Goal: Task Accomplishment & Management: Manage account settings

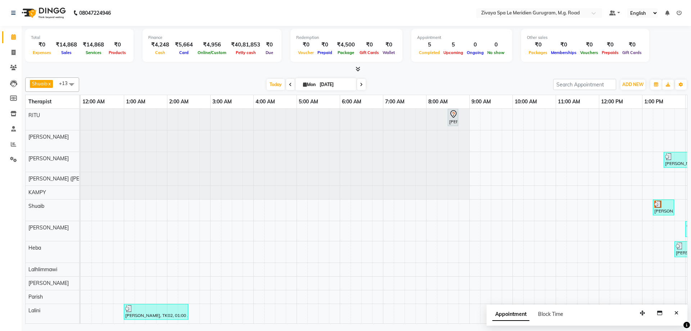
scroll to position [0, 435]
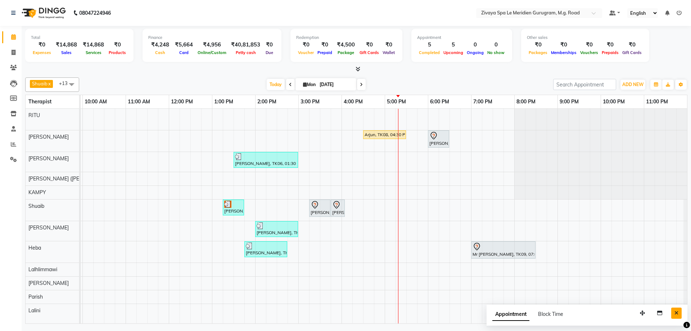
click at [677, 317] on button "Close" at bounding box center [676, 312] width 10 height 11
click at [268, 78] on div "Shuaib x Sonia N Marak x Tejpal x Tolibo Ayemi x Ching Huishunao x Genevi Vanla…" at bounding box center [356, 84] width 662 height 14
click at [271, 83] on span "Today" at bounding box center [276, 84] width 18 height 11
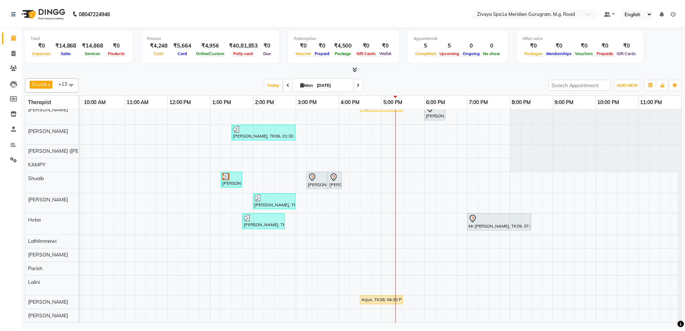
scroll to position [0, 0]
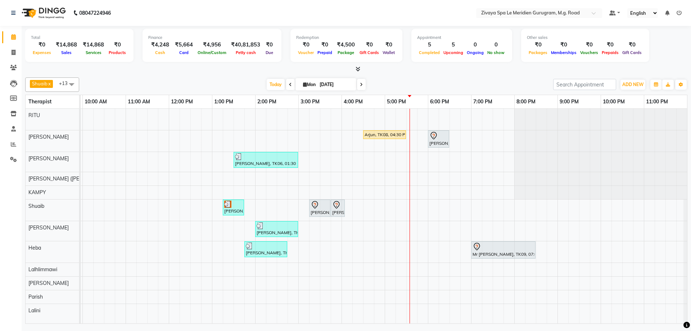
click at [389, 134] on div "Arjun, TK08, 04:30 PM-05:30 PM, Swedish De-Stress - 60 Mins" at bounding box center [384, 134] width 41 height 6
click at [406, 155] on span "Open Details" at bounding box center [416, 155] width 29 height 8
select select "1"
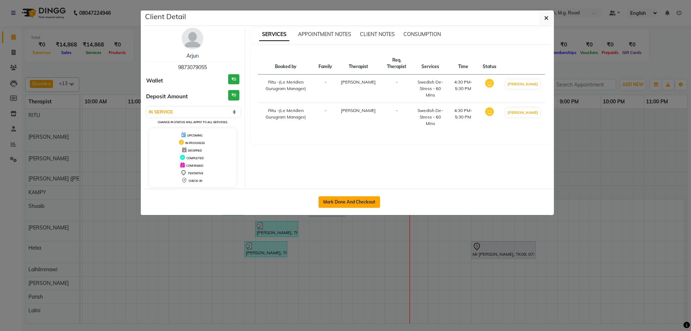
click at [343, 196] on button "Mark Done And Checkout" at bounding box center [349, 202] width 62 height 12
select select "service"
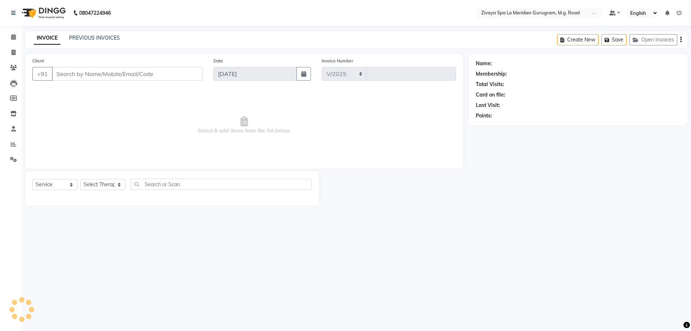
select select "6503"
type input "1774"
type input "9873079055"
select select "49507"
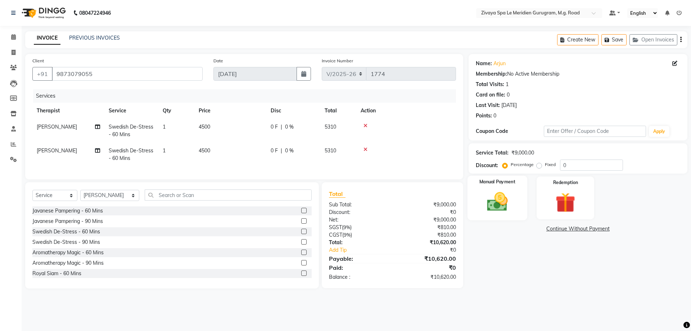
click at [502, 201] on img at bounding box center [496, 202] width 33 height 24
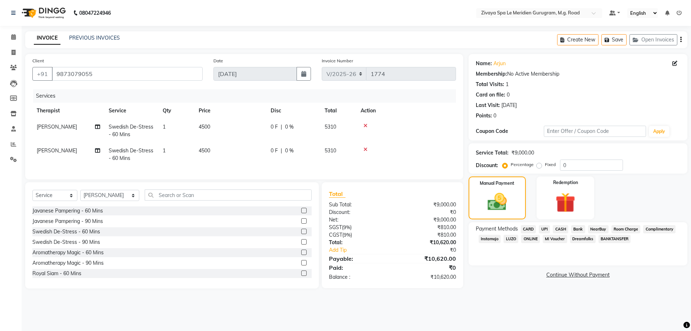
click at [529, 230] on span "CARD" at bounding box center [528, 229] width 15 height 8
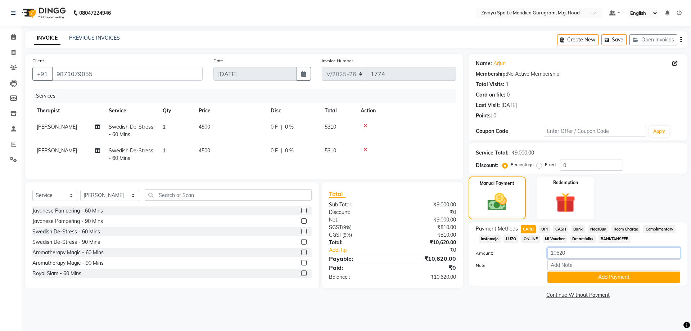
click at [578, 253] on input "10620" at bounding box center [613, 252] width 133 height 11
type input "1"
type input "5310"
click at [603, 282] on div "Payment Methods CARD UPI CASH Bank NearBuy Room Charge Complimentary Instamojo …" at bounding box center [577, 253] width 219 height 63
click at [577, 278] on button "Add Payment" at bounding box center [613, 276] width 133 height 11
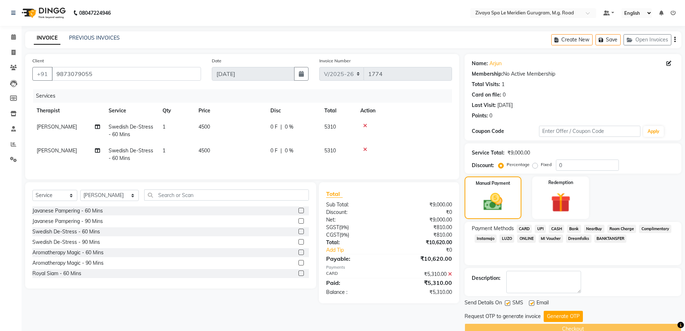
click at [554, 227] on span "CASH" at bounding box center [556, 228] width 15 height 8
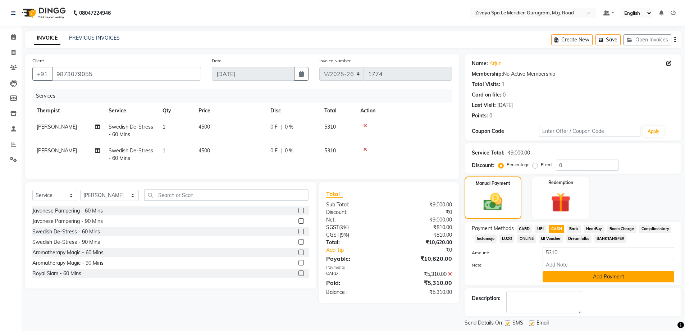
click at [577, 275] on button "Add Payment" at bounding box center [609, 276] width 132 height 11
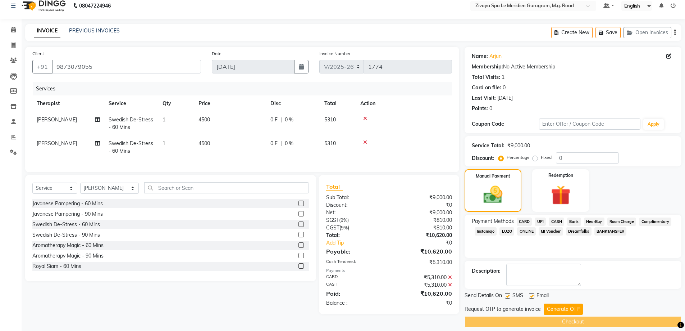
scroll to position [14, 0]
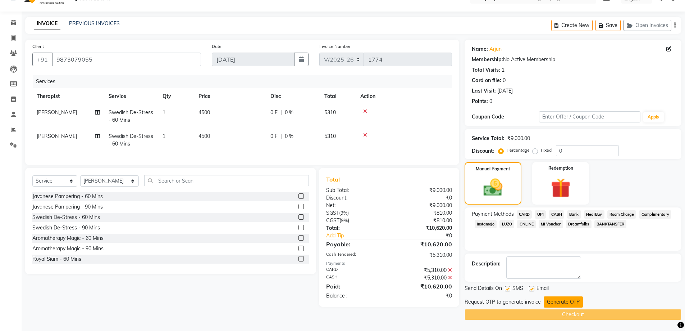
click at [561, 300] on button "Generate OTP" at bounding box center [563, 301] width 39 height 11
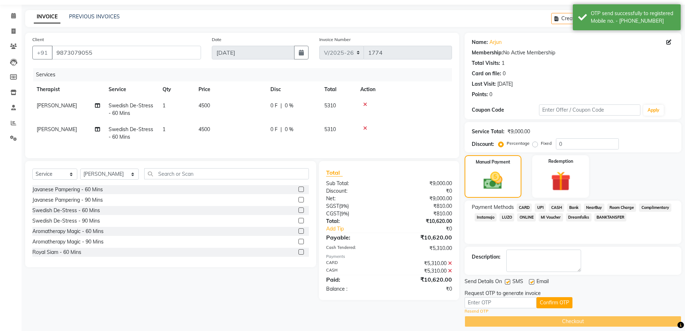
scroll to position [28, 0]
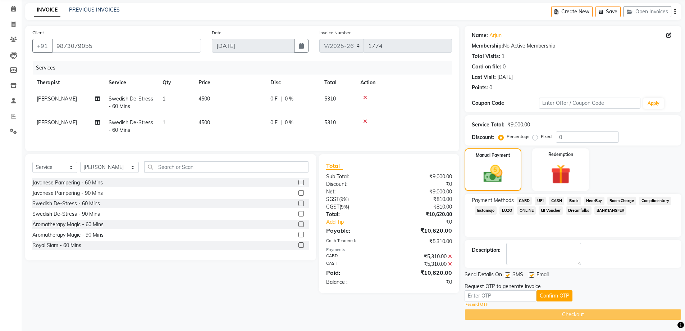
click at [478, 304] on link "Resend OTP" at bounding box center [477, 304] width 24 height 6
click at [512, 300] on input "text" at bounding box center [501, 295] width 72 height 11
click at [499, 300] on input "text" at bounding box center [501, 295] width 72 height 11
click at [502, 299] on input "text" at bounding box center [501, 295] width 72 height 11
click at [505, 298] on input "text" at bounding box center [501, 295] width 72 height 11
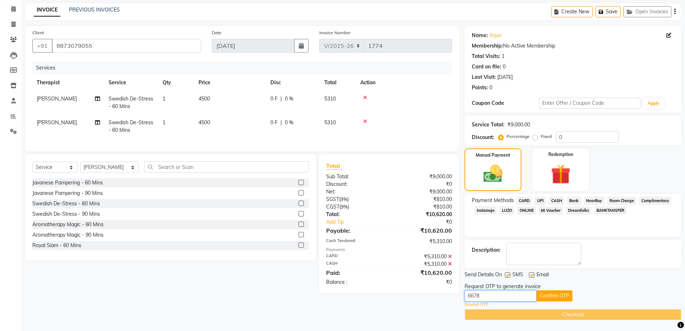
type input "6678"
click at [550, 301] on div "Resend OTP" at bounding box center [573, 304] width 217 height 6
click at [553, 300] on button "Confirm OTP" at bounding box center [555, 295] width 36 height 11
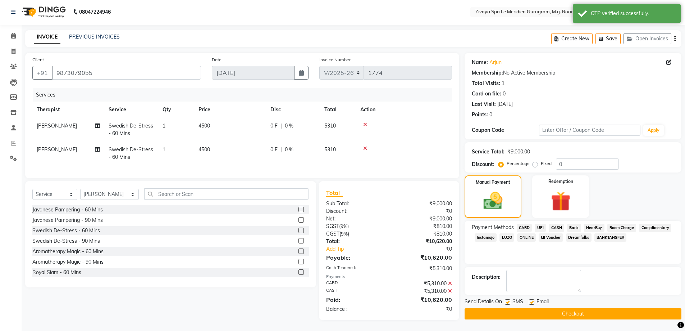
scroll to position [6, 0]
click at [553, 308] on button "Checkout" at bounding box center [573, 313] width 217 height 11
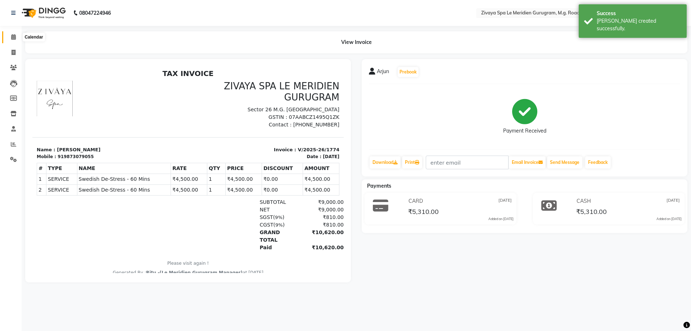
click at [9, 37] on span at bounding box center [13, 37] width 13 height 8
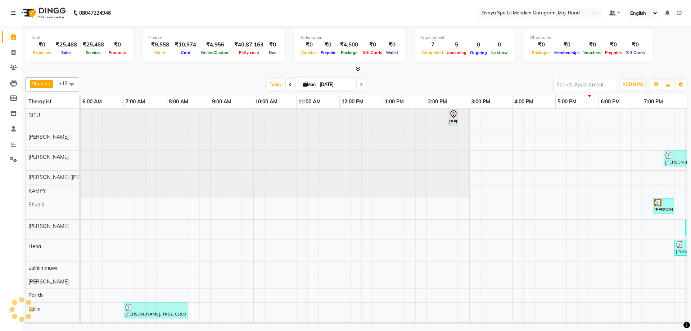
scroll to position [0, 259]
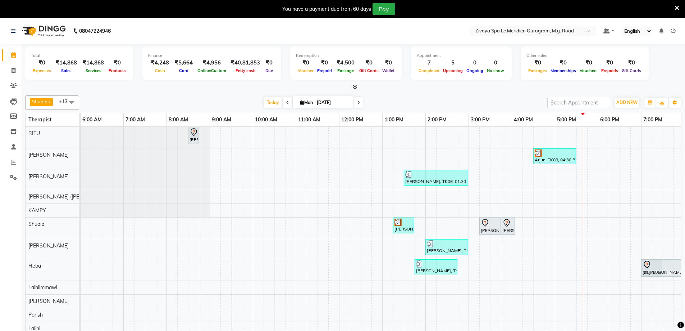
drag, startPoint x: 612, startPoint y: 161, endPoint x: 651, endPoint y: 273, distance: 119.4
click at [651, 273] on tbody "Paresh, TK01, 08:30 AM-08:45 AM, Swedish De-Stress - 60 Mins Arjun, TK08, 04:30…" at bounding box center [339, 251] width 1036 height 249
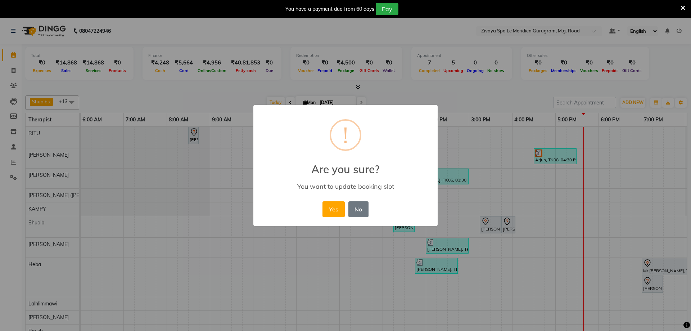
drag, startPoint x: 331, startPoint y: 204, endPoint x: 344, endPoint y: 205, distance: 13.0
click at [331, 204] on button "Yes" at bounding box center [333, 209] width 22 height 16
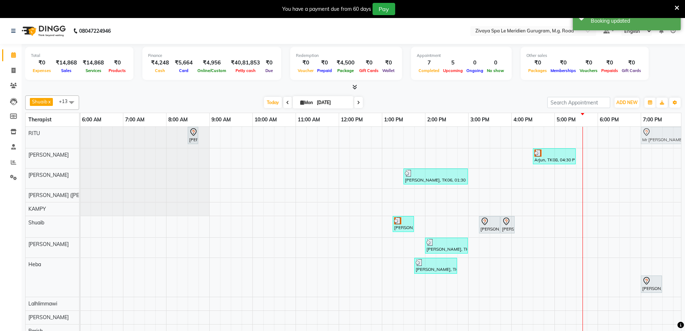
scroll to position [0, 260]
drag, startPoint x: 657, startPoint y: 267, endPoint x: 653, endPoint y: 141, distance: 126.3
click at [653, 141] on tbody "Paresh, TK01, 08:30 AM-08:45 AM, Swedish De-Stress - 60 Mins Mr Manjeet Singh, …" at bounding box center [338, 259] width 1036 height 265
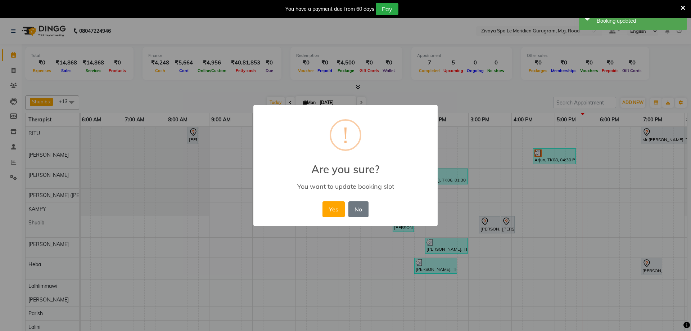
click at [333, 207] on button "Yes" at bounding box center [333, 209] width 22 height 16
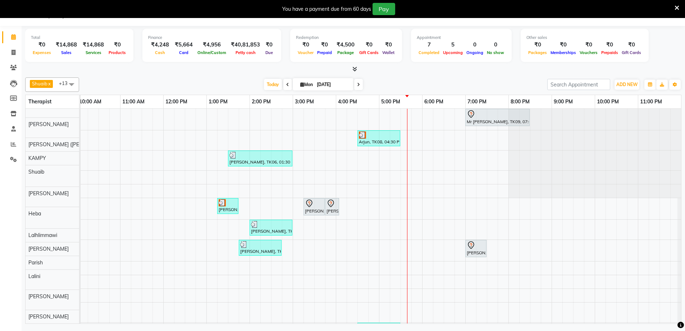
scroll to position [0, 0]
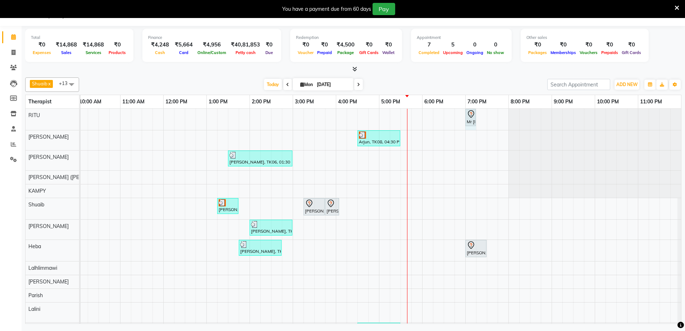
drag, startPoint x: 523, startPoint y: 118, endPoint x: 467, endPoint y: 119, distance: 56.5
click at [679, 7] on icon at bounding box center [677, 8] width 5 height 6
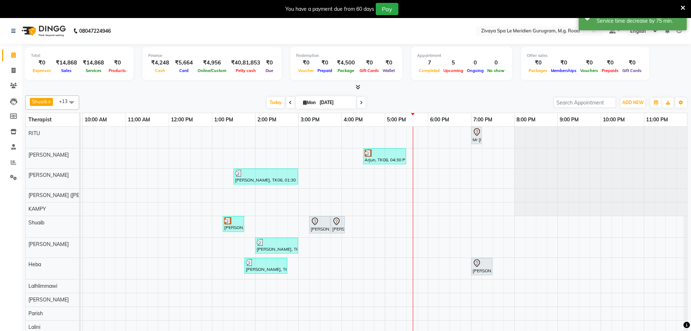
scroll to position [0, 430]
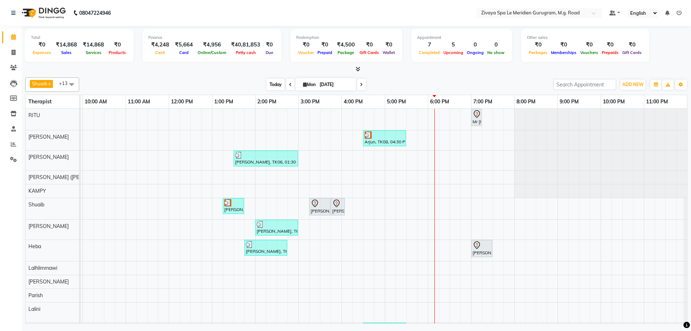
click at [271, 88] on span "Today" at bounding box center [276, 84] width 18 height 11
click at [271, 87] on span "Today" at bounding box center [276, 84] width 18 height 11
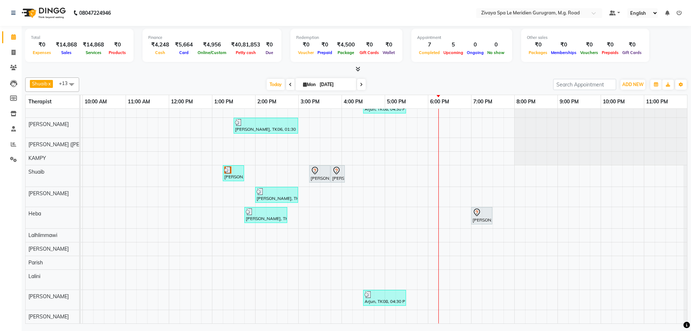
click at [514, 294] on div "Paresh, TK01, 08:30 AM-08:45 AM, Swedish De-Stress - 60 Mins Mr Manjeet Singh, …" at bounding box center [169, 199] width 1036 height 247
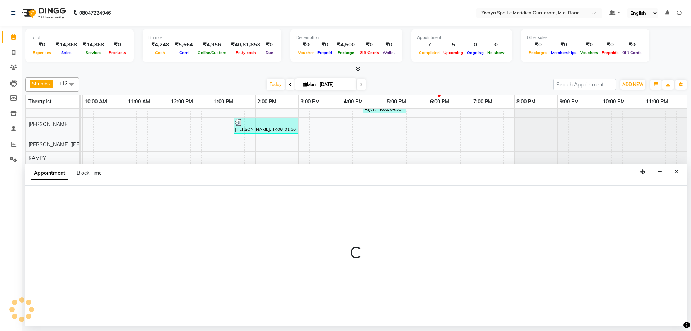
select select "86042"
select select "tentative"
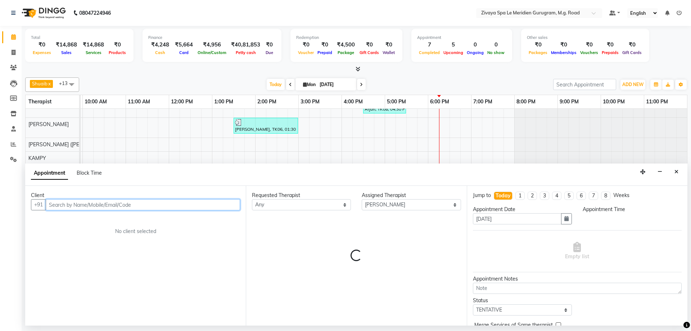
select select "1200"
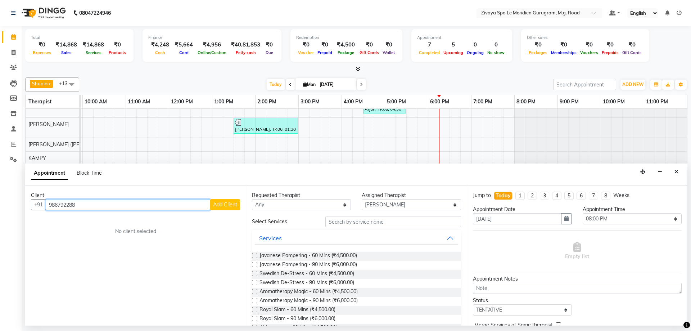
type input "986792288"
click at [221, 210] on div "Client +91 986792288 Add Client No client selected" at bounding box center [135, 256] width 221 height 140
click at [221, 207] on span "Add Client" at bounding box center [225, 204] width 24 height 6
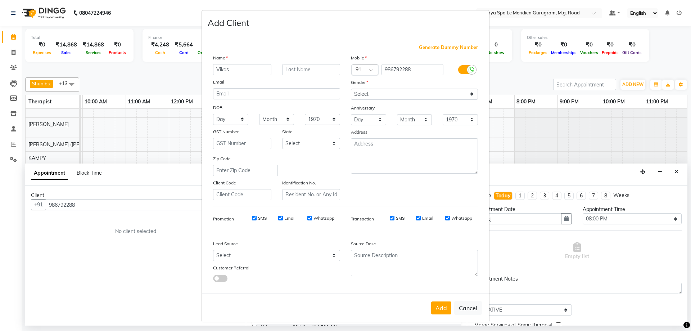
type input "Vikas"
click at [384, 95] on select "Select [DEMOGRAPHIC_DATA] [DEMOGRAPHIC_DATA] Other Prefer Not To Say" at bounding box center [414, 94] width 127 height 11
select select "[DEMOGRAPHIC_DATA]"
click at [351, 89] on select "Select [DEMOGRAPHIC_DATA] [DEMOGRAPHIC_DATA] Other Prefer Not To Say" at bounding box center [414, 94] width 127 height 11
click at [438, 306] on button "Add" at bounding box center [441, 307] width 20 height 13
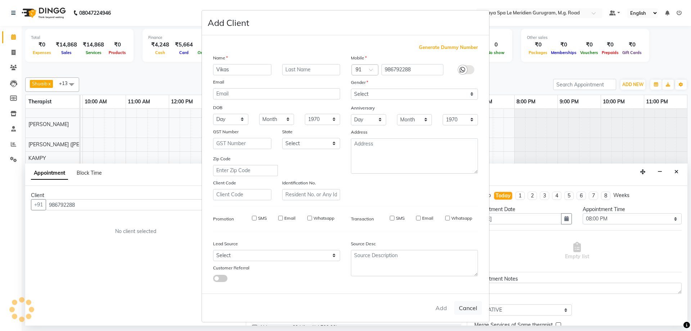
select select
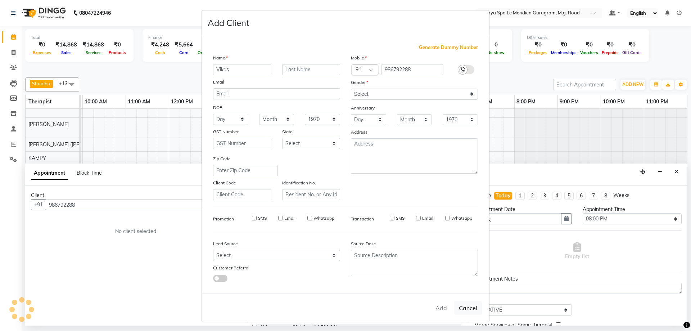
select select
checkbox input "false"
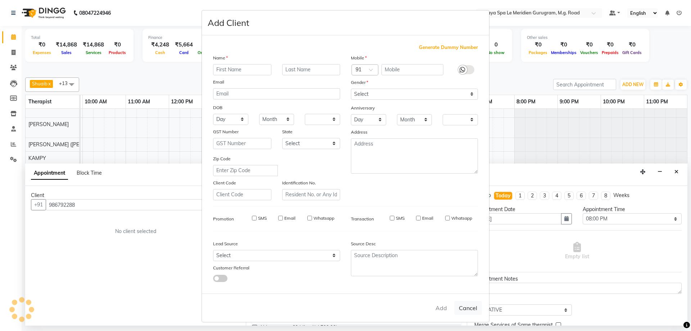
checkbox input "false"
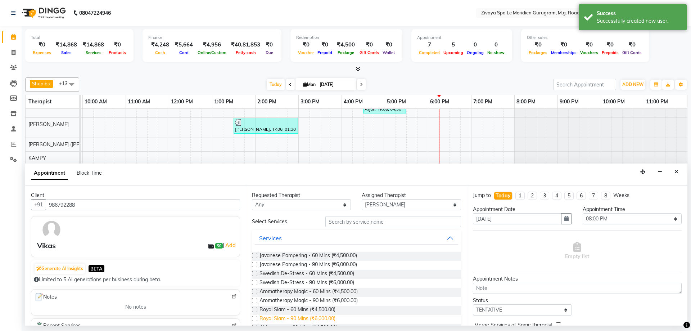
click at [297, 317] on span "Royal Siam - 90 Mins (₹6,000.00)" at bounding box center [297, 318] width 76 height 9
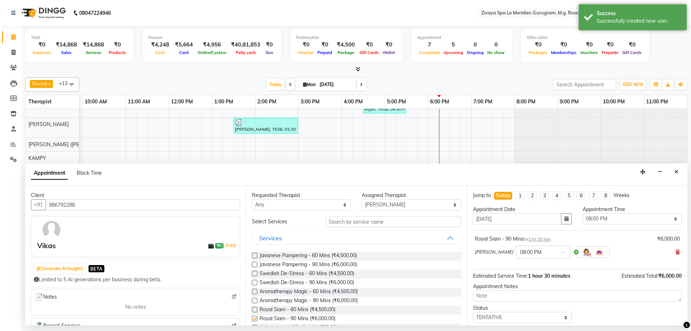
checkbox input "false"
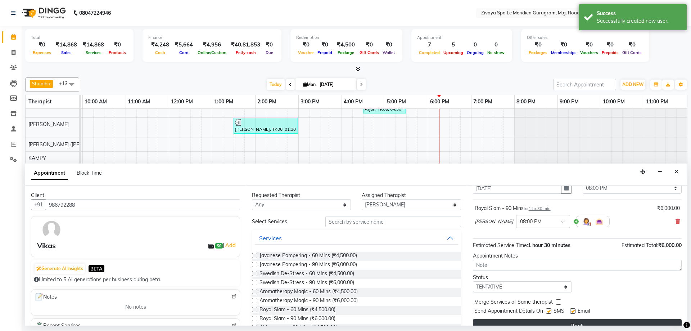
scroll to position [43, 0]
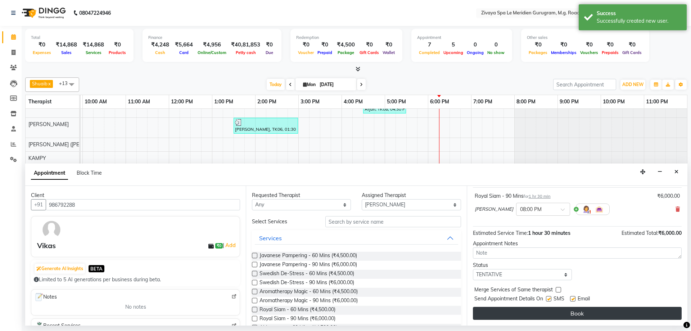
click at [582, 314] on button "Book" at bounding box center [577, 313] width 209 height 13
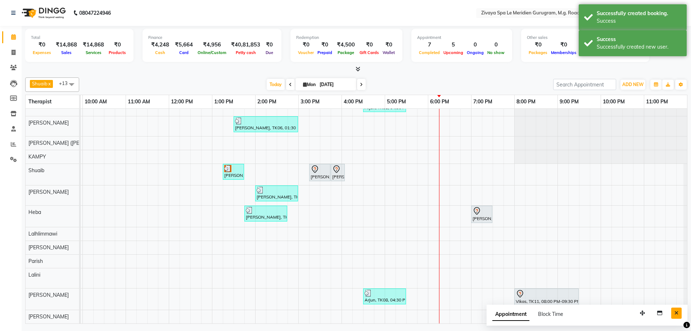
click at [680, 315] on button "Close" at bounding box center [676, 312] width 10 height 11
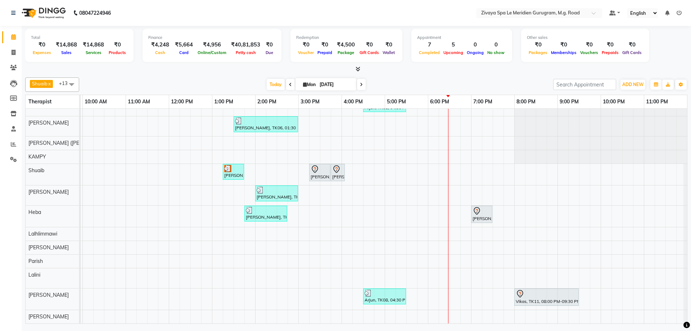
scroll to position [0, 0]
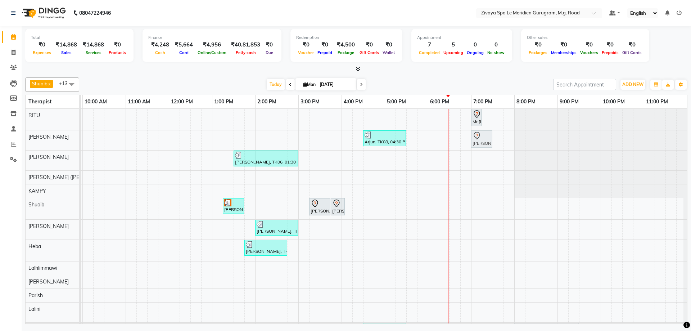
drag, startPoint x: 470, startPoint y: 250, endPoint x: 467, endPoint y: 143, distance: 106.9
click at [467, 143] on tbody "Paresh, TK01, 08:30 AM-08:45 AM, Swedish De-Stress - 60 Mins Mr Manjeet Singh, …" at bounding box center [169, 233] width 1036 height 249
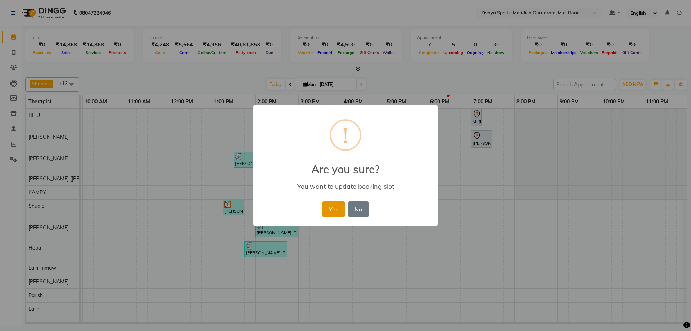
click at [325, 207] on button "Yes" at bounding box center [333, 209] width 22 height 16
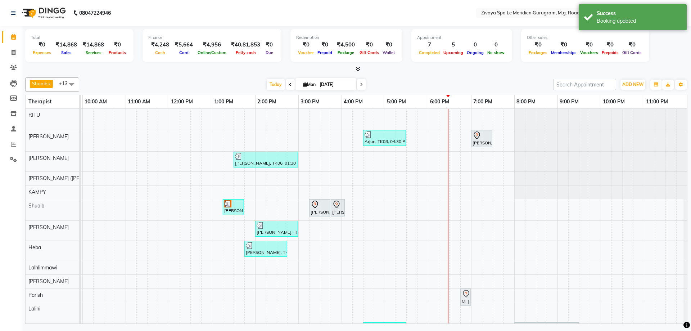
scroll to position [1, 0]
drag, startPoint x: 471, startPoint y: 121, endPoint x: 461, endPoint y: 262, distance: 141.1
click at [460, 256] on tbody "Paresh, TK01, 08:30 AM-08:45 AM, Swedish De-Stress - 60 Mins Mr Manjeet Singh, …" at bounding box center [169, 232] width 1036 height 249
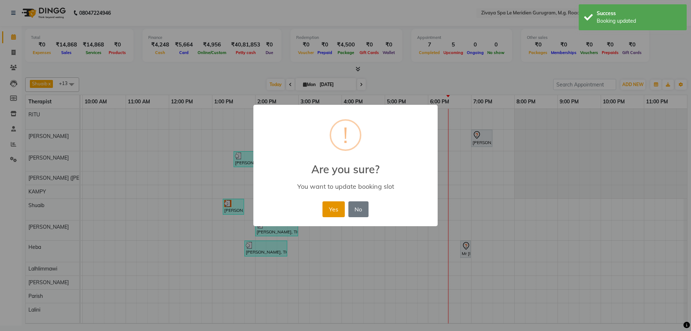
click at [334, 212] on button "Yes" at bounding box center [333, 209] width 22 height 16
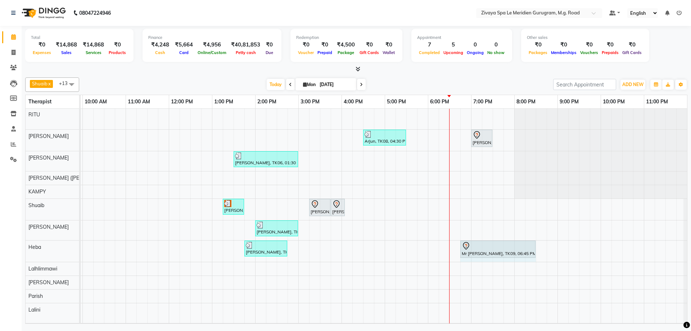
drag, startPoint x: 463, startPoint y: 250, endPoint x: 530, endPoint y: 253, distance: 66.6
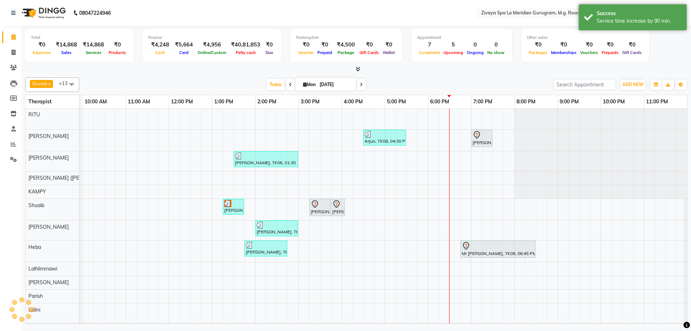
click at [484, 248] on div at bounding box center [498, 245] width 72 height 9
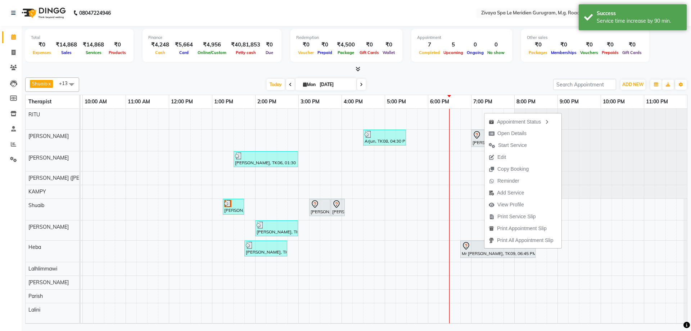
click at [457, 75] on div "Shuaib x Sonia N Marak x Tejpal x Tolibo Ayemi x Ching Huishunao x Genevi Vanla…" at bounding box center [356, 198] width 662 height 249
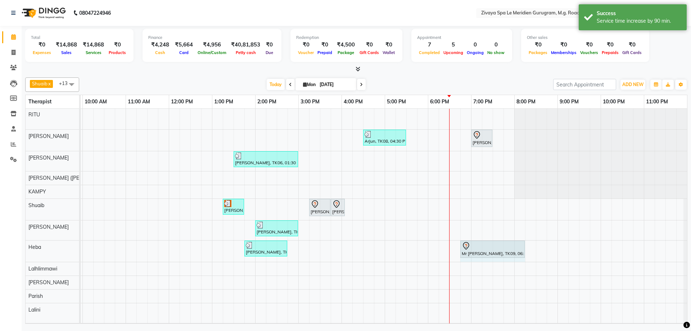
drag, startPoint x: 529, startPoint y: 253, endPoint x: 517, endPoint y: 250, distance: 12.9
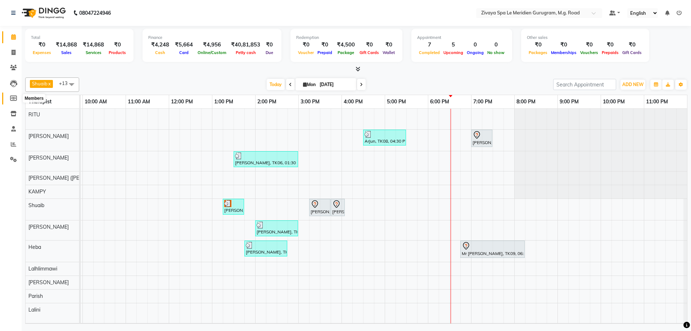
click at [15, 99] on icon at bounding box center [13, 97] width 7 height 5
select select
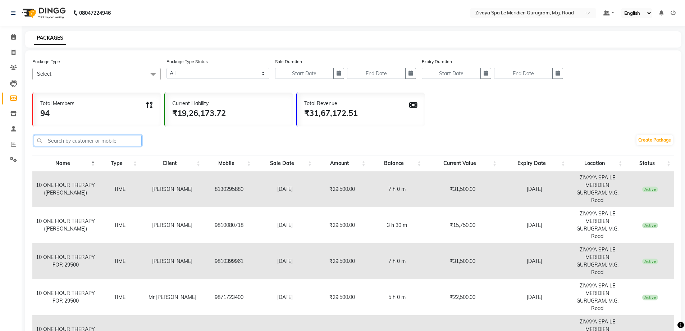
click at [72, 139] on input "text" at bounding box center [88, 140] width 108 height 11
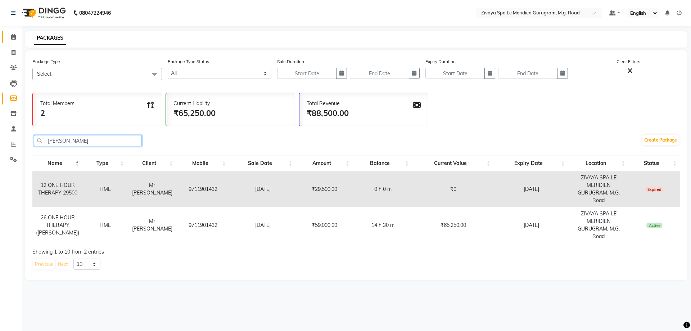
type input "manjeet"
click at [13, 39] on icon at bounding box center [13, 36] width 5 height 5
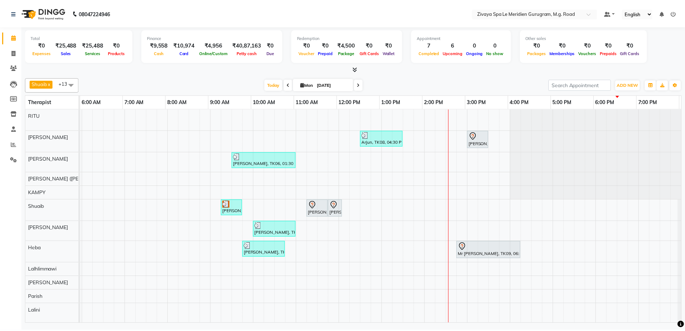
scroll to position [0, 430]
click at [480, 250] on div at bounding box center [493, 246] width 62 height 9
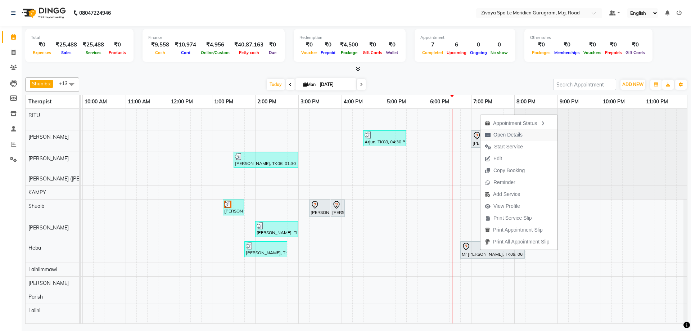
click at [503, 133] on span "Open Details" at bounding box center [507, 135] width 29 height 8
select select "7"
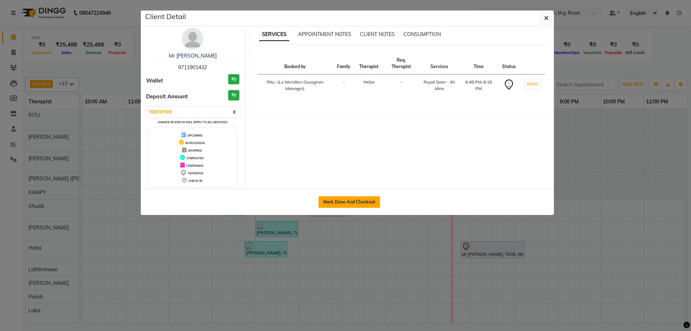
click at [367, 202] on button "Mark Done And Checkout" at bounding box center [349, 202] width 62 height 12
select select "service"
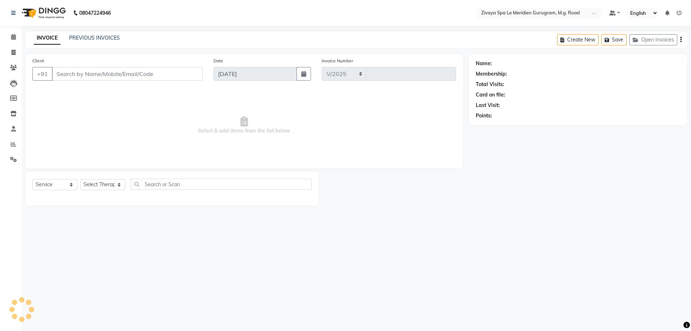
select select "6503"
type input "1775"
type input "9711901432"
select select "63969"
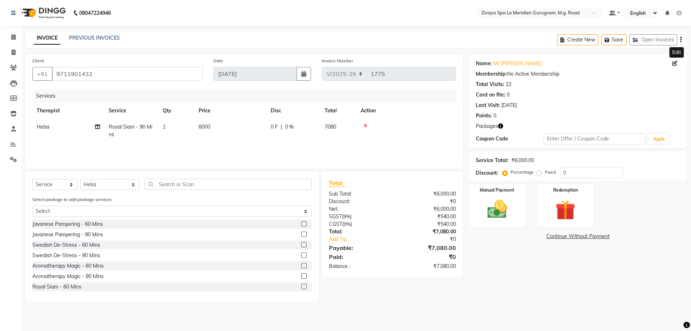
click at [676, 65] on icon at bounding box center [674, 63] width 5 height 5
select select "[DEMOGRAPHIC_DATA]"
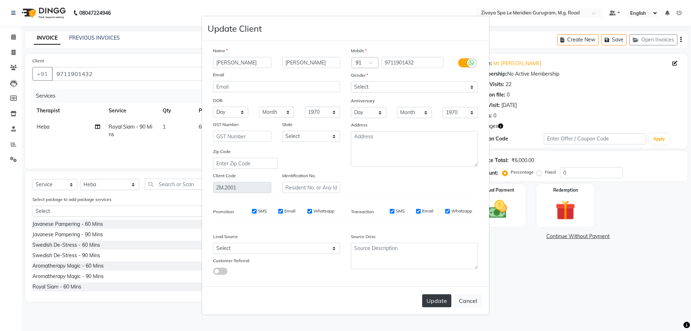
click at [440, 302] on button "Update" at bounding box center [436, 300] width 29 height 13
select select
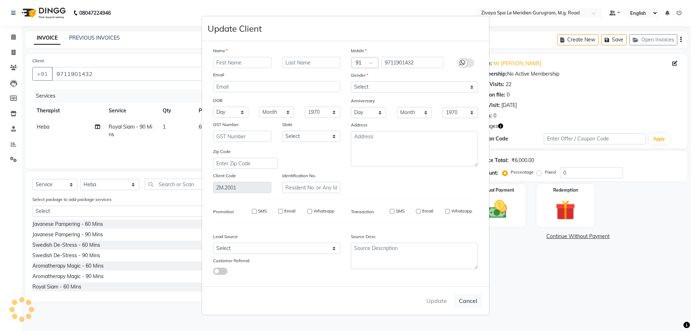
select select
checkbox input "false"
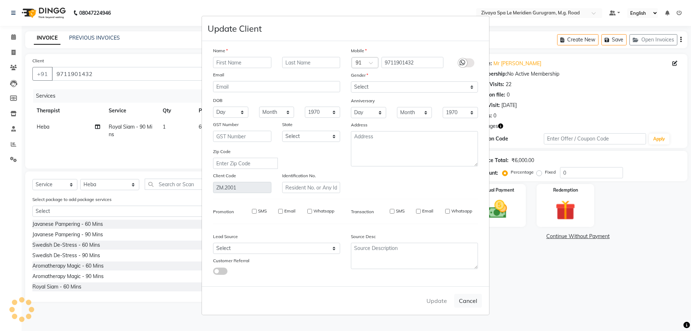
checkbox input "false"
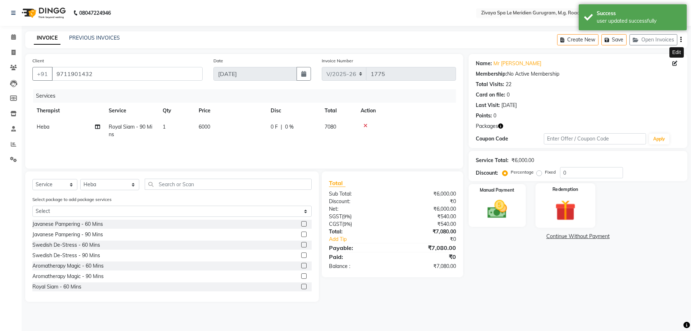
click at [577, 202] on img at bounding box center [564, 210] width 33 height 26
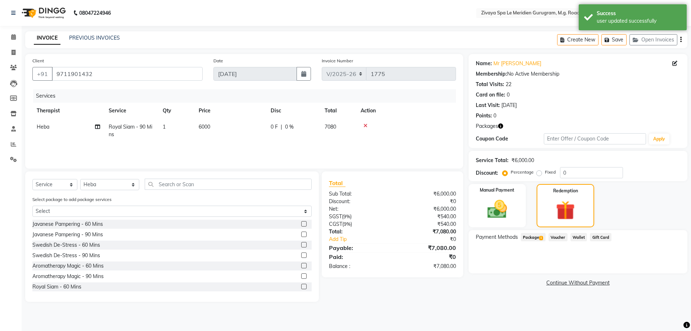
click at [543, 240] on span "Package 1" at bounding box center [533, 237] width 25 height 8
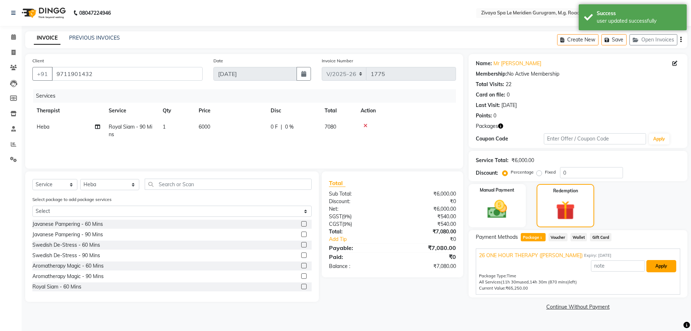
click at [667, 266] on button "Apply" at bounding box center [661, 266] width 30 height 12
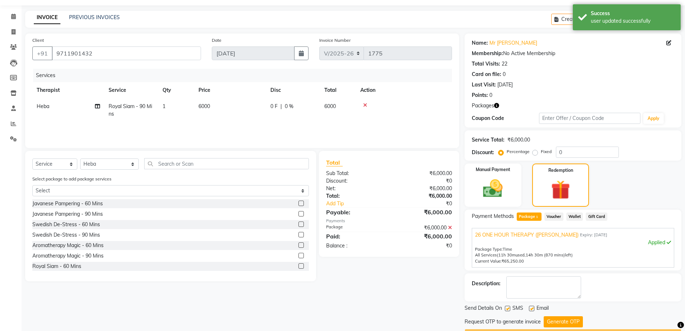
scroll to position [40, 0]
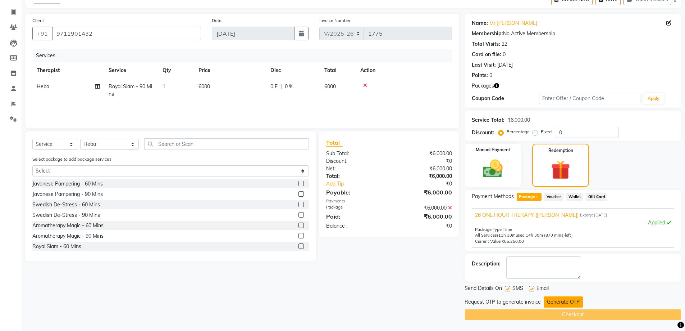
click at [566, 301] on button "Generate OTP" at bounding box center [563, 301] width 39 height 11
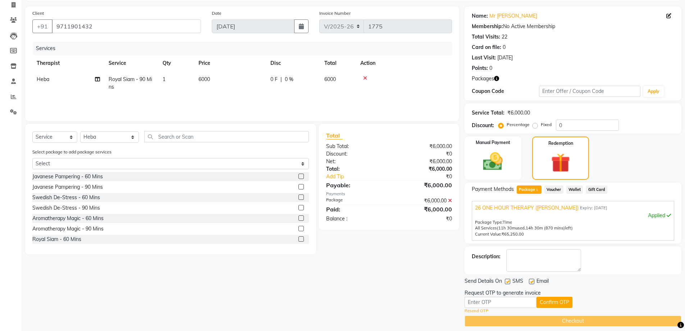
scroll to position [54, 0]
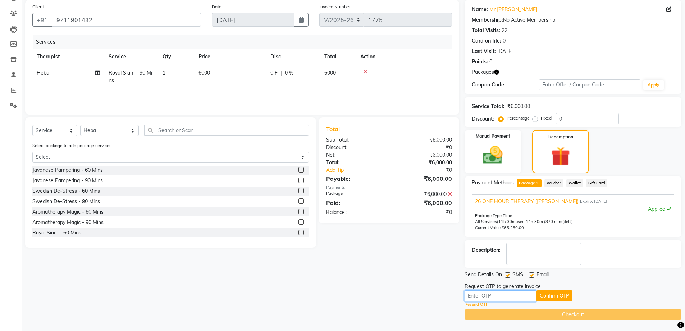
click at [493, 294] on input "text" at bounding box center [501, 295] width 72 height 11
type input "9701"
click at [556, 298] on button "Confirm OTP" at bounding box center [555, 295] width 36 height 11
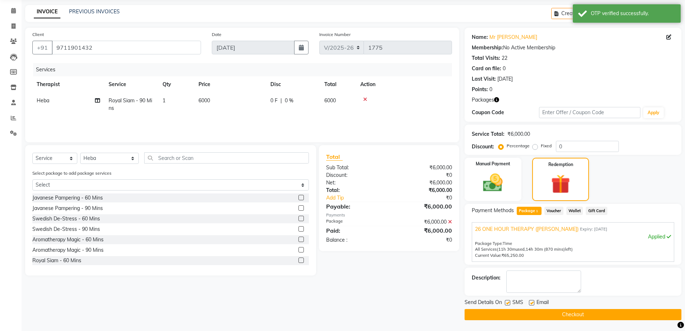
click at [561, 314] on button "Checkout" at bounding box center [573, 314] width 217 height 11
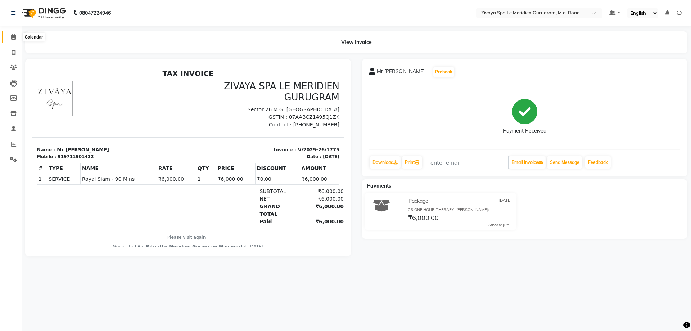
click at [10, 38] on span at bounding box center [13, 37] width 13 height 8
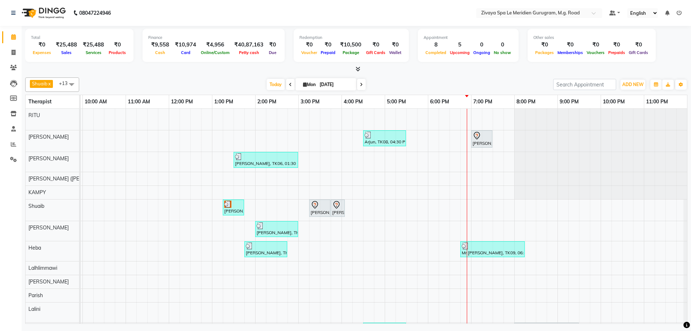
scroll to position [40, 0]
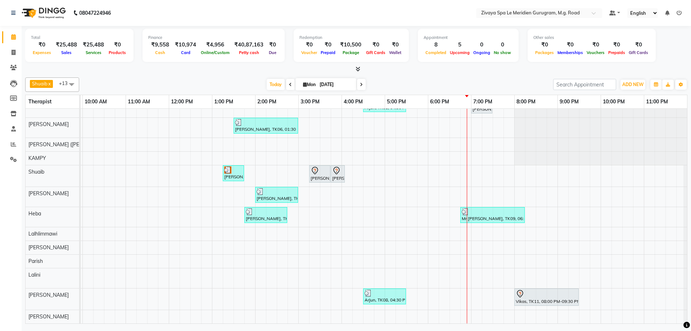
click at [360, 85] on icon at bounding box center [361, 84] width 3 height 4
type input "02-09-2025"
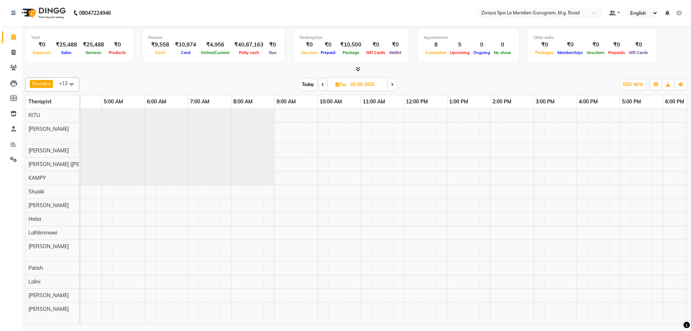
scroll to position [0, 194]
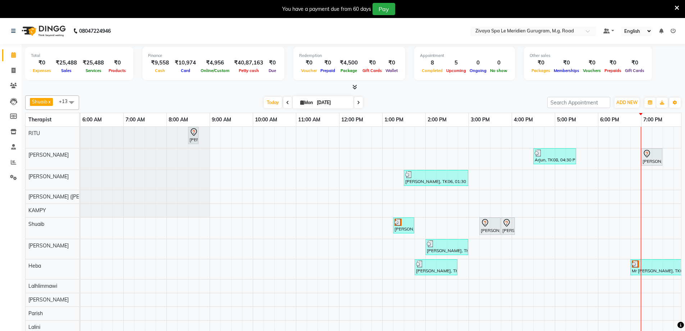
click at [446, 178] on div "[PERSON_NAME], TK06, 01:30 PM-03:00 PM, Javanese Pampering - 90 Mins" at bounding box center [436, 178] width 63 height 14
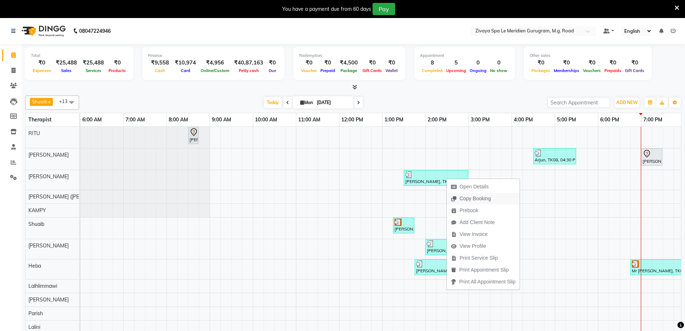
click at [473, 200] on span "Copy Booking" at bounding box center [475, 199] width 31 height 8
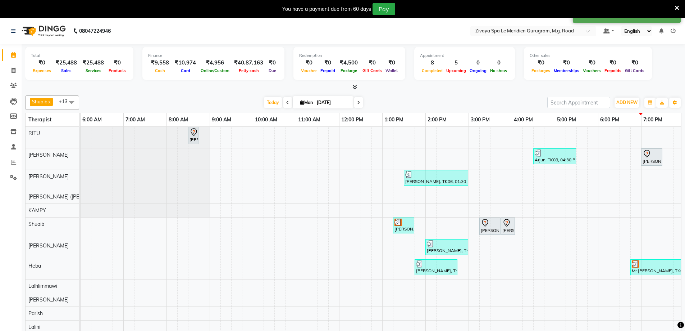
click at [449, 177] on div at bounding box center [436, 174] width 62 height 7
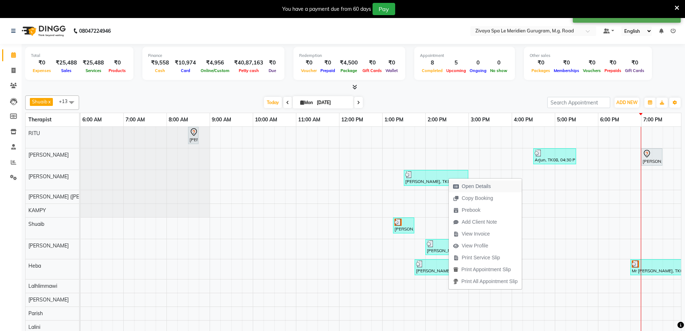
click at [467, 186] on span "Open Details" at bounding box center [476, 186] width 29 height 8
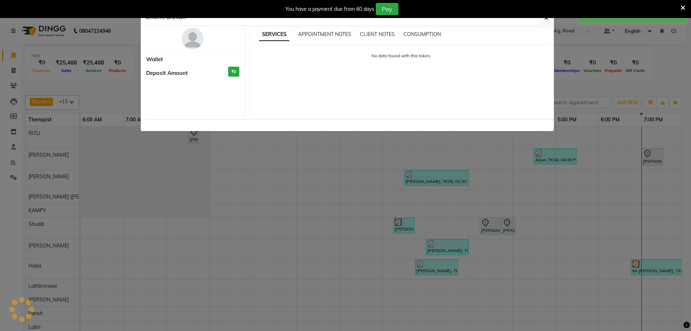
select select "3"
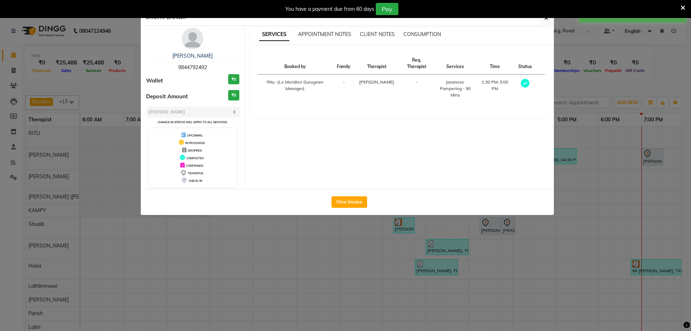
drag, startPoint x: 214, startPoint y: 68, endPoint x: 171, endPoint y: 69, distance: 42.8
click at [171, 69] on div "[PERSON_NAME] 9844792492" at bounding box center [192, 61] width 93 height 19
copy span "9844792492"
click at [549, 21] on button "button" at bounding box center [546, 18] width 14 height 14
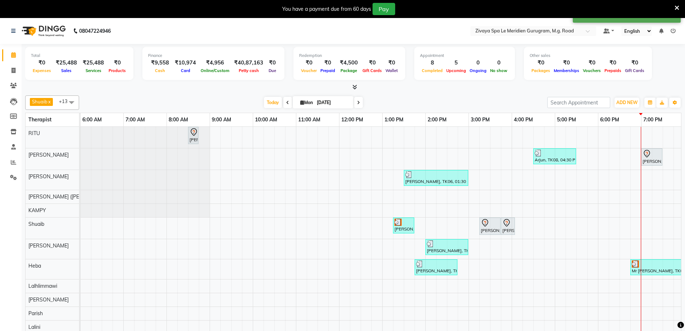
click at [684, 8] on div "You have a payment due from 60 days Pay" at bounding box center [342, 9] width 685 height 18
click at [675, 10] on icon at bounding box center [677, 8] width 5 height 6
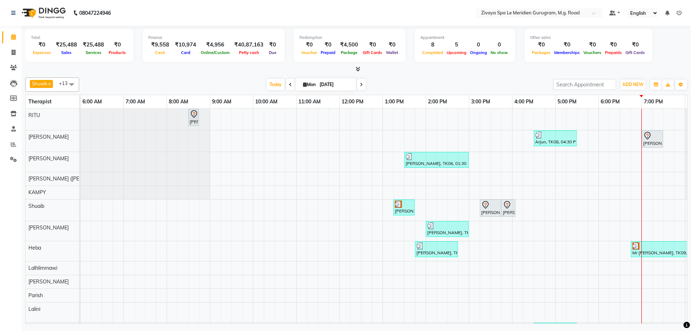
click at [357, 83] on span at bounding box center [361, 84] width 9 height 11
type input "02-09-2025"
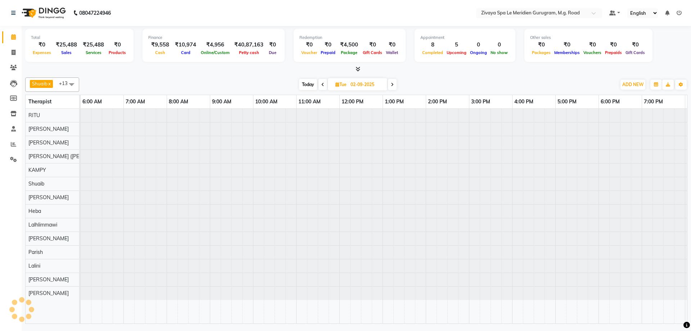
scroll to position [0, 430]
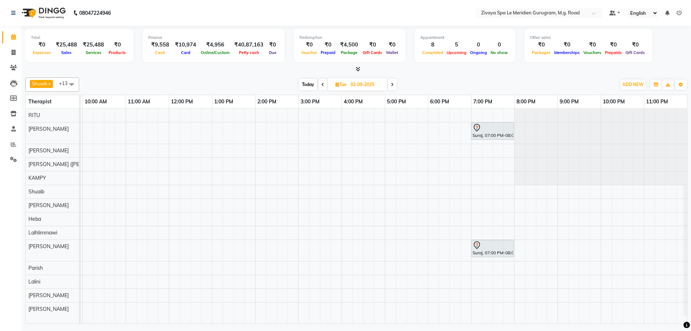
click at [128, 206] on div "Suraj, 07:00 PM-08:00 PM, Swedish De-Stress - 60 Mins Suraj, 07:00 PM-08:00 PM,…" at bounding box center [169, 216] width 1036 height 214
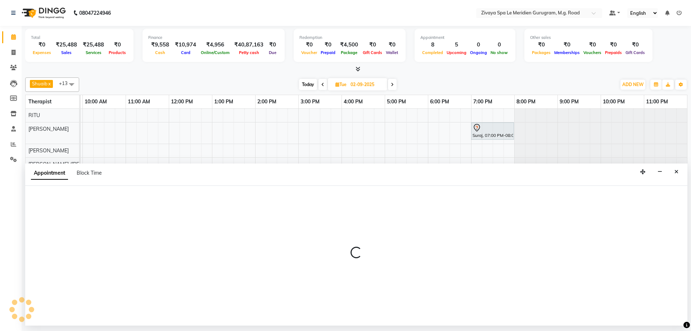
select select "61537"
select select "tentative"
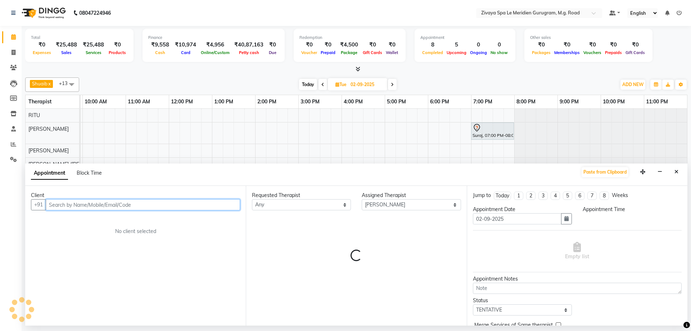
select select "660"
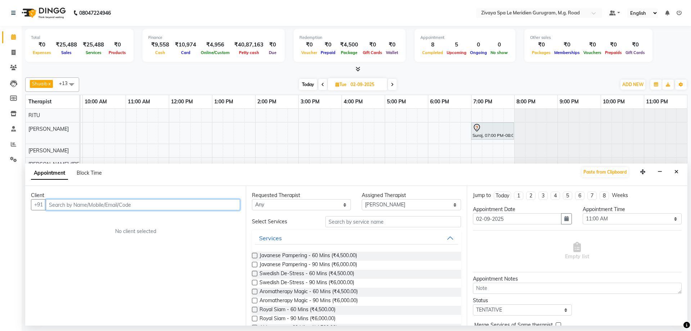
paste input "9844792492"
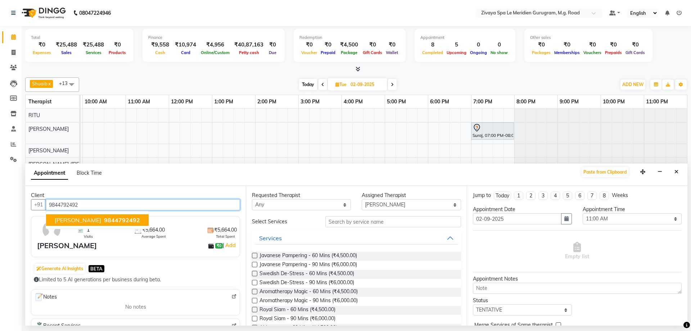
click at [104, 222] on span "9844792492" at bounding box center [122, 219] width 36 height 7
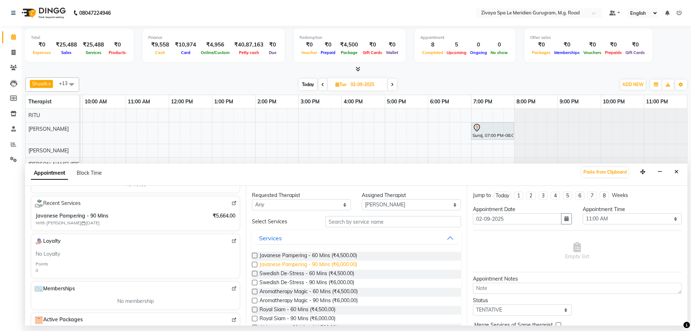
type input "9844792492"
click at [329, 266] on span "Javanese Pampering - 90 Mins (₹6,000.00)" at bounding box center [307, 264] width 97 height 9
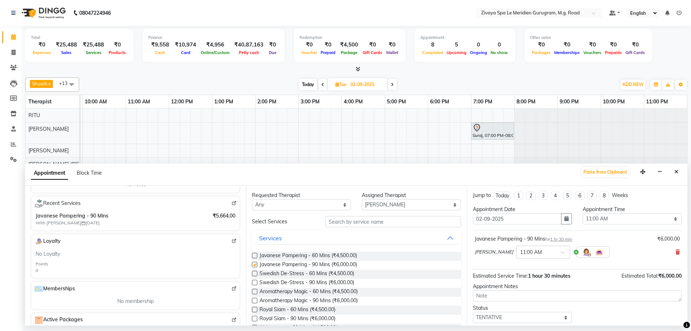
checkbox input "false"
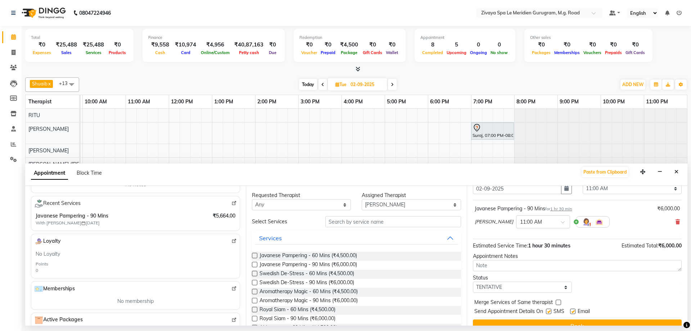
scroll to position [43, 0]
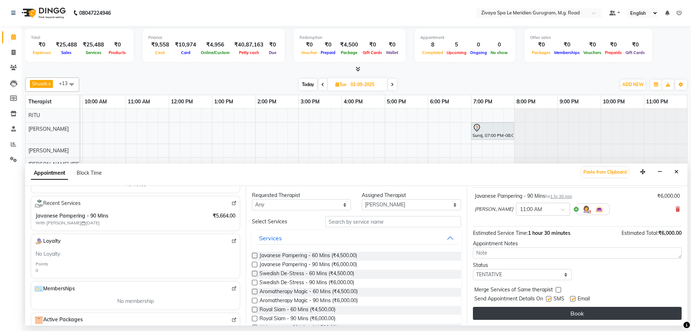
click at [584, 309] on button "Book" at bounding box center [577, 313] width 209 height 13
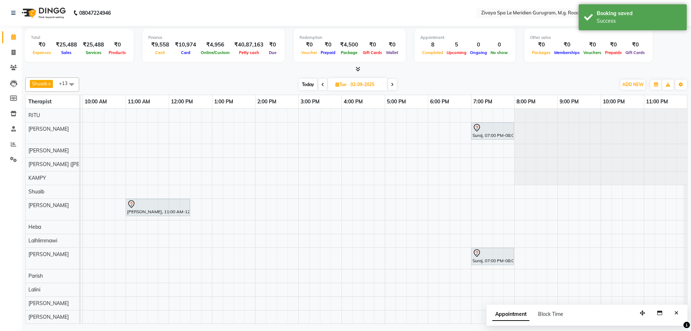
click at [307, 83] on span "Today" at bounding box center [308, 84] width 18 height 11
type input "[DATE]"
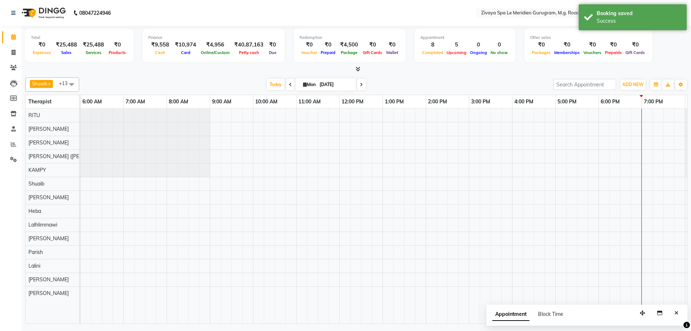
scroll to position [0, 430]
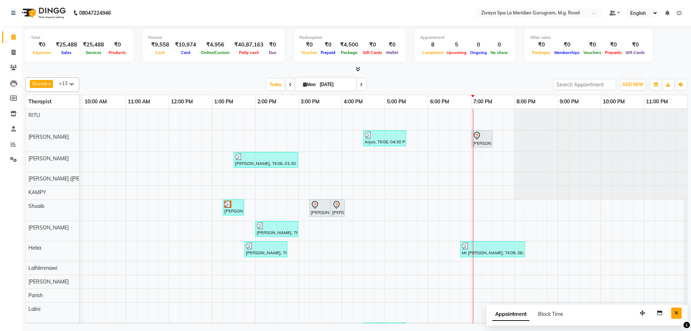
click at [679, 313] on button "Close" at bounding box center [676, 312] width 10 height 11
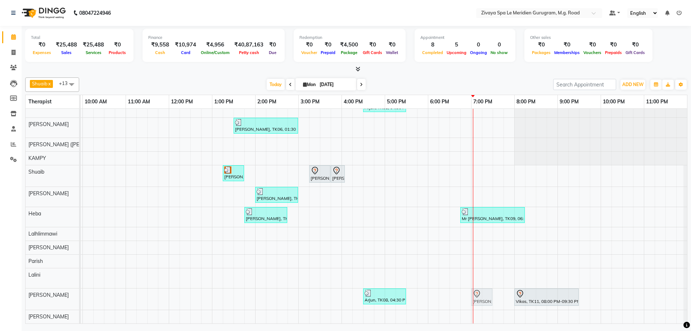
scroll to position [40, 430]
drag, startPoint x: 479, startPoint y: 141, endPoint x: 483, endPoint y: 295, distance: 154.0
click at [483, 295] on tbody "[PERSON_NAME], TK01, 08:30 AM-08:45 AM, Swedish De-Stress - 60 Mins Arjun, TK08…" at bounding box center [169, 198] width 1036 height 249
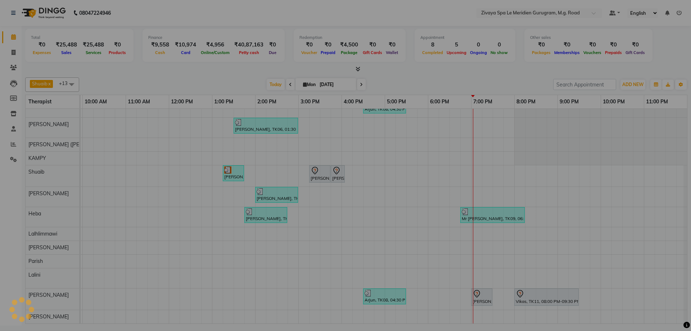
scroll to position [38, 430]
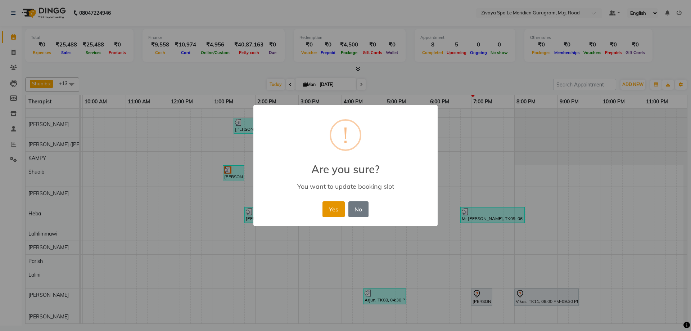
click at [336, 209] on button "Yes" at bounding box center [333, 209] width 22 height 16
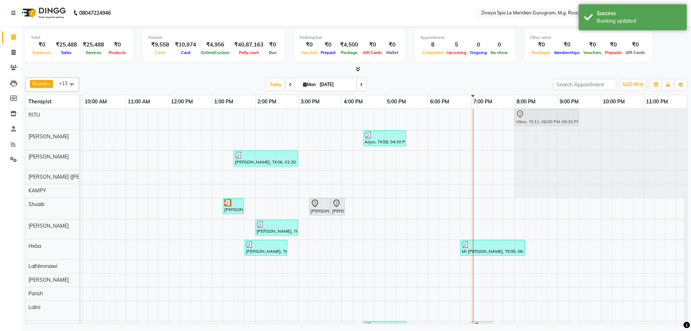
scroll to position [0, 0]
drag, startPoint x: 526, startPoint y: 291, endPoint x: 521, endPoint y: 133, distance: 158.0
click at [521, 142] on tbody "[PERSON_NAME], TK01, 08:30 AM-08:45 AM, Swedish De-Stress - 60 Mins Arjun, TK08…" at bounding box center [169, 232] width 1036 height 247
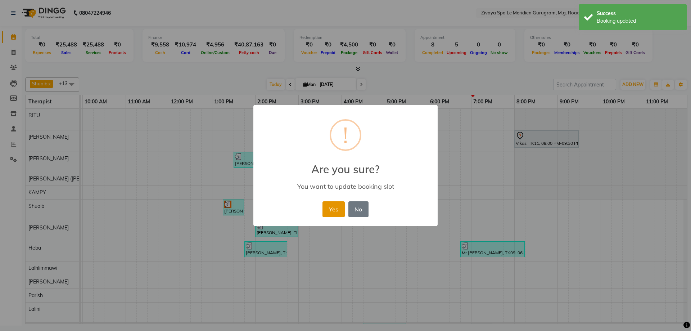
click at [340, 211] on button "Yes" at bounding box center [333, 209] width 22 height 16
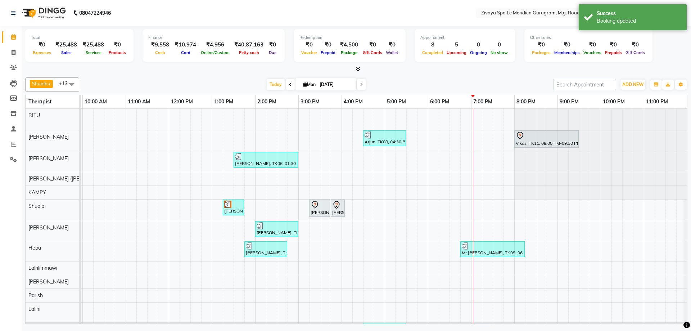
scroll to position [40, 0]
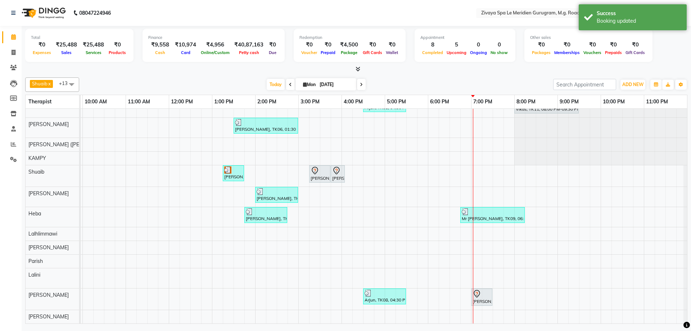
click at [482, 296] on div "[PERSON_NAME], TK03, 07:00 PM-07:30 PM, Signature Foot Massage - 30 Mins" at bounding box center [482, 296] width 20 height 15
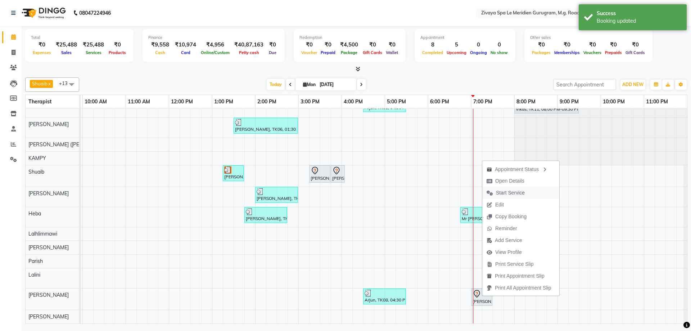
click at [508, 191] on span "Start Service" at bounding box center [510, 193] width 29 height 8
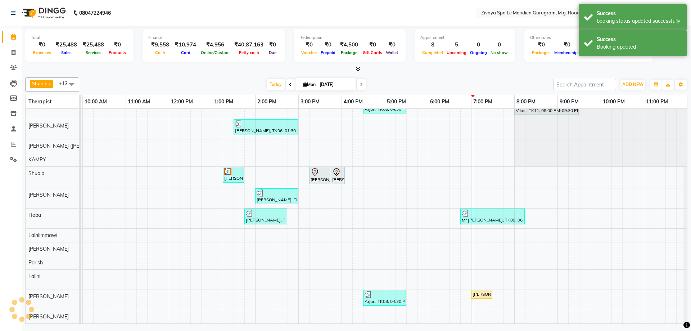
scroll to position [38, 430]
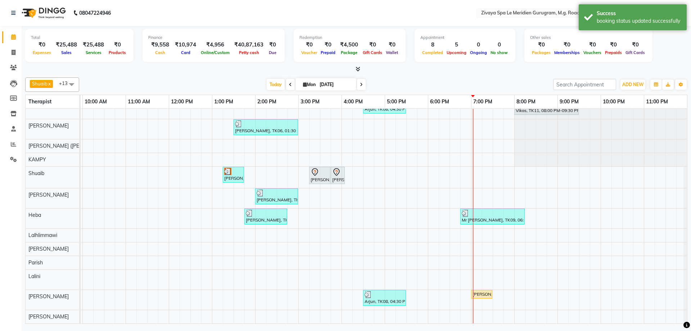
click at [316, 170] on icon at bounding box center [315, 171] width 3 height 3
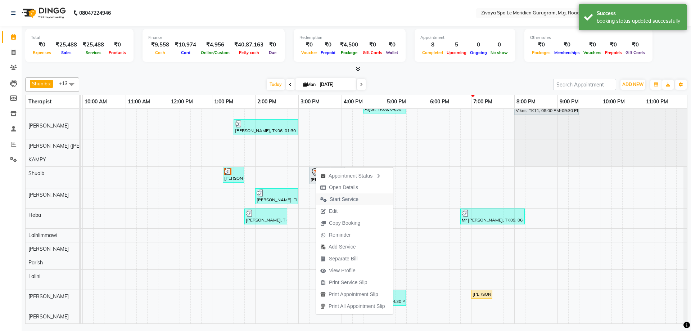
click at [334, 200] on span "Start Service" at bounding box center [344, 199] width 29 height 8
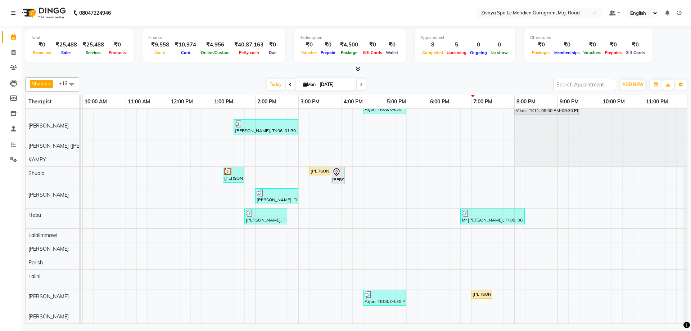
click at [335, 168] on icon at bounding box center [336, 172] width 9 height 9
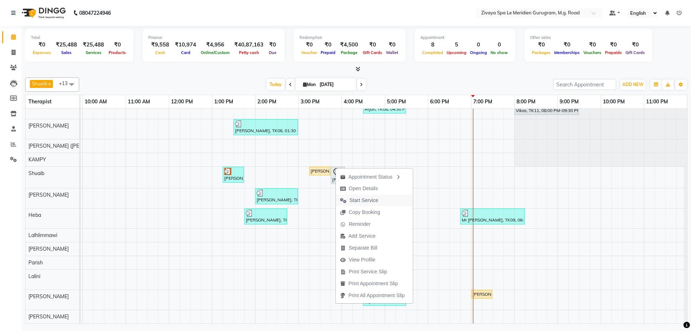
click at [356, 203] on span "Start Service" at bounding box center [363, 200] width 29 height 8
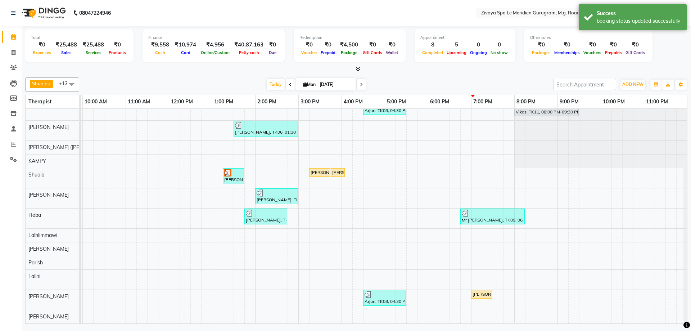
scroll to position [0, 0]
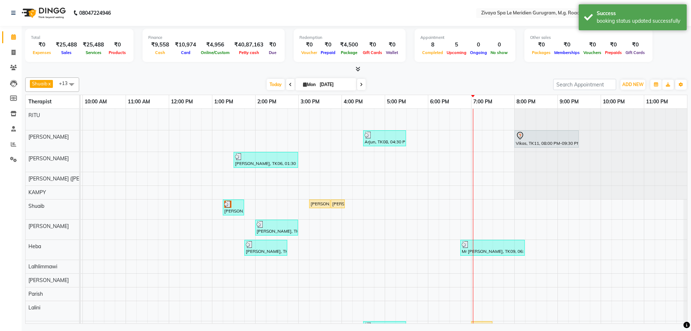
click at [263, 160] on div "[PERSON_NAME], TK06, 01:30 PM-03:00 PM, Javanese Pampering - 90 Mins" at bounding box center [265, 160] width 63 height 14
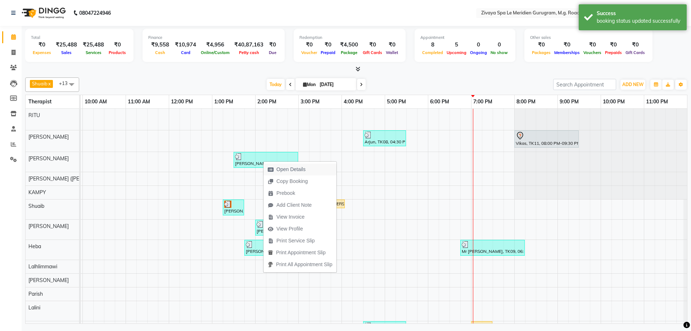
click at [289, 167] on span "Open Details" at bounding box center [290, 169] width 29 height 8
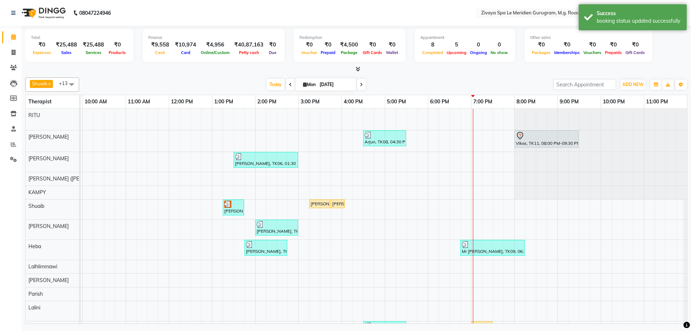
click at [430, 210] on div "[PERSON_NAME], TK01, 08:30 AM-08:45 AM, Swedish De-Stress - 60 Mins Arjun, TK08…" at bounding box center [169, 232] width 1036 height 246
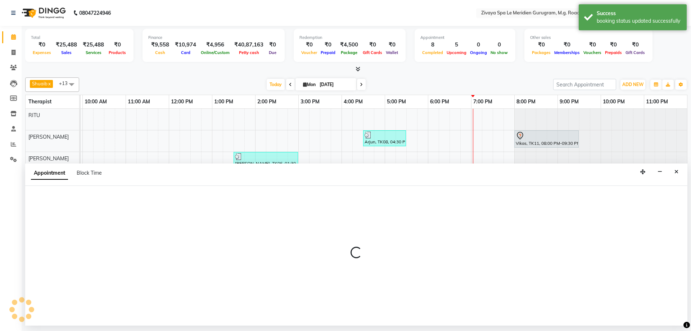
select select "52628"
select select "1080"
select select "tentative"
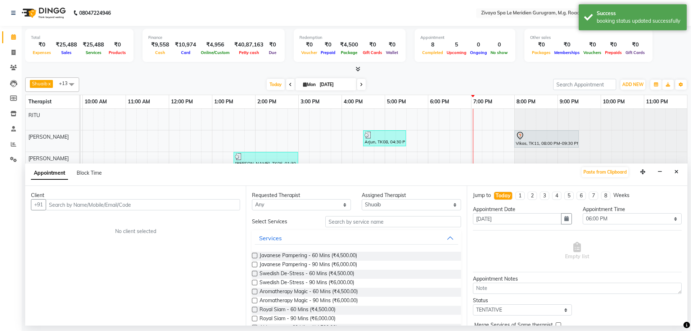
type input "9844792492"
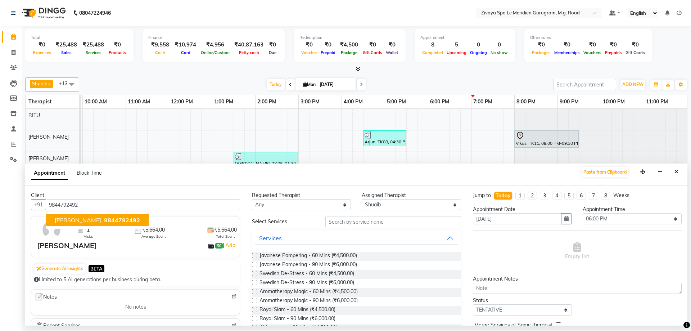
click at [108, 219] on span "9844792492" at bounding box center [122, 219] width 36 height 7
click at [681, 173] on button "Close" at bounding box center [676, 171] width 10 height 11
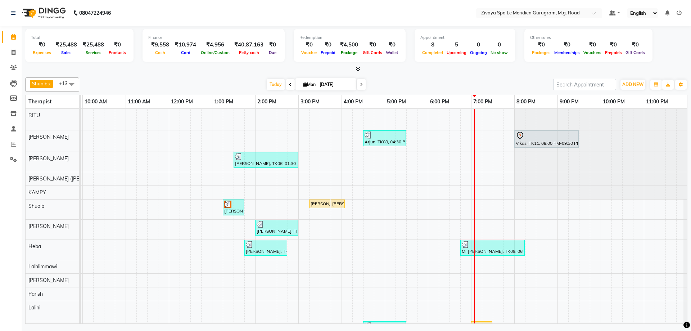
click at [430, 207] on div "[PERSON_NAME], TK01, 08:30 AM-08:45 AM, Swedish De-Stress - 60 Mins Arjun, TK08…" at bounding box center [169, 232] width 1036 height 246
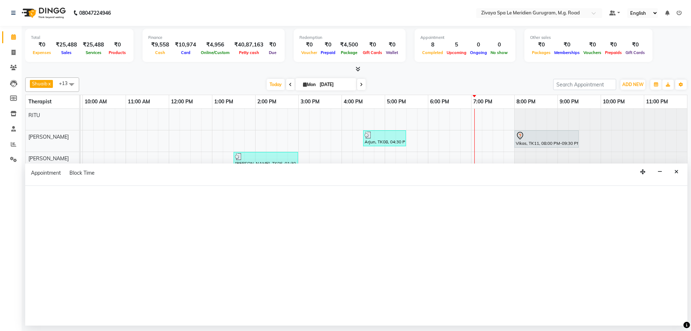
select select "52628"
select select "tentative"
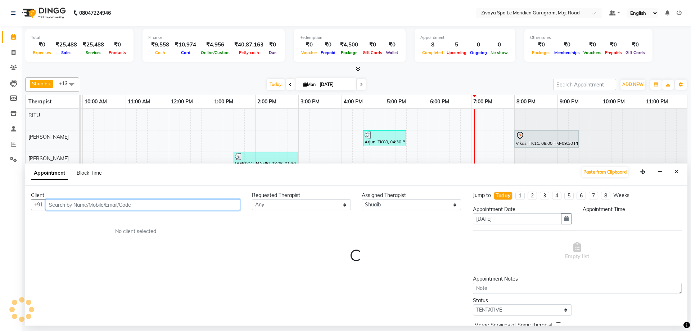
select select "1080"
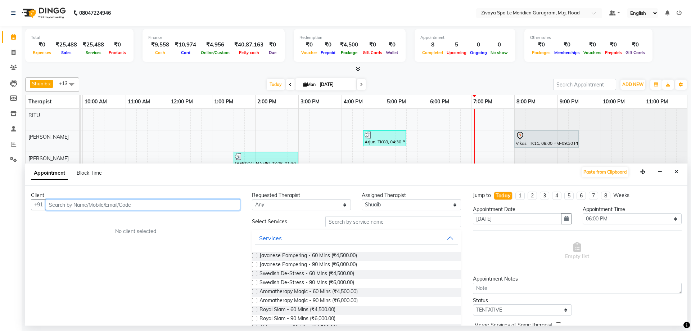
paste input "9844792492"
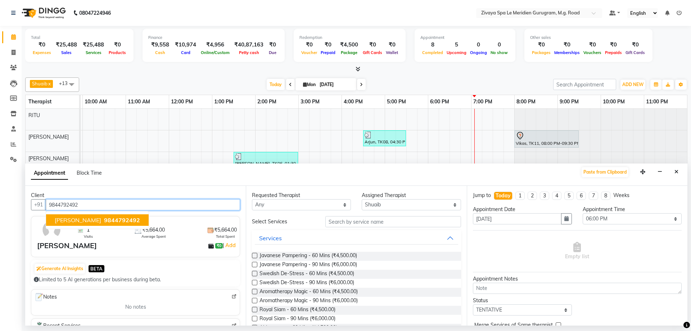
click at [104, 217] on span "9844792492" at bounding box center [122, 219] width 36 height 7
type input "9844792492"
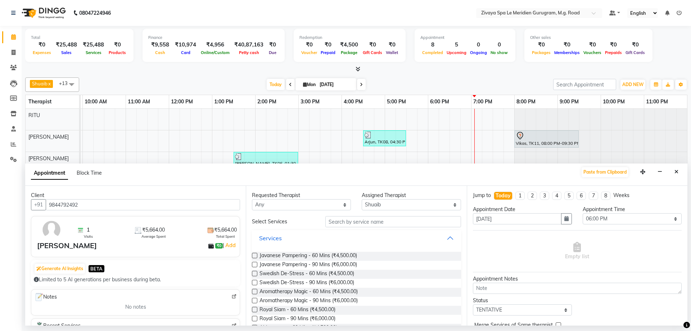
click at [310, 241] on button "Services" at bounding box center [356, 237] width 203 height 13
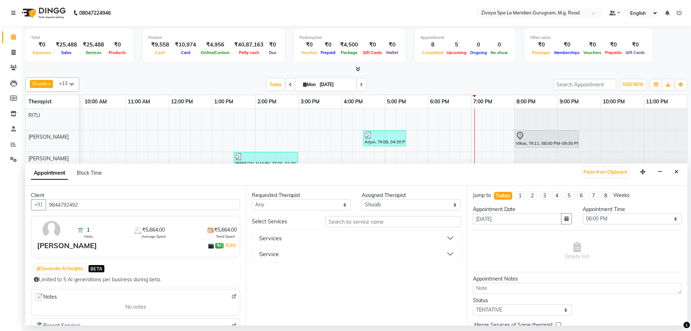
click at [296, 260] on div "Service" at bounding box center [356, 254] width 209 height 16
click at [302, 257] on button "Service" at bounding box center [356, 253] width 203 height 13
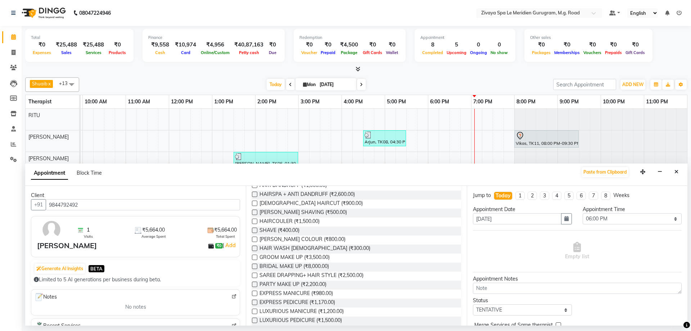
scroll to position [367, 0]
click at [279, 204] on span "[DEMOGRAPHIC_DATA] HAIRCUT (₹900.00)" at bounding box center [310, 202] width 103 height 9
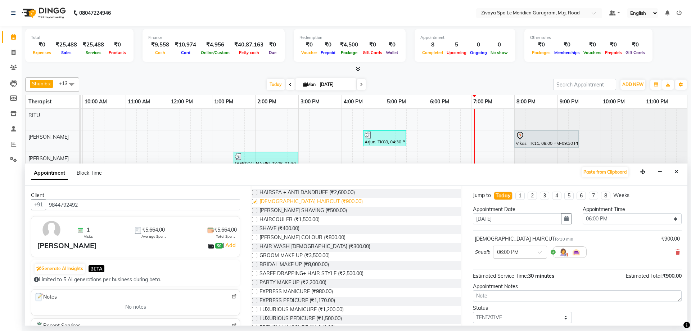
checkbox input "false"
click at [287, 213] on span "[PERSON_NAME] SHAVING (₹500.00)" at bounding box center [302, 211] width 87 height 9
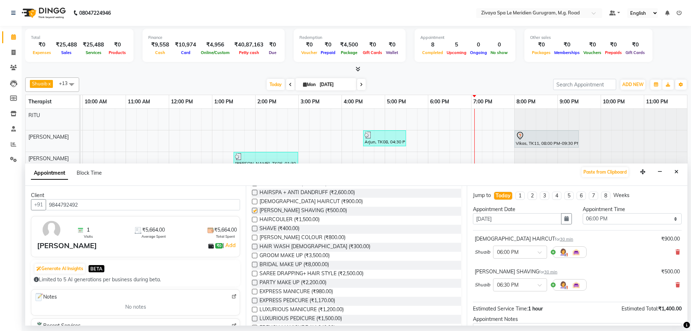
checkbox input "false"
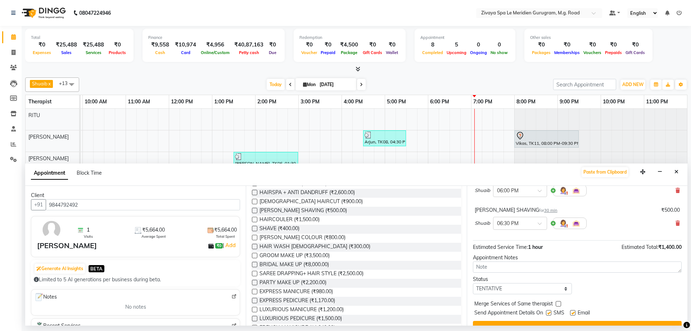
scroll to position [76, 0]
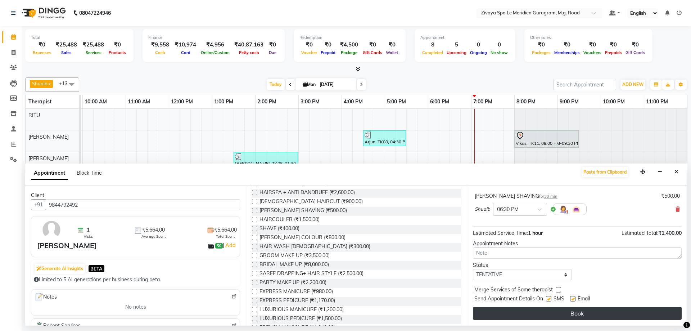
click at [563, 313] on button "Book" at bounding box center [577, 313] width 209 height 13
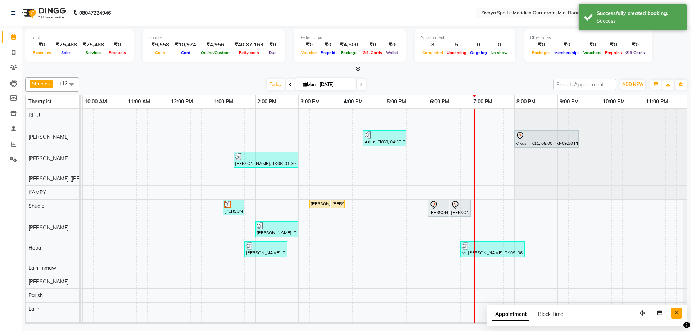
click at [677, 313] on icon "Close" at bounding box center [676, 312] width 4 height 5
click at [439, 209] on div "[PERSON_NAME], TK12, 06:00 PM-06:30 PM, [DEMOGRAPHIC_DATA] HAIRCUT" at bounding box center [438, 207] width 20 height 15
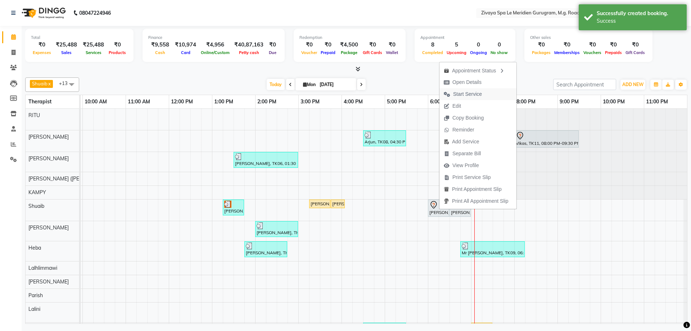
click at [460, 94] on span "Start Service" at bounding box center [467, 94] width 29 height 8
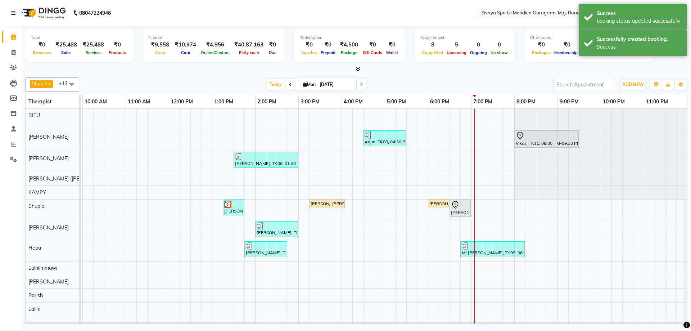
click at [459, 208] on icon at bounding box center [455, 204] width 9 height 9
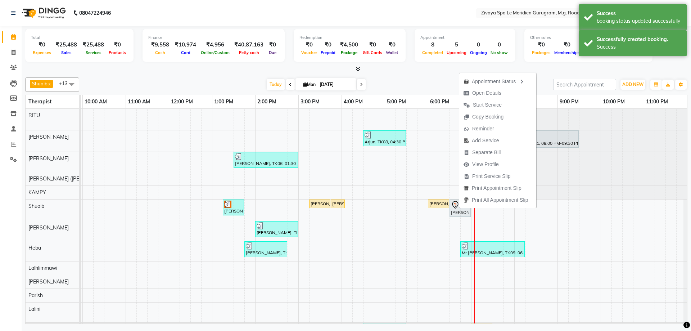
click at [485, 102] on span "Start Service" at bounding box center [487, 105] width 29 height 8
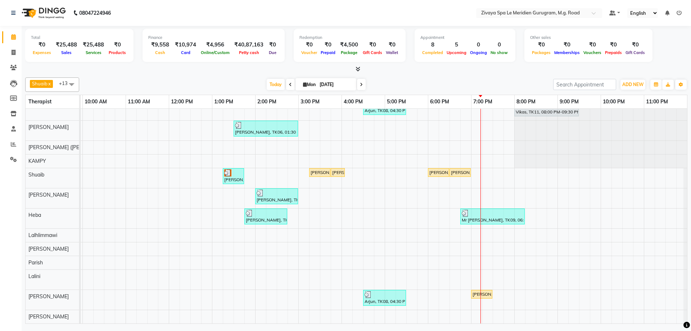
scroll to position [0, 0]
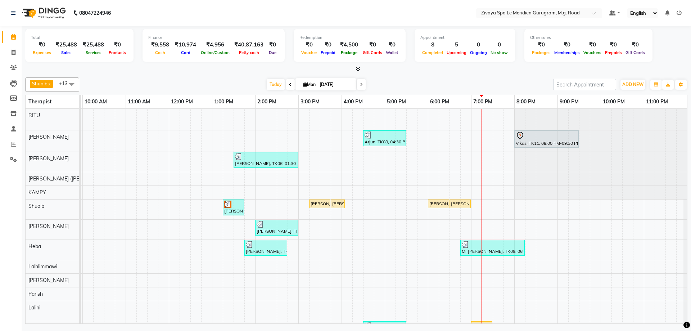
click at [360, 85] on icon at bounding box center [361, 84] width 3 height 4
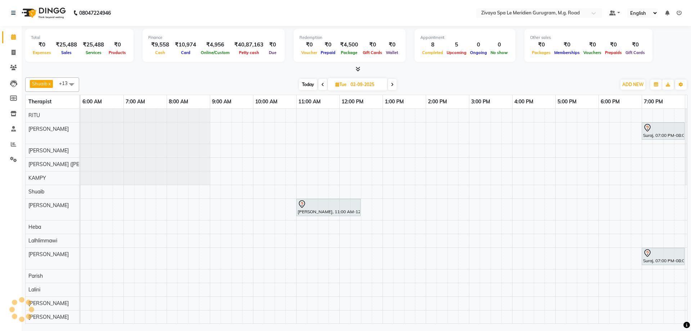
scroll to position [0, 430]
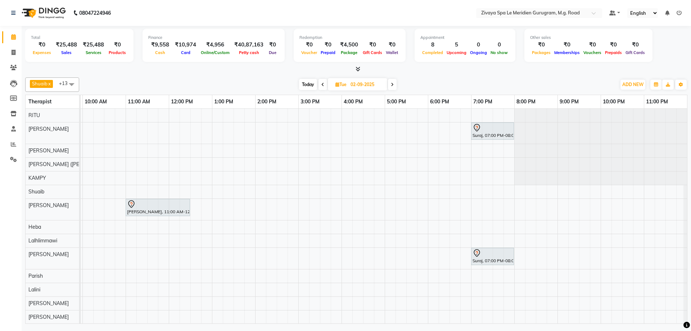
click at [149, 208] on div at bounding box center [158, 204] width 62 height 9
click at [307, 87] on span "Today" at bounding box center [308, 84] width 18 height 11
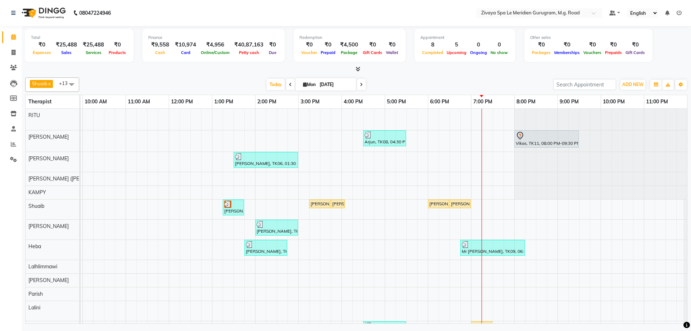
click at [360, 88] on span at bounding box center [361, 84] width 9 height 11
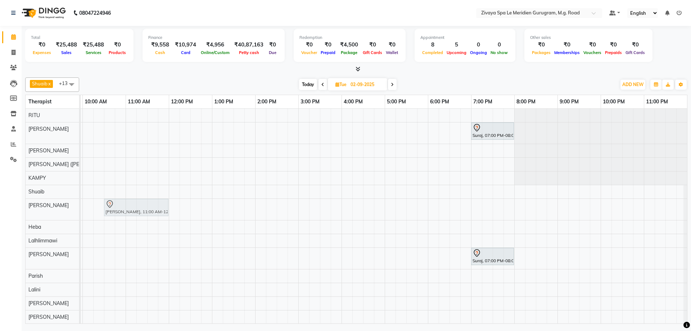
drag, startPoint x: 145, startPoint y: 208, endPoint x: 121, endPoint y: 204, distance: 24.1
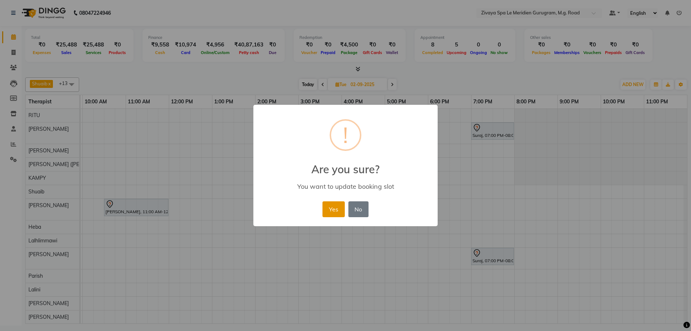
click at [338, 212] on button "Yes" at bounding box center [333, 209] width 22 height 16
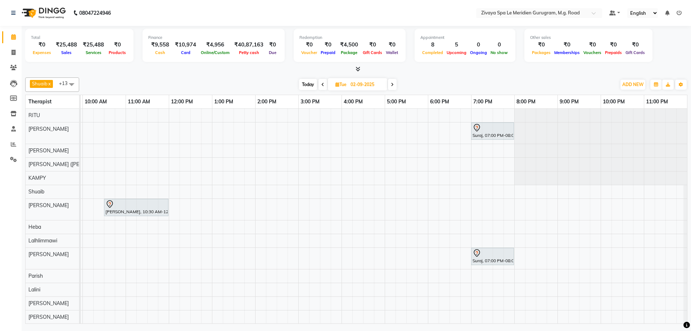
click at [309, 78] on div "Shuaib x [PERSON_NAME] x [PERSON_NAME] x [PERSON_NAME] x [PERSON_NAME] x Heba x…" at bounding box center [356, 84] width 662 height 14
click at [305, 82] on span "Today" at bounding box center [308, 84] width 18 height 11
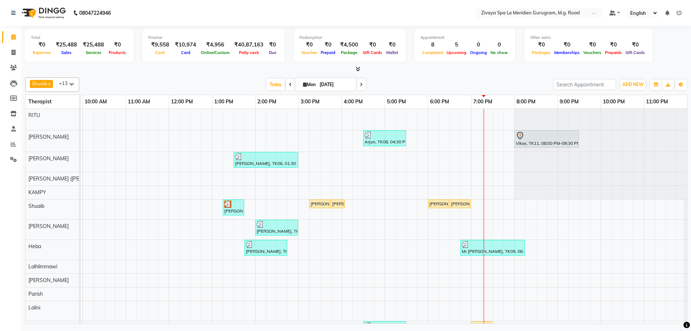
click at [357, 85] on span at bounding box center [361, 84] width 9 height 11
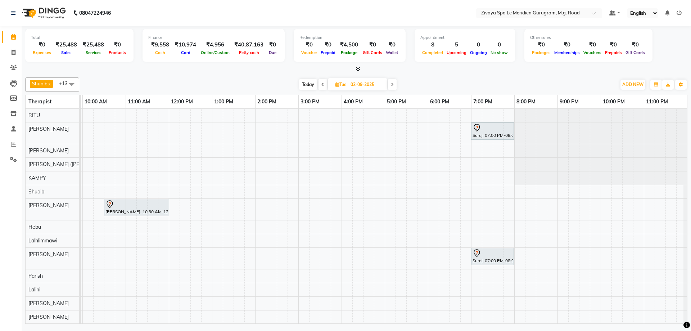
click at [304, 84] on span "Today" at bounding box center [308, 84] width 18 height 11
type input "[DATE]"
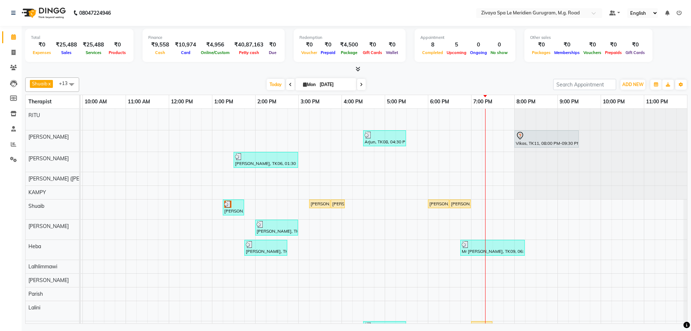
click at [277, 224] on div at bounding box center [277, 224] width 40 height 7
click at [310, 123] on span "Open Details" at bounding box center [304, 122] width 29 height 8
click at [275, 229] on div "[PERSON_NAME], TK05, 02:00 PM-03:00 PM, [GEOGRAPHIC_DATA] - 60 Mins" at bounding box center [276, 228] width 41 height 14
click at [307, 128] on span "Open Details" at bounding box center [303, 126] width 29 height 8
select select "3"
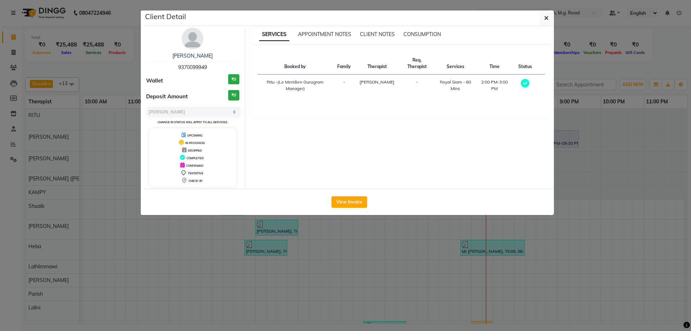
drag, startPoint x: 547, startPoint y: 17, endPoint x: 529, endPoint y: 27, distance: 20.5
click at [546, 17] on icon "button" at bounding box center [546, 18] width 4 height 6
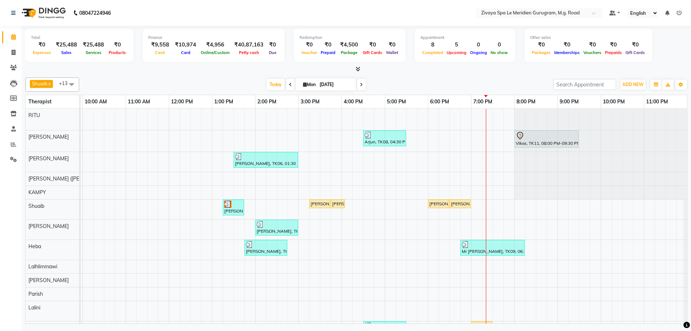
click at [236, 208] on div "[PERSON_NAME], TK07, 01:15 PM-01:45 PM, [DEMOGRAPHIC_DATA] HAIRCUT" at bounding box center [233, 207] width 20 height 14
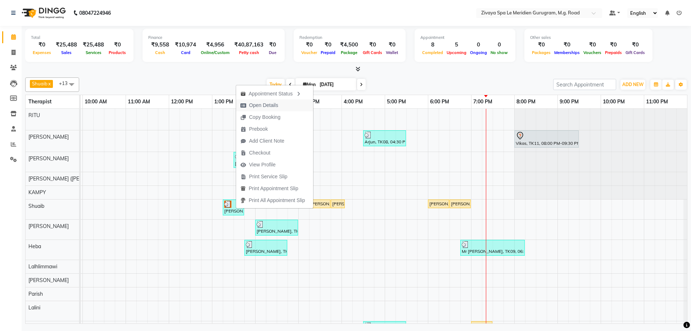
click at [267, 105] on span "Open Details" at bounding box center [263, 105] width 29 height 8
select select "3"
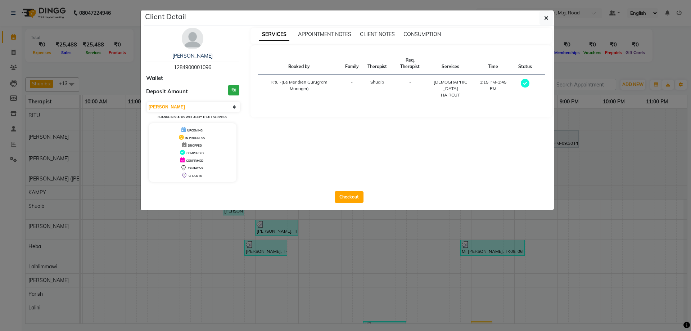
click at [347, 190] on div "Checkout" at bounding box center [348, 196] width 409 height 26
click at [346, 195] on button "Checkout" at bounding box center [349, 197] width 29 height 12
select select "service"
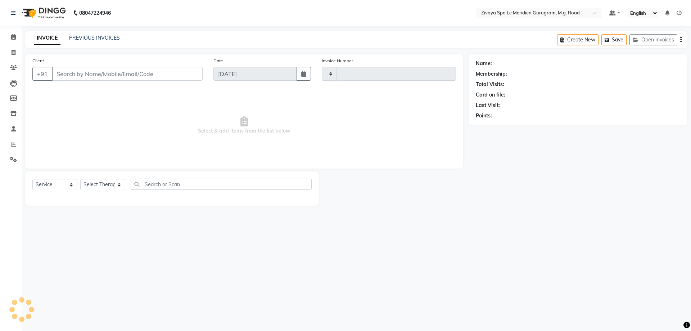
type input "1776"
select select "6503"
type input "1284900001096"
select select "52628"
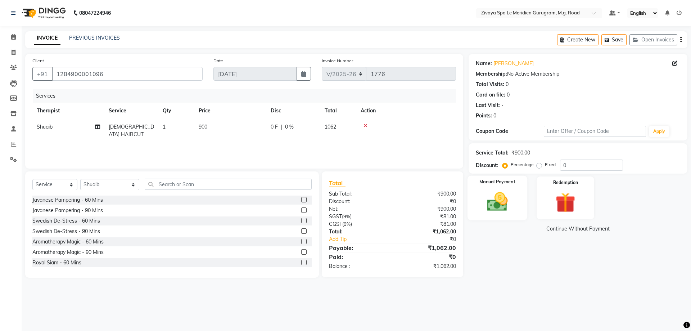
click at [515, 198] on div "Manual Payment" at bounding box center [497, 198] width 60 height 44
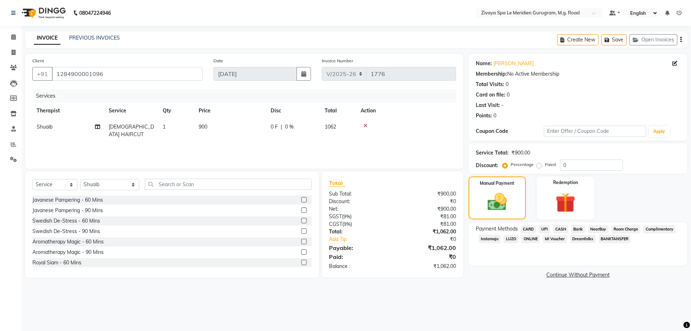
click at [542, 231] on span "UPI" at bounding box center [544, 229] width 11 height 8
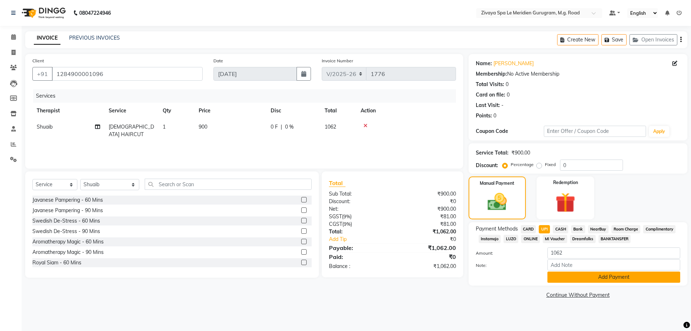
click at [596, 278] on button "Add Payment" at bounding box center [613, 276] width 133 height 11
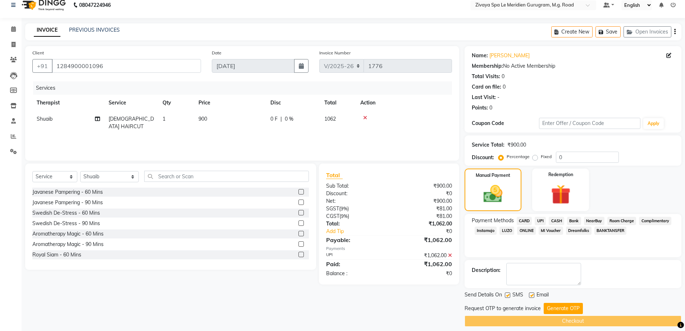
scroll to position [14, 0]
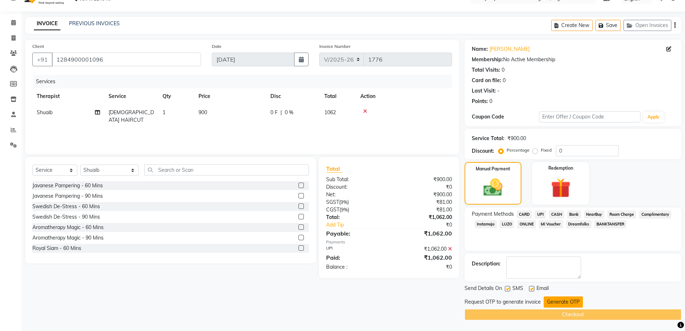
click at [551, 304] on button "Generate OTP" at bounding box center [563, 301] width 39 height 11
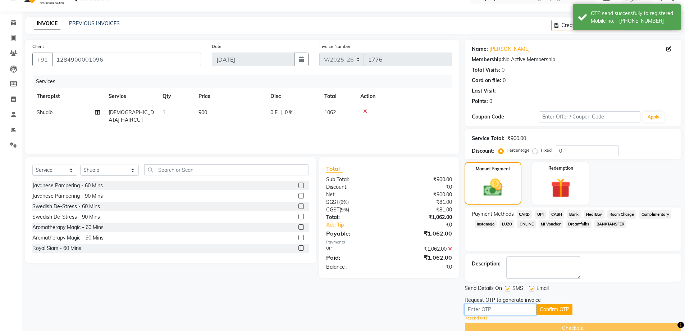
click at [503, 313] on input "text" at bounding box center [501, 309] width 72 height 11
click at [551, 308] on button "Confirm OTP" at bounding box center [555, 309] width 36 height 11
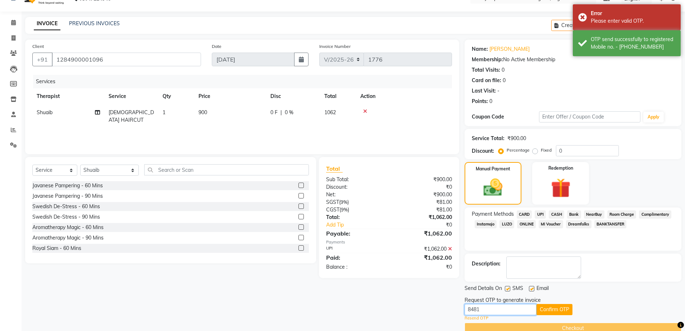
click at [506, 308] on input "8481" at bounding box center [501, 309] width 72 height 11
type input "848"
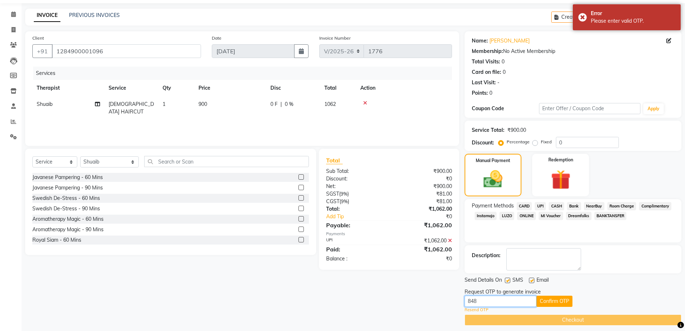
scroll to position [28, 0]
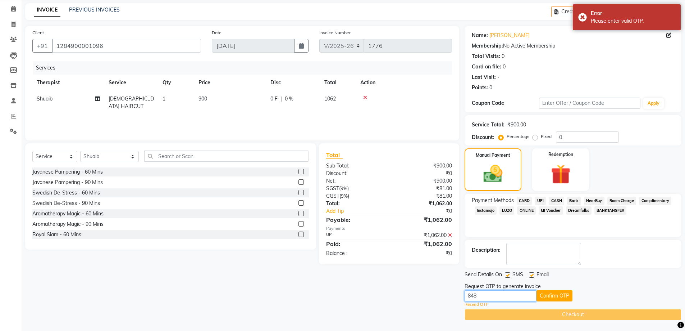
click at [503, 292] on input "848" at bounding box center [501, 295] width 72 height 11
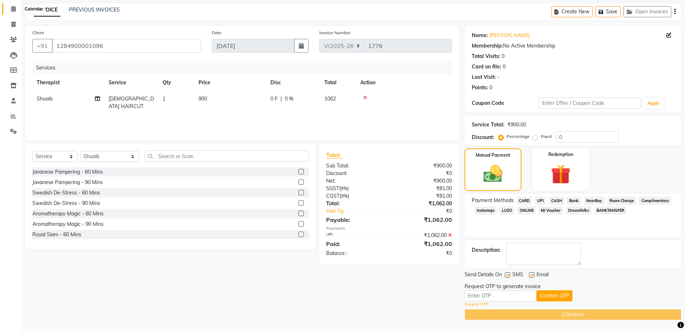
click at [16, 7] on icon at bounding box center [13, 8] width 5 height 5
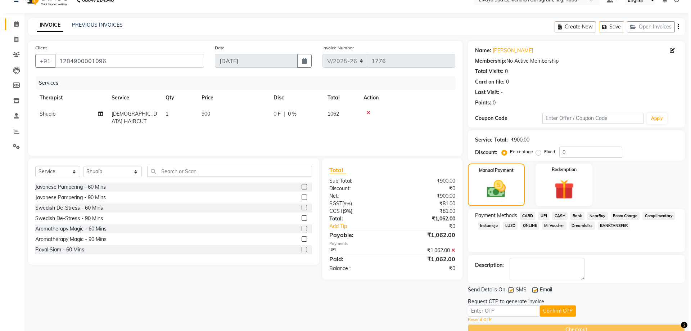
scroll to position [0, 0]
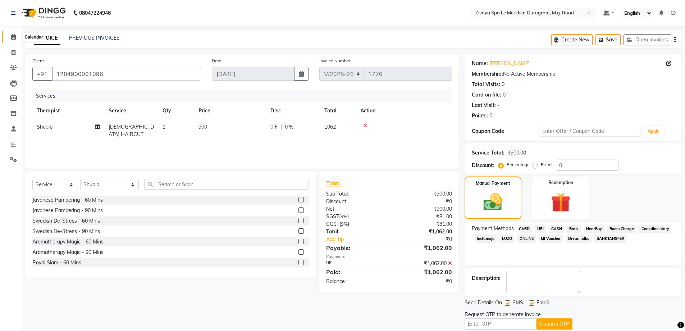
click at [14, 39] on icon at bounding box center [13, 36] width 5 height 5
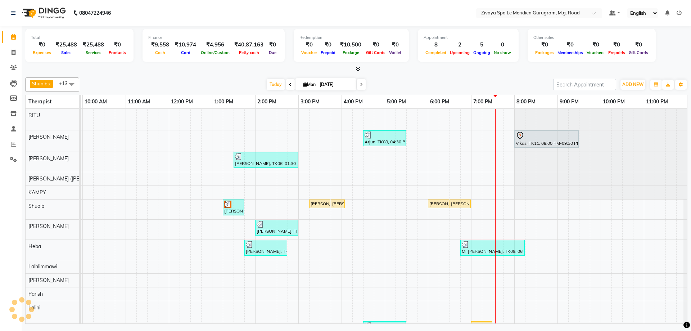
scroll to position [37, 0]
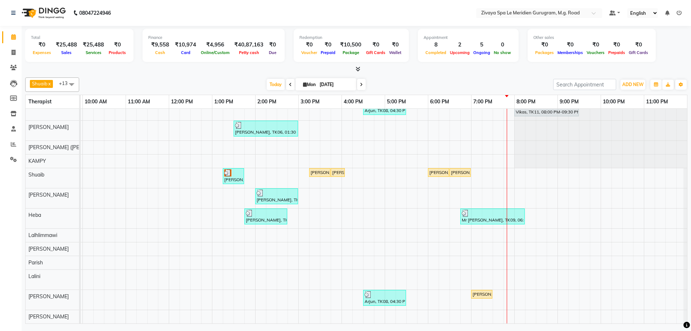
click at [362, 82] on span at bounding box center [361, 84] width 9 height 11
type input "02-09-2025"
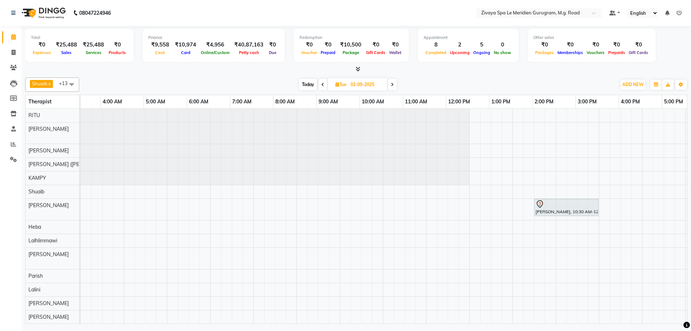
scroll to position [0, 0]
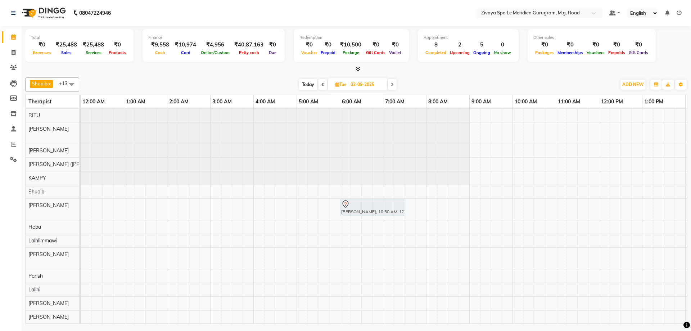
drag, startPoint x: 562, startPoint y: 209, endPoint x: 363, endPoint y: 200, distance: 199.1
click at [81, 200] on div "[PERSON_NAME], 10:30 AM-12:00 PM, Javanese Pampering - 90 [PERSON_NAME], 10:30 …" at bounding box center [81, 209] width 0 height 21
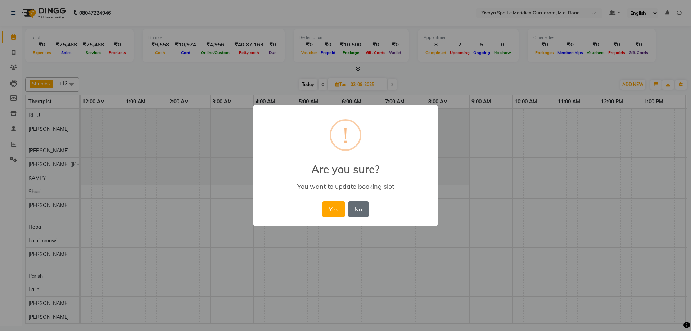
click at [358, 208] on button "No" at bounding box center [358, 209] width 20 height 16
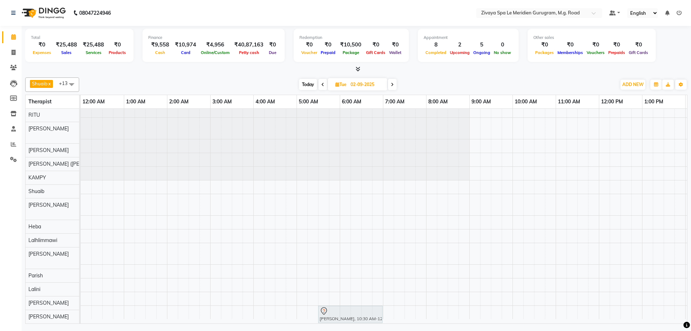
scroll to position [6, 0]
drag, startPoint x: 563, startPoint y: 209, endPoint x: 367, endPoint y: 279, distance: 207.9
click at [366, 285] on tbody "Suraj, 07:00 PM-08:00 PM, Swedish De-Stress - 60 [PERSON_NAME], 10:30 AM-12:00 …" at bounding box center [599, 215] width 1036 height 215
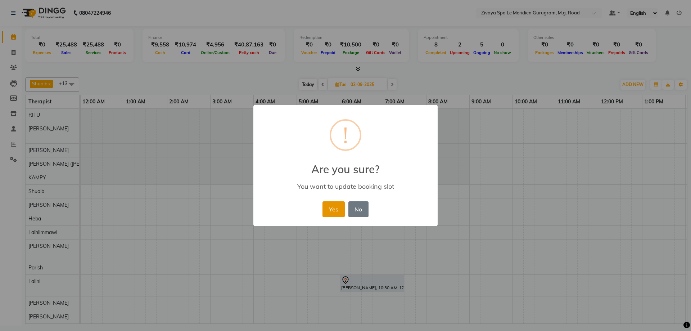
click at [341, 206] on button "Yes" at bounding box center [333, 209] width 22 height 16
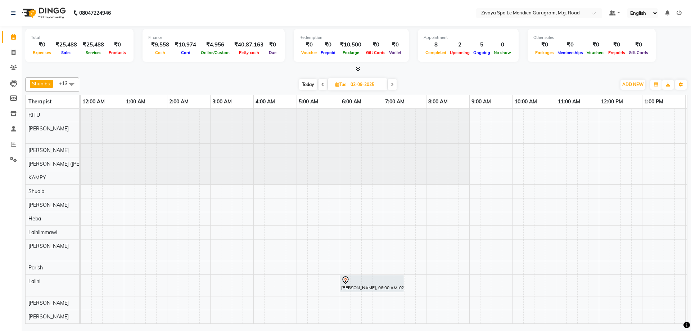
click at [360, 276] on div at bounding box center [372, 280] width 62 height 9
click at [391, 169] on span "Open Details" at bounding box center [388, 173] width 29 height 8
click at [387, 281] on div "[PERSON_NAME], 06:00 AM-07:30 AM, Javanese Pampering - 90 Mins" at bounding box center [371, 283] width 63 height 15
click at [411, 178] on span "Open Details" at bounding box center [414, 178] width 29 height 8
select select "7"
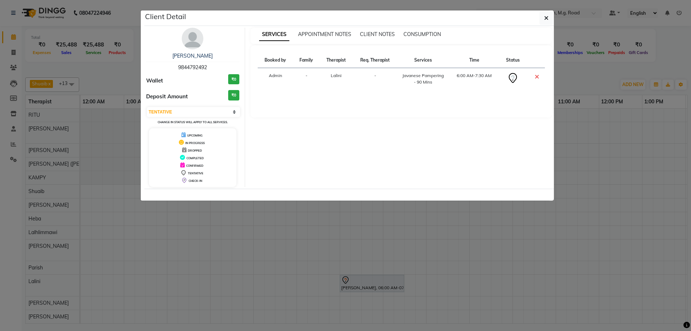
drag, startPoint x: 210, startPoint y: 69, endPoint x: 178, endPoint y: 67, distance: 31.8
click at [178, 67] on div "[PERSON_NAME] 9844792492" at bounding box center [192, 61] width 93 height 19
copy span "9844792492"
click at [545, 20] on icon "button" at bounding box center [546, 18] width 4 height 6
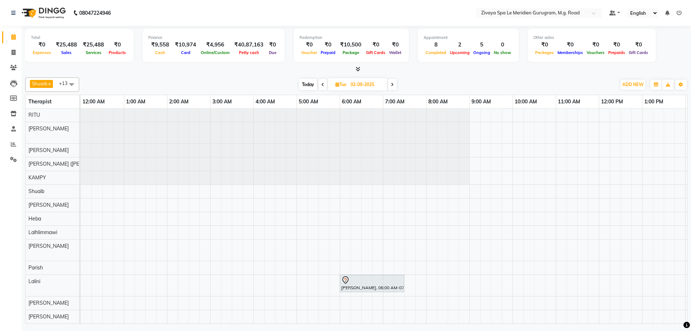
click at [321, 83] on icon at bounding box center [322, 84] width 3 height 4
type input "[DATE]"
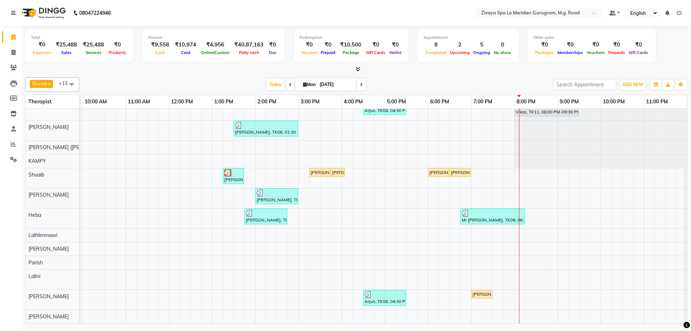
scroll to position [0, 0]
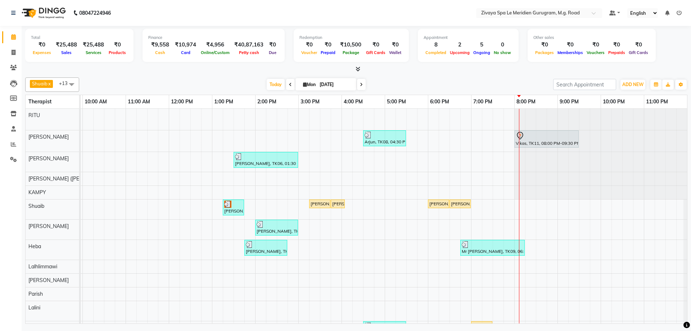
click at [554, 135] on div at bounding box center [547, 135] width 62 height 9
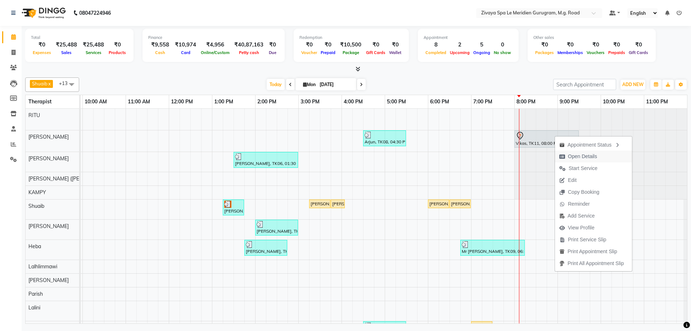
click at [564, 159] on span "Open Details" at bounding box center [578, 156] width 46 height 12
select select "7"
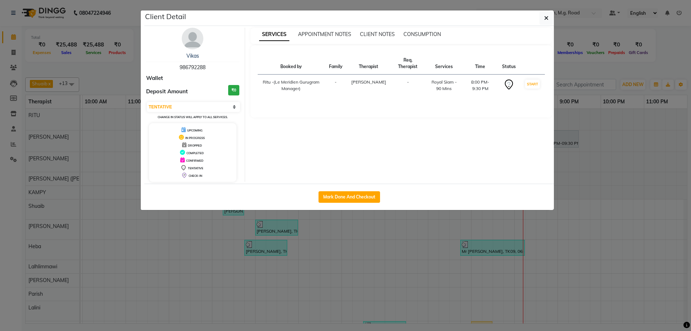
click at [554, 20] on ngb-modal-window "Client Detail Vikas 986792288 Wallet Deposit Amount ₹0 Select IN SERVICE CONFIR…" at bounding box center [345, 165] width 691 height 331
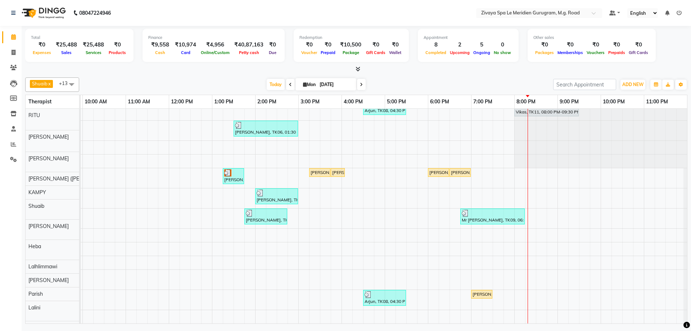
scroll to position [37, 0]
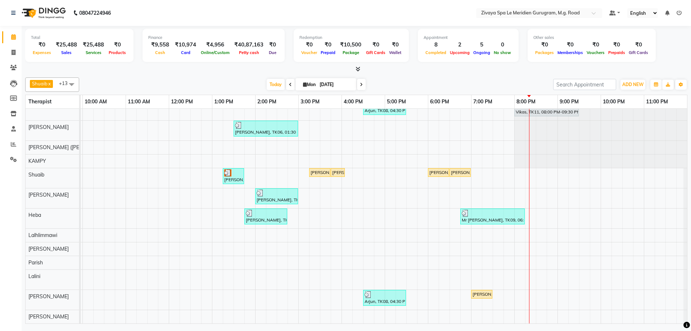
click at [533, 296] on div "[PERSON_NAME], TK01, 08:30 AM-08:45 AM, Swedish De-Stress - 60 Mins Arjun, TK08…" at bounding box center [169, 200] width 1036 height 246
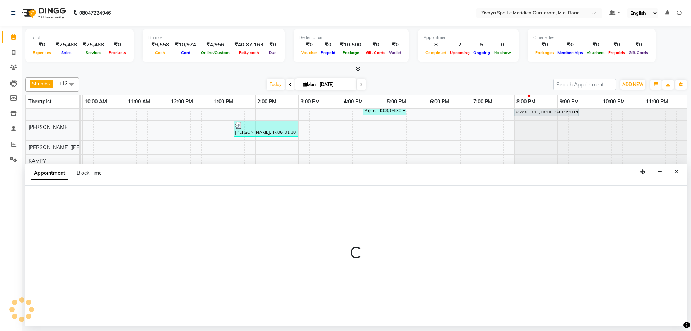
select select "86042"
select select "tentative"
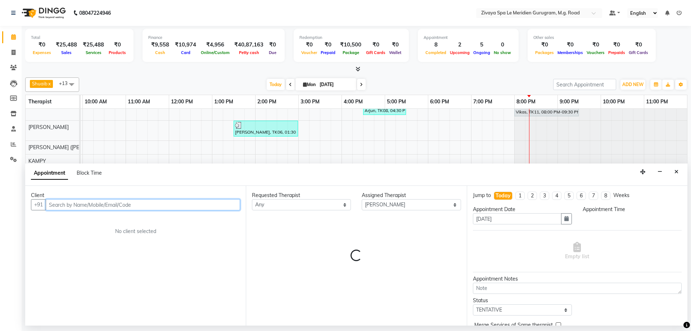
select select "1215"
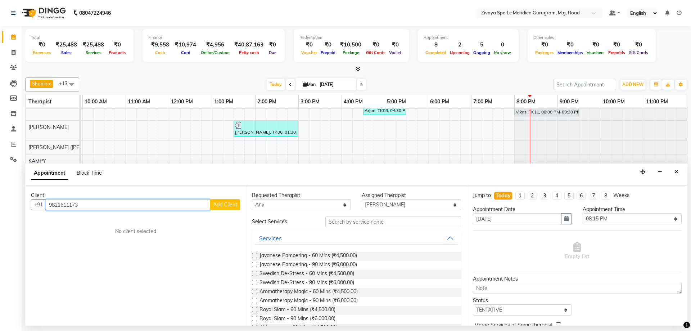
type input "9821611173"
click at [228, 205] on span "Add Client" at bounding box center [225, 204] width 24 height 6
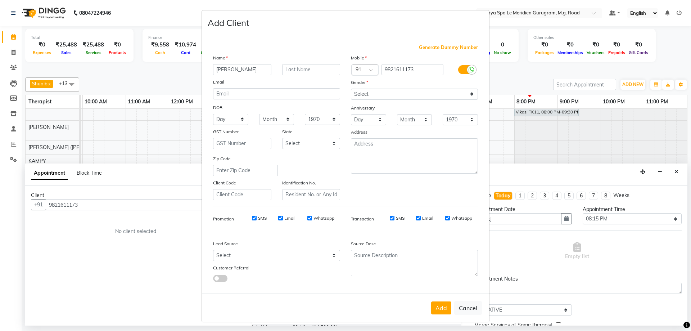
type input "[PERSON_NAME]"
click at [369, 93] on select "Select [DEMOGRAPHIC_DATA] [DEMOGRAPHIC_DATA] Other Prefer Not To Say" at bounding box center [414, 94] width 127 height 11
select select "[DEMOGRAPHIC_DATA]"
click at [351, 89] on select "Select [DEMOGRAPHIC_DATA] [DEMOGRAPHIC_DATA] Other Prefer Not To Say" at bounding box center [414, 94] width 127 height 11
click at [441, 310] on button "Add" at bounding box center [441, 307] width 20 height 13
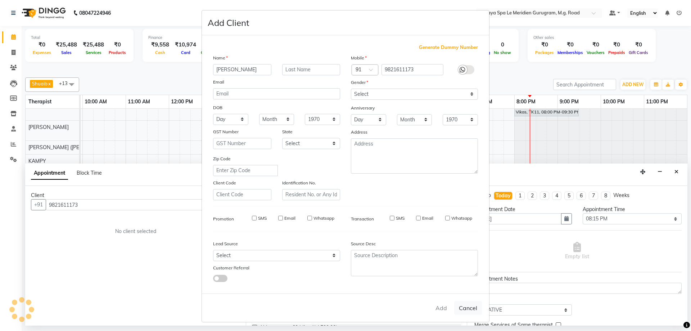
select select
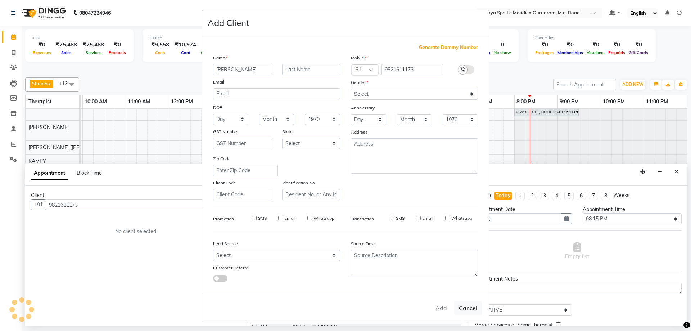
select select
checkbox input "false"
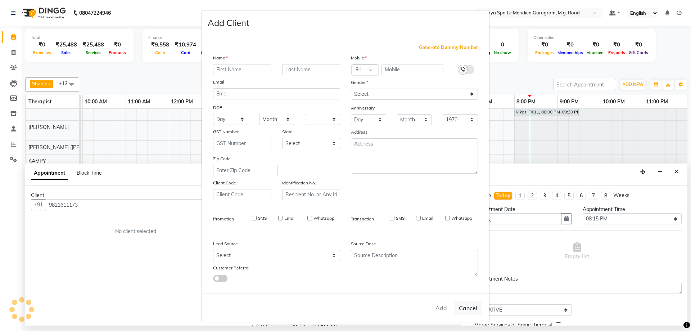
checkbox input "false"
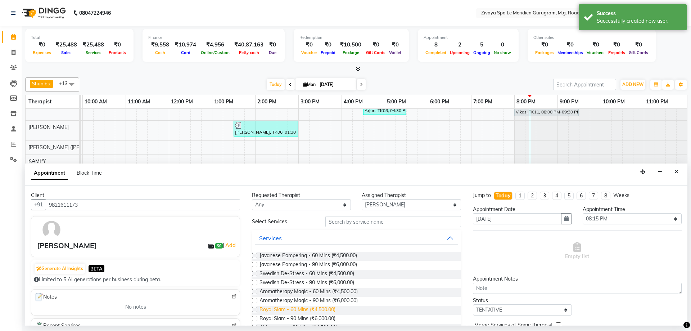
click at [300, 311] on span "Royal Siam - 60 Mins (₹4,500.00)" at bounding box center [297, 309] width 76 height 9
checkbox input "false"
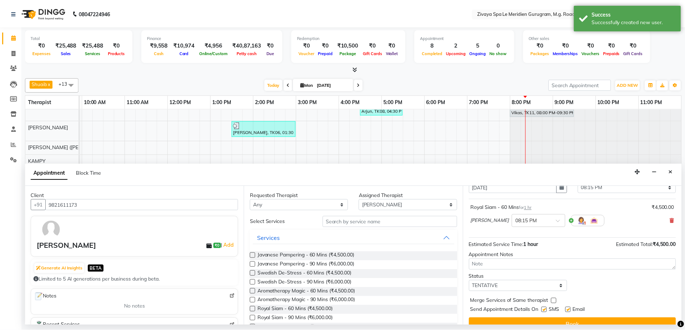
scroll to position [43, 0]
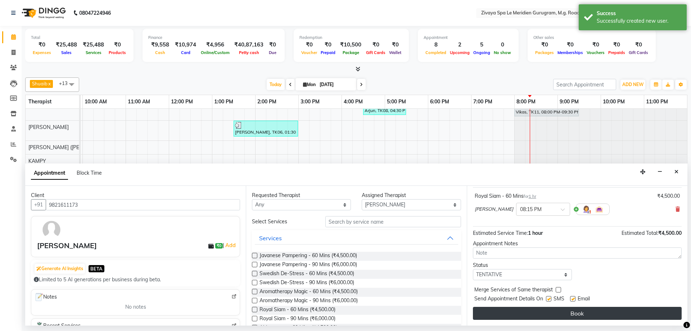
click at [583, 313] on button "Book" at bounding box center [577, 313] width 209 height 13
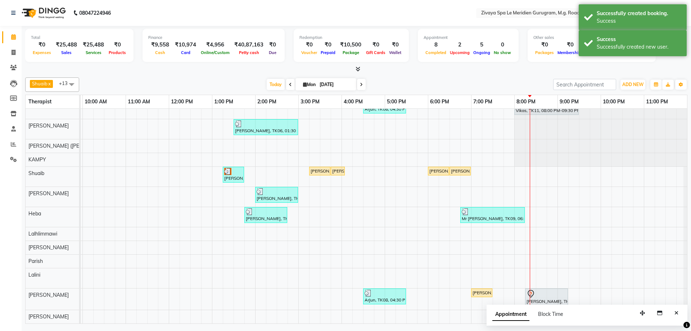
click at [533, 298] on div "[PERSON_NAME], TK13, 08:15 PM-09:15 PM, Royal Siam - 60 Mins" at bounding box center [546, 296] width 41 height 15
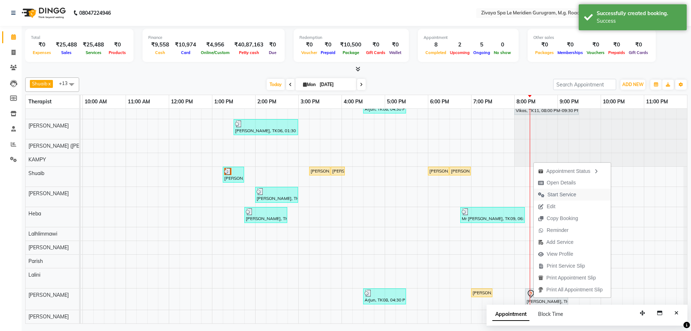
click at [558, 198] on span "Start Service" at bounding box center [557, 195] width 47 height 12
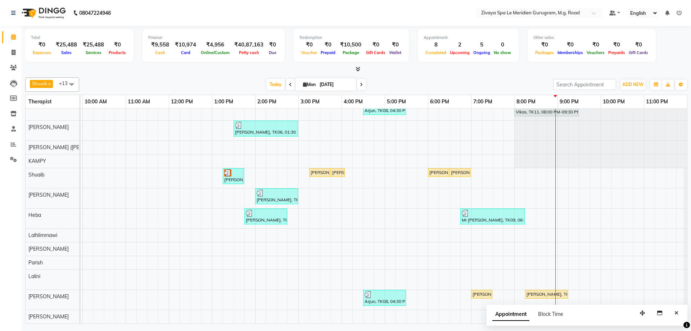
click at [219, 169] on div "[PERSON_NAME], TK01, 08:30 AM-08:45 AM, Swedish De-Stress - 60 Mins Arjun, TK08…" at bounding box center [169, 200] width 1036 height 246
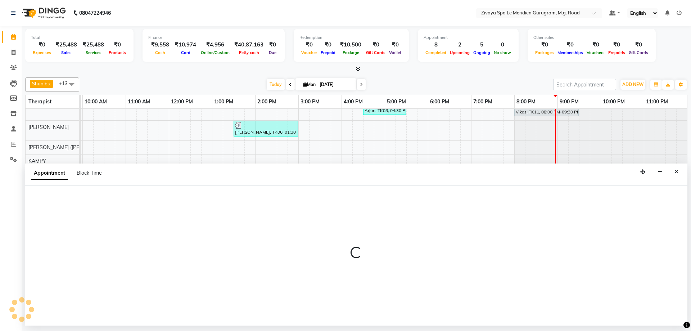
select select "52628"
select select "780"
select select "tentative"
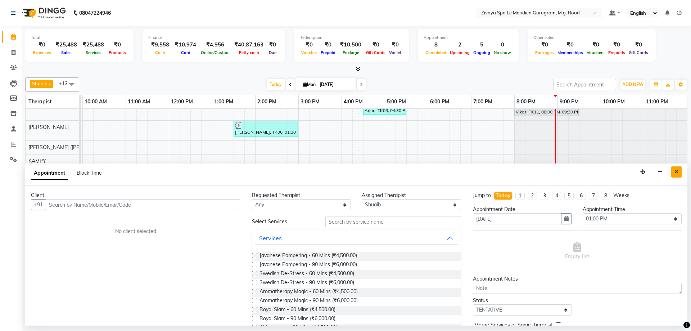
click at [681, 171] on button "Close" at bounding box center [676, 171] width 10 height 11
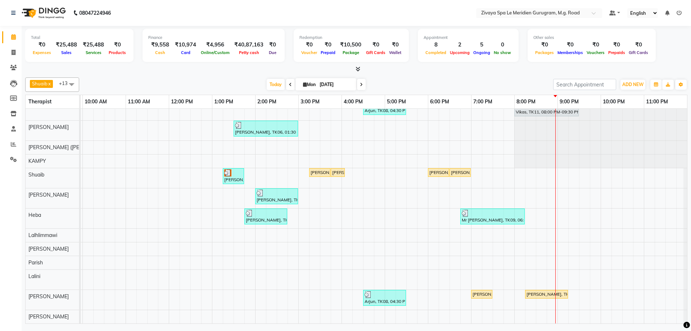
click at [234, 170] on div at bounding box center [233, 172] width 18 height 7
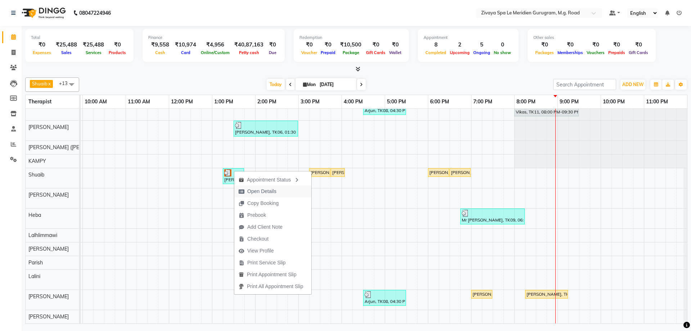
click at [260, 189] on span "Open Details" at bounding box center [261, 191] width 29 height 8
select select "3"
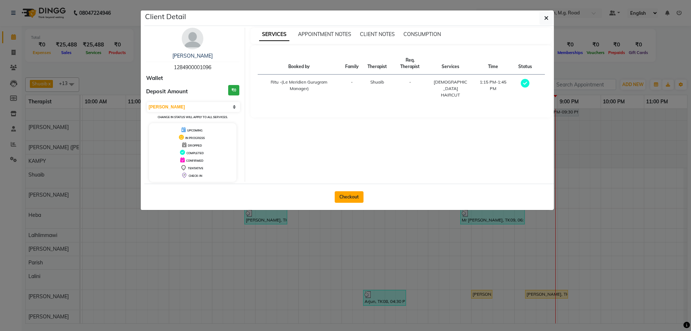
click at [348, 196] on button "Checkout" at bounding box center [349, 197] width 29 height 12
select select "6503"
select select "service"
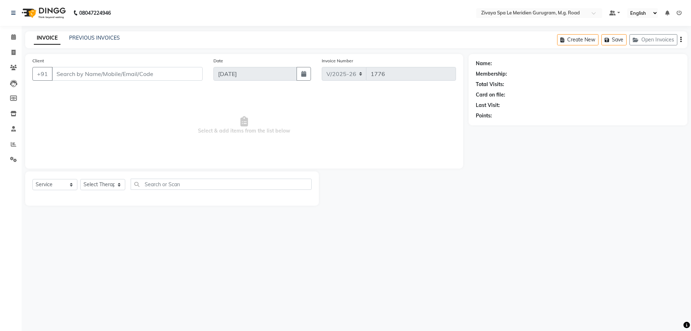
type input "1284900001096"
select select "52628"
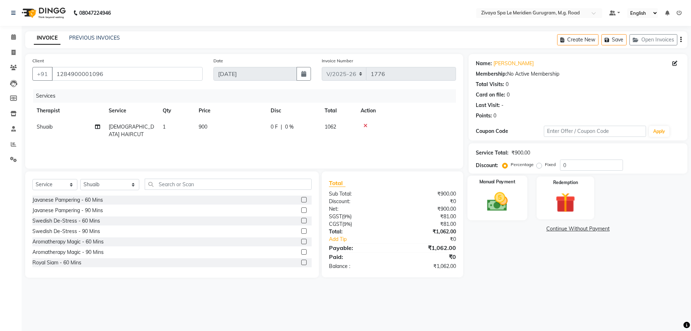
click at [504, 204] on img at bounding box center [496, 202] width 33 height 24
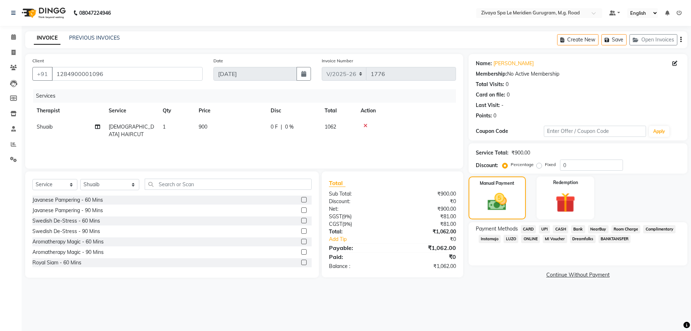
click at [546, 230] on span "UPI" at bounding box center [544, 229] width 11 height 8
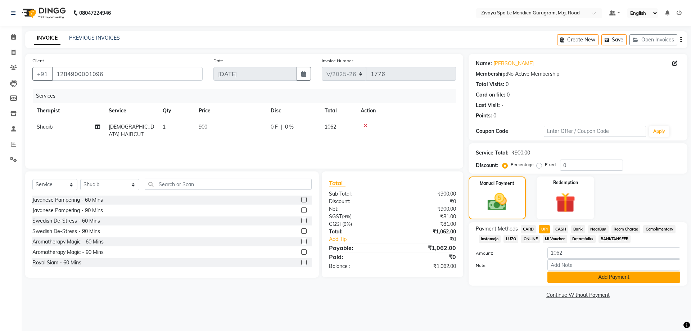
click at [586, 278] on button "Add Payment" at bounding box center [613, 276] width 133 height 11
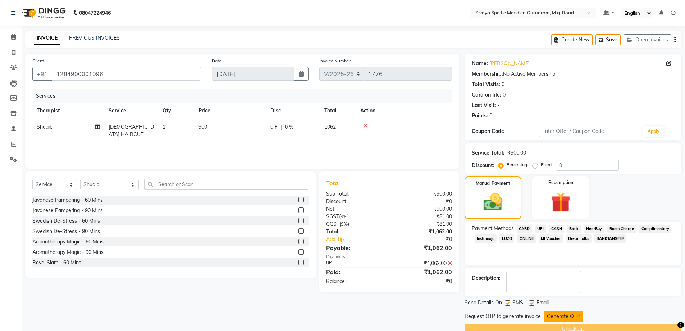
click at [550, 317] on button "Generate OTP" at bounding box center [563, 315] width 39 height 11
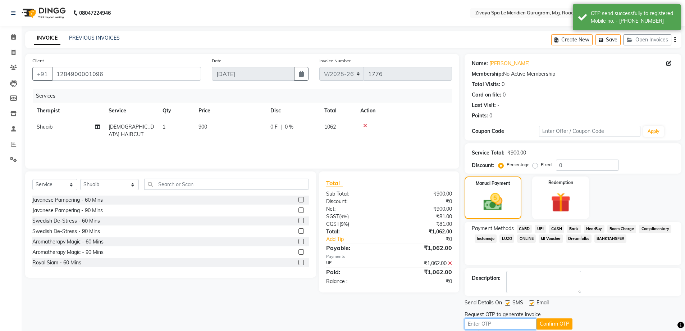
click at [501, 321] on input "text" at bounding box center [501, 323] width 72 height 11
type input "4642"
click at [558, 325] on button "Confirm OTP" at bounding box center [555, 323] width 36 height 11
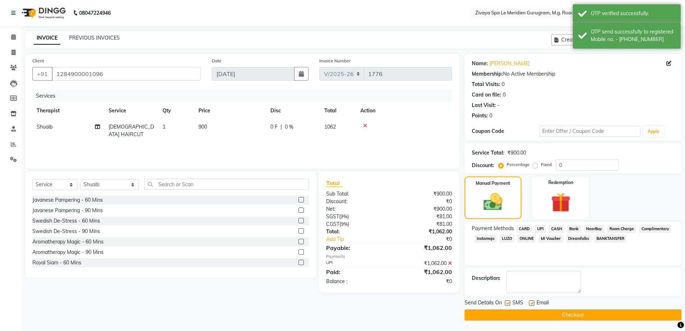
scroll to position [0, 0]
click at [544, 316] on button "Checkout" at bounding box center [573, 314] width 217 height 11
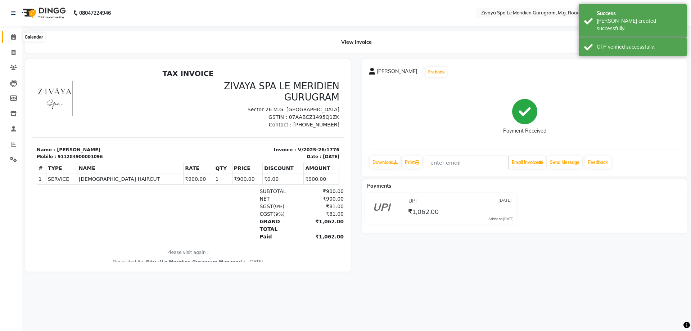
click at [9, 33] on span at bounding box center [13, 37] width 13 height 8
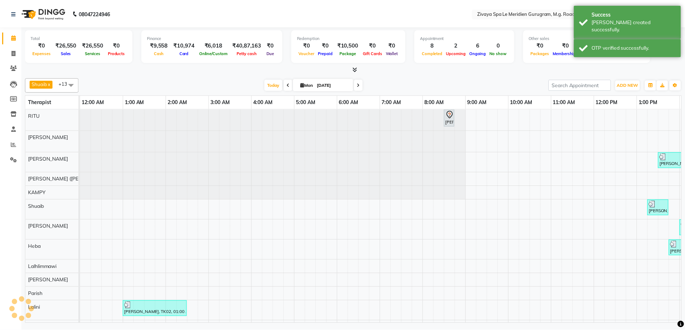
scroll to position [0, 259]
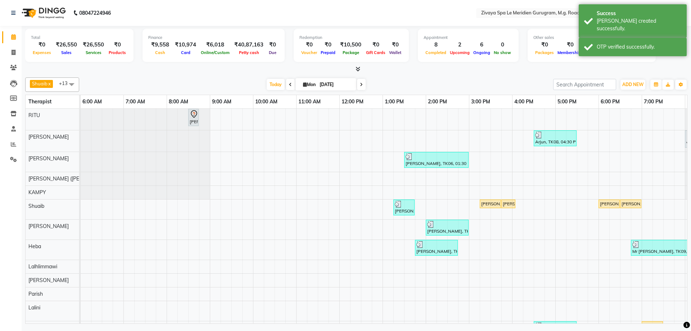
click at [493, 205] on div "[PERSON_NAME], TK10, 03:15 PM-03:45 PM, [DEMOGRAPHIC_DATA] HAIRCUT" at bounding box center [490, 203] width 20 height 6
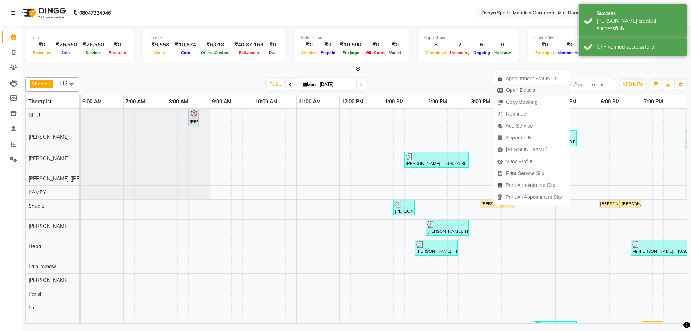
click at [514, 87] on span "Open Details" at bounding box center [520, 90] width 29 height 8
select select "1"
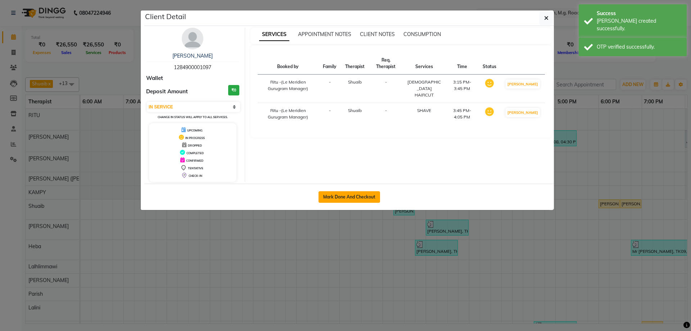
click at [368, 197] on button "Mark Done And Checkout" at bounding box center [349, 197] width 62 height 12
select select "service"
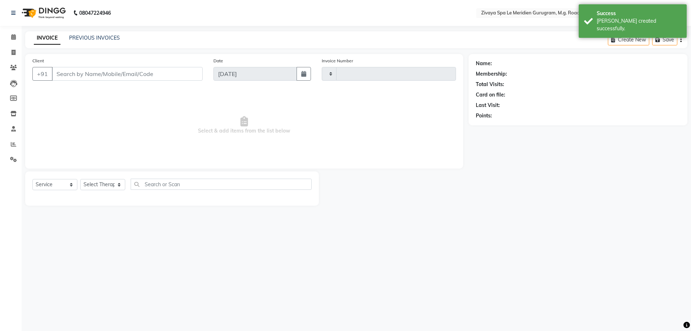
type input "1777"
select select "6503"
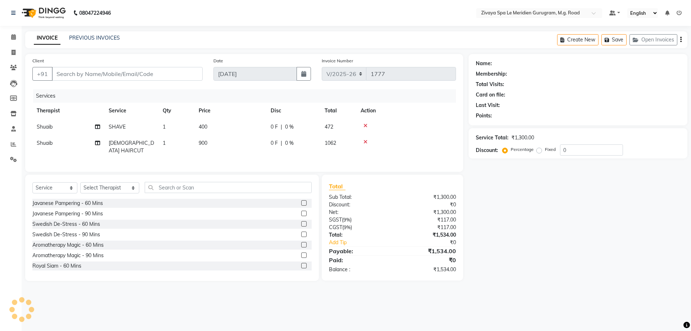
type input "1284900001097"
select select "52628"
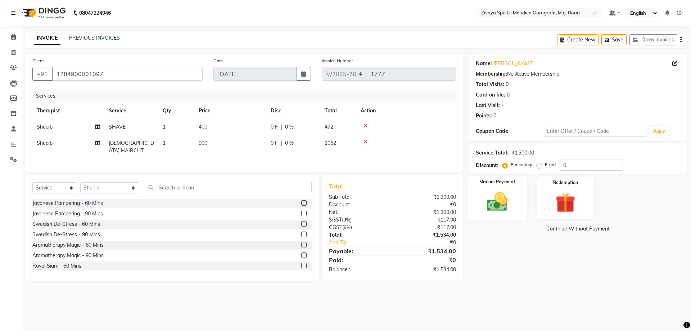
click at [506, 194] on img at bounding box center [496, 202] width 33 height 24
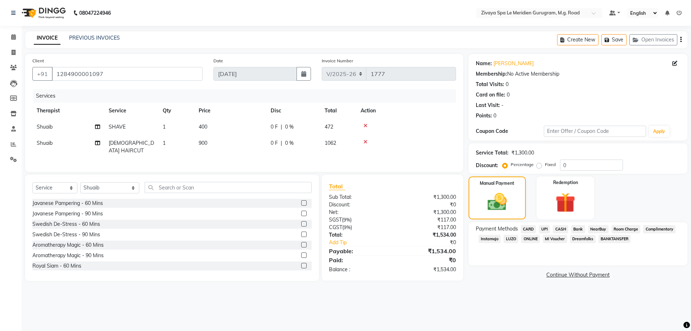
click at [544, 229] on span "UPI" at bounding box center [544, 229] width 11 height 8
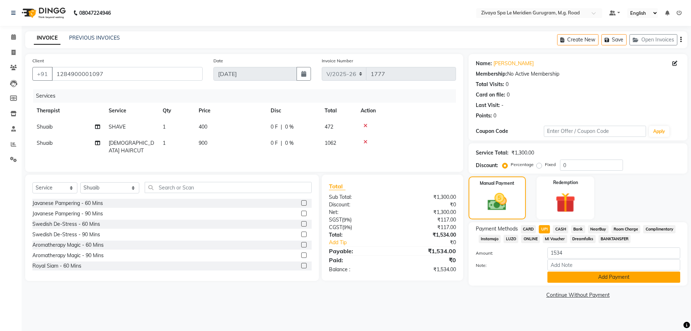
click at [612, 277] on button "Add Payment" at bounding box center [613, 276] width 133 height 11
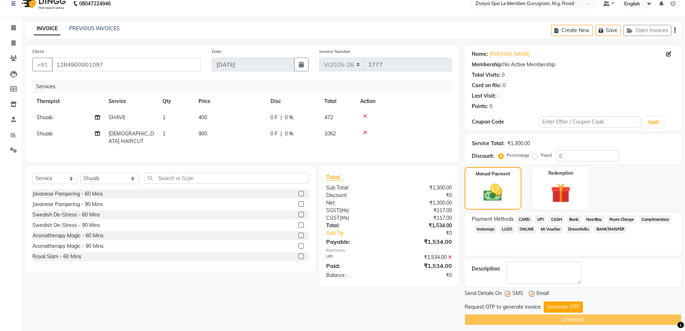
scroll to position [14, 0]
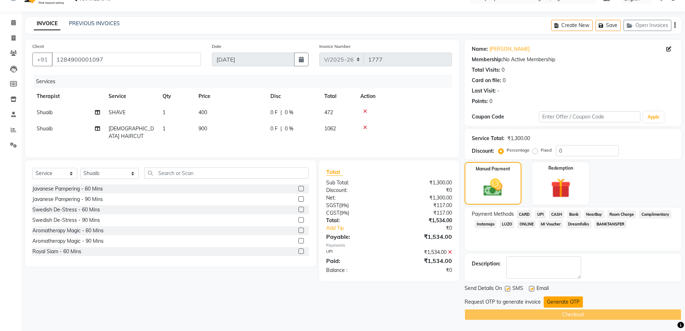
click at [572, 298] on button "Generate OTP" at bounding box center [563, 301] width 39 height 11
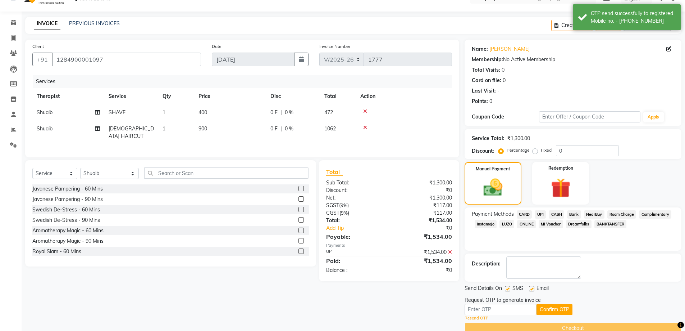
scroll to position [28, 0]
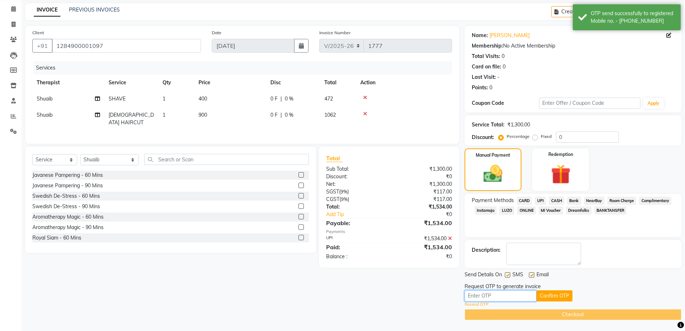
click at [494, 298] on input "text" at bounding box center [501, 295] width 72 height 11
type input "4642"
click at [561, 298] on button "Confirm OTP" at bounding box center [555, 295] width 36 height 11
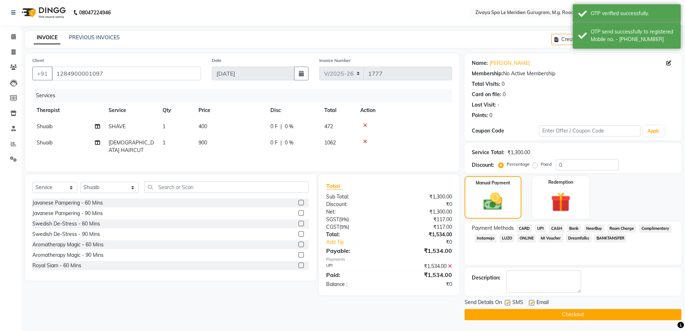
click at [559, 313] on button "Checkout" at bounding box center [573, 314] width 217 height 11
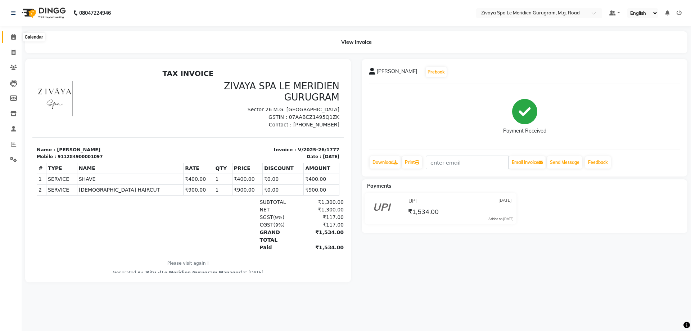
click at [10, 36] on span at bounding box center [13, 37] width 13 height 8
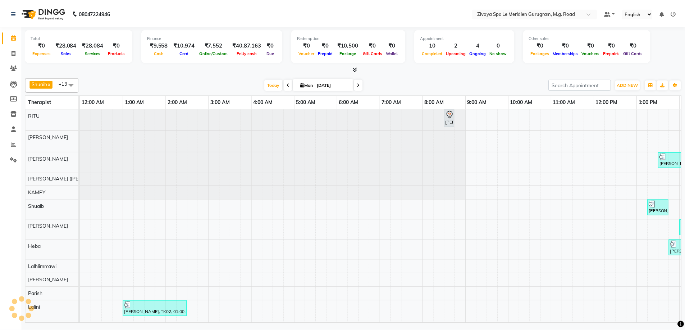
scroll to position [0, 259]
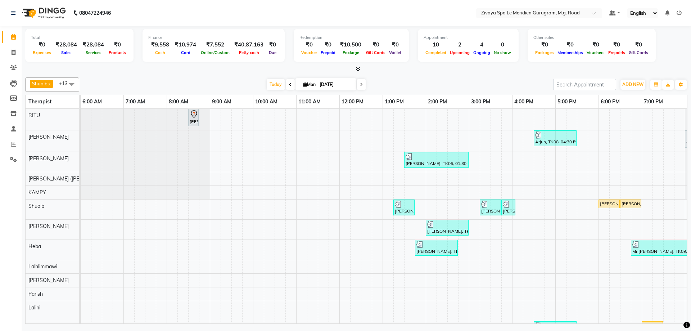
click at [612, 204] on div "[PERSON_NAME], TK12, 06:00 PM-06:30 PM, [DEMOGRAPHIC_DATA] HAIRCUT" at bounding box center [609, 203] width 20 height 6
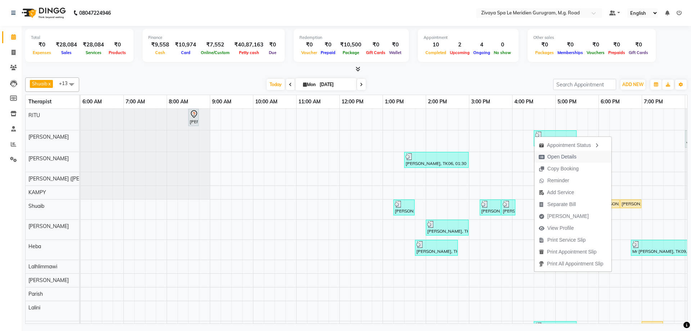
click at [560, 159] on span "Open Details" at bounding box center [561, 157] width 29 height 8
select select "1"
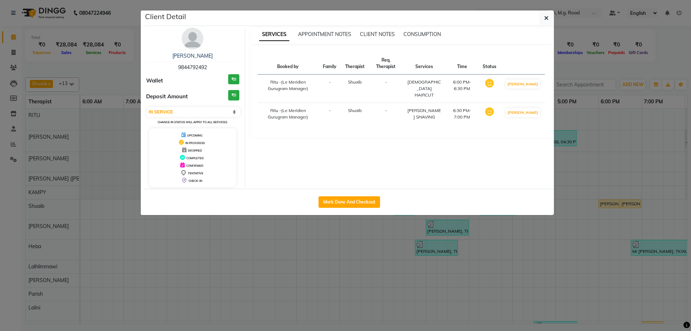
click at [364, 208] on div "Mark Done And Checkout" at bounding box center [348, 202] width 409 height 26
click at [335, 205] on button "Mark Done And Checkout" at bounding box center [349, 202] width 62 height 12
select select "6503"
select select "service"
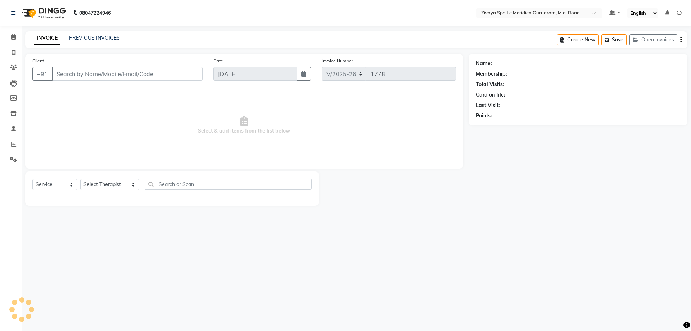
type input "9844792492"
select select "52628"
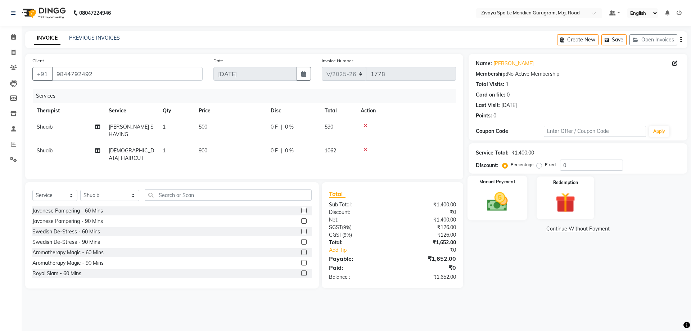
click at [503, 204] on img at bounding box center [496, 202] width 33 height 24
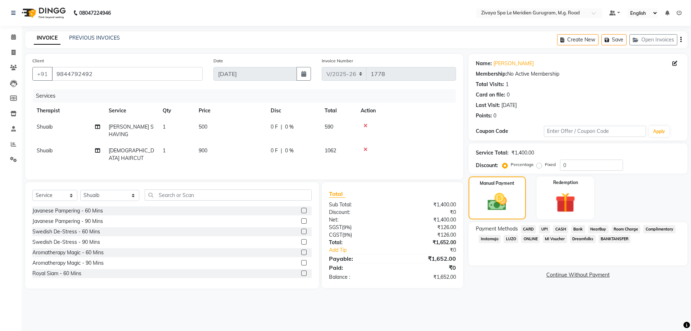
click at [557, 227] on span "CASH" at bounding box center [560, 229] width 15 height 8
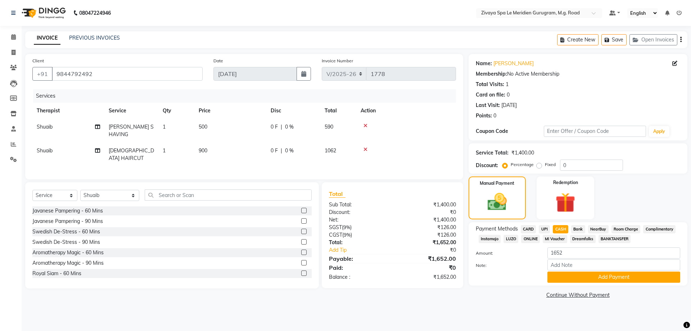
click at [606, 271] on div "Note:" at bounding box center [577, 265] width 215 height 12
click at [605, 276] on button "Add Payment" at bounding box center [613, 276] width 133 height 11
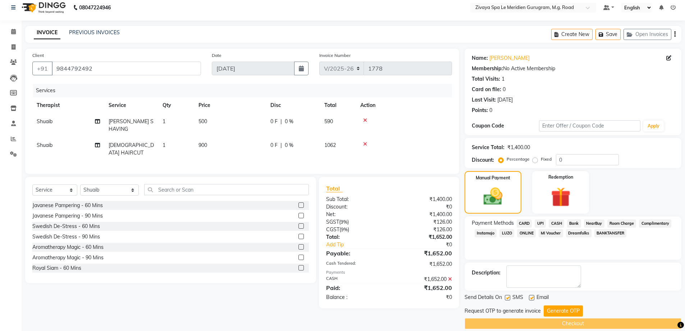
scroll to position [14, 0]
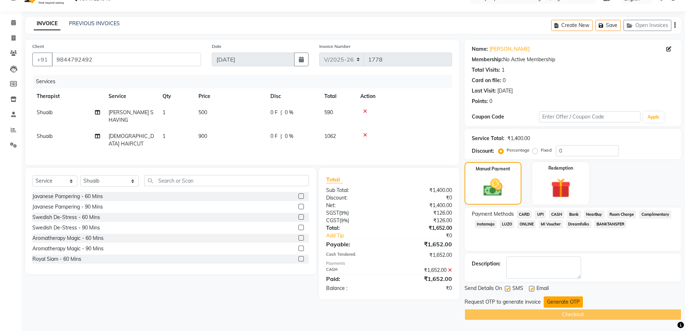
click at [568, 299] on button "Generate OTP" at bounding box center [563, 301] width 39 height 11
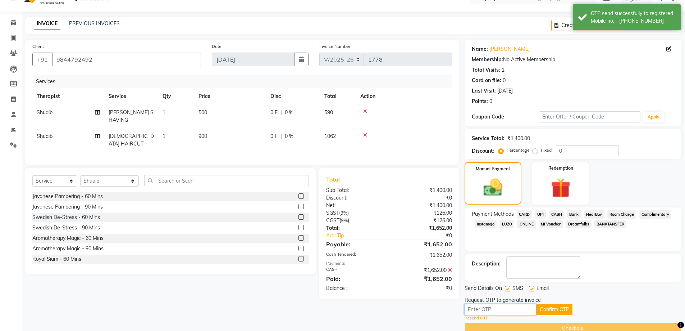
click at [499, 307] on input "text" at bounding box center [501, 309] width 72 height 11
type input "4642"
click at [560, 309] on button "Confirm OTP" at bounding box center [555, 309] width 36 height 11
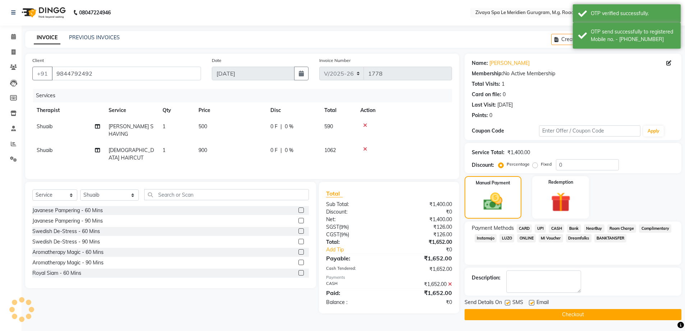
scroll to position [0, 0]
click at [563, 312] on button "Checkout" at bounding box center [573, 314] width 217 height 11
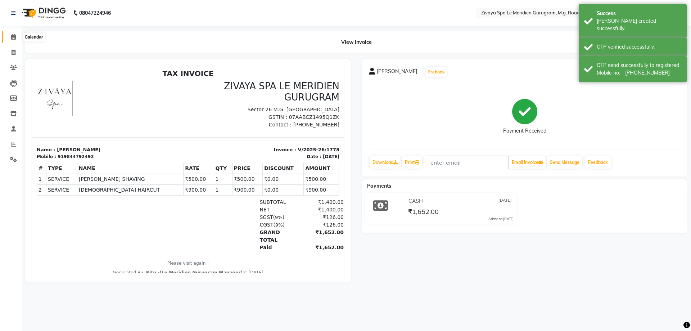
click at [11, 38] on icon at bounding box center [13, 36] width 5 height 5
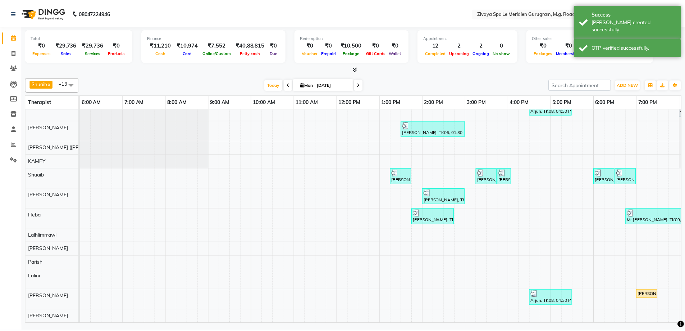
scroll to position [0, 430]
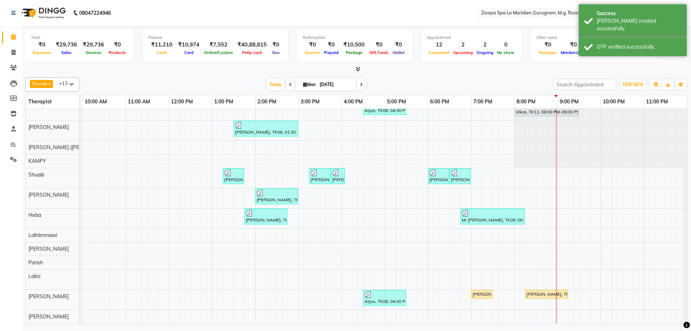
click at [479, 291] on div "[PERSON_NAME], TK03, 07:00 PM-07:30 PM, Signature Foot Massage - 30 Mins" at bounding box center [482, 294] width 20 height 6
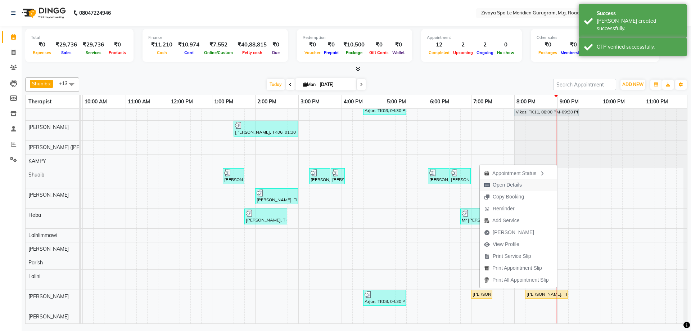
click at [498, 182] on span "Open Details" at bounding box center [507, 185] width 29 height 8
select select "1"
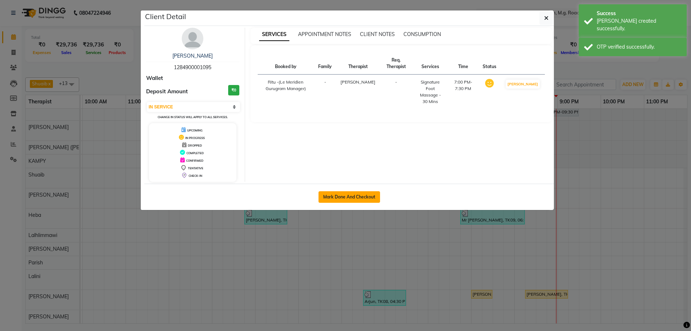
click at [359, 201] on button "Mark Done And Checkout" at bounding box center [349, 197] width 62 height 12
select select "6503"
select select "service"
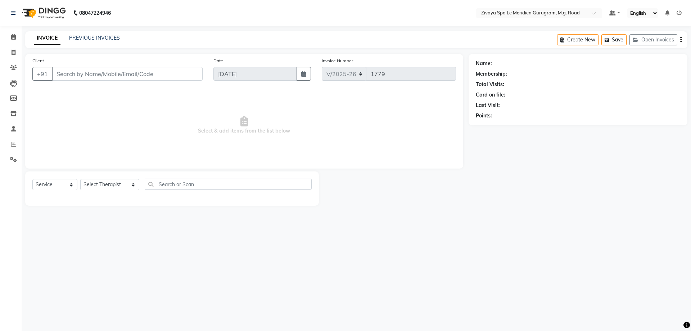
type input "1284900001095"
select select "86042"
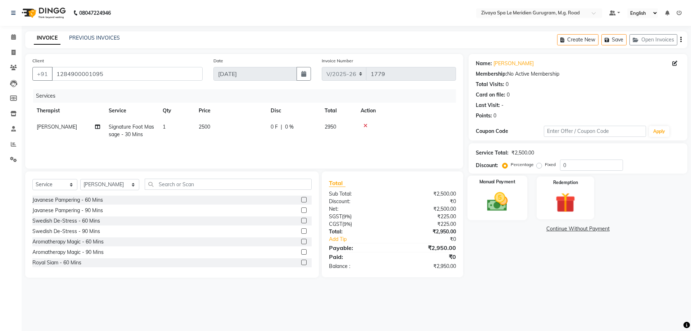
click at [504, 204] on img at bounding box center [496, 202] width 33 height 24
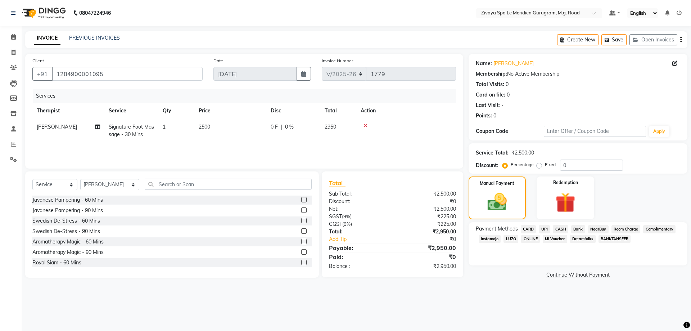
click at [524, 230] on span "CARD" at bounding box center [528, 229] width 15 height 8
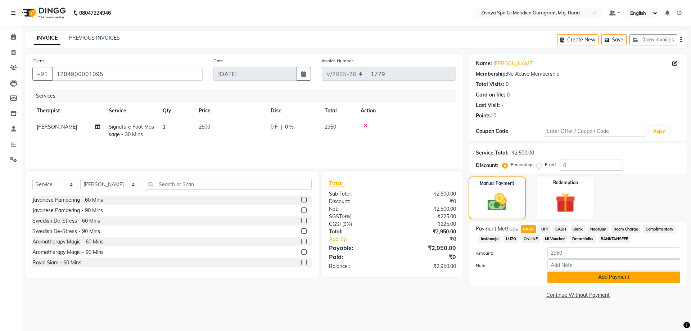
click at [598, 276] on button "Add Payment" at bounding box center [613, 276] width 133 height 11
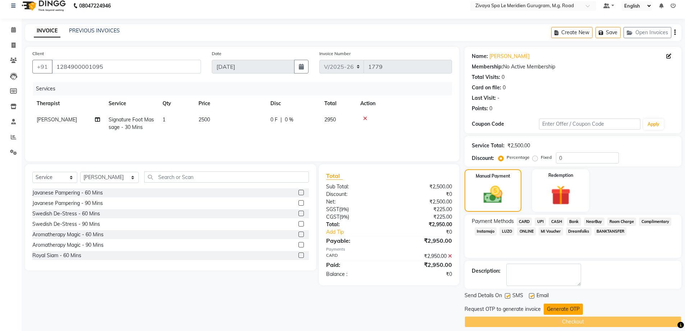
scroll to position [14, 0]
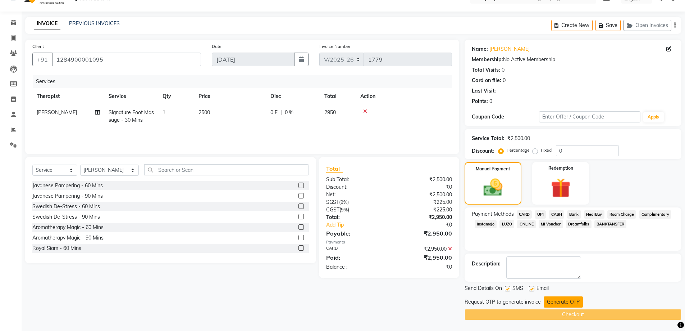
click at [556, 302] on button "Generate OTP" at bounding box center [563, 301] width 39 height 11
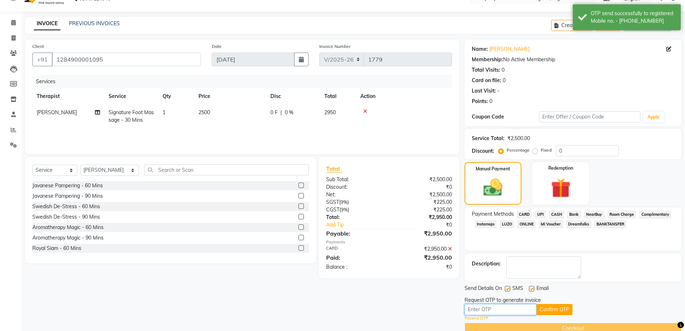
click at [510, 308] on input "text" at bounding box center [501, 309] width 72 height 11
type input "4642"
click at [546, 310] on button "Confirm OTP" at bounding box center [555, 309] width 36 height 11
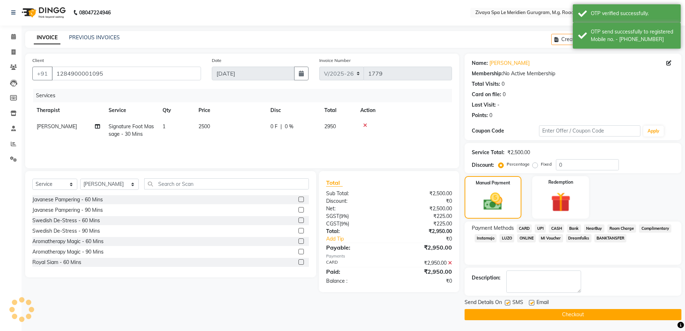
scroll to position [0, 0]
click at [544, 314] on button "Checkout" at bounding box center [573, 314] width 217 height 11
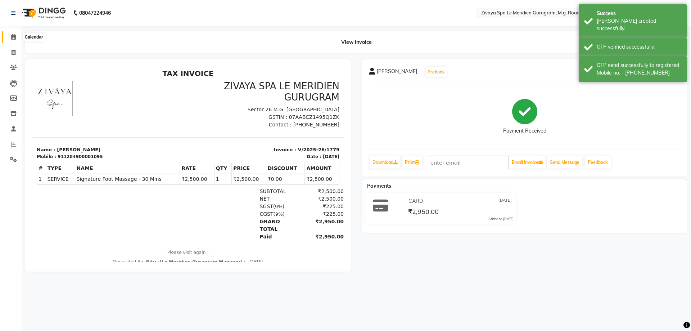
click at [17, 40] on span at bounding box center [13, 37] width 13 height 8
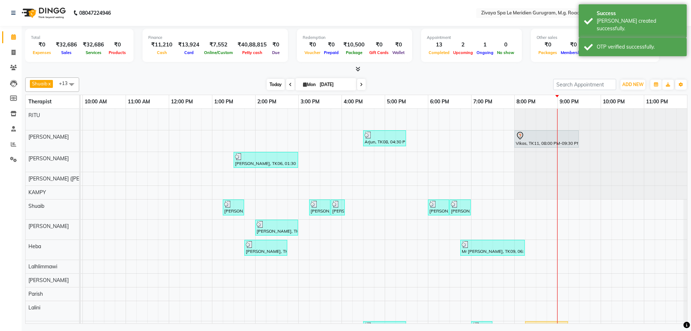
click at [276, 84] on span "Today" at bounding box center [276, 84] width 18 height 11
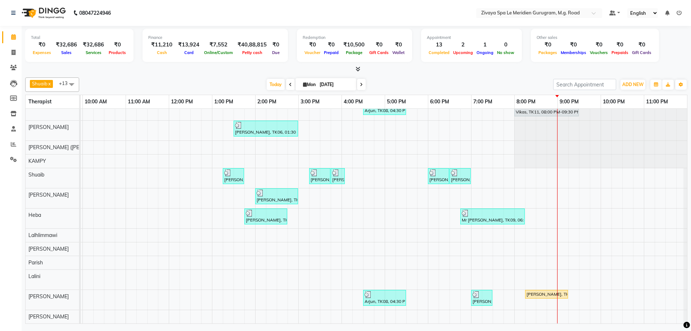
scroll to position [37, 435]
click at [360, 84] on icon at bounding box center [361, 84] width 3 height 4
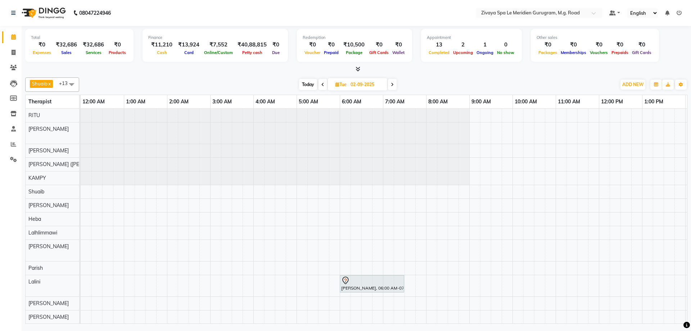
scroll to position [6, 0]
click at [394, 85] on icon at bounding box center [392, 84] width 3 height 4
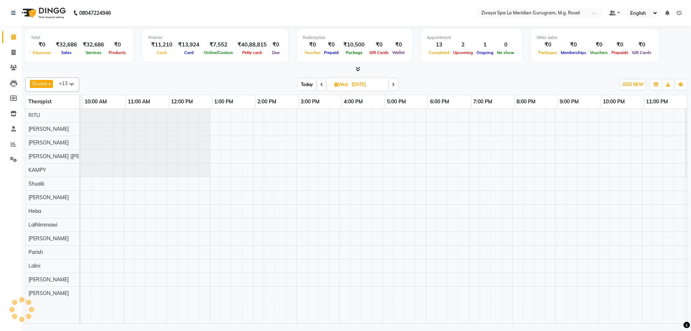
scroll to position [0, 430]
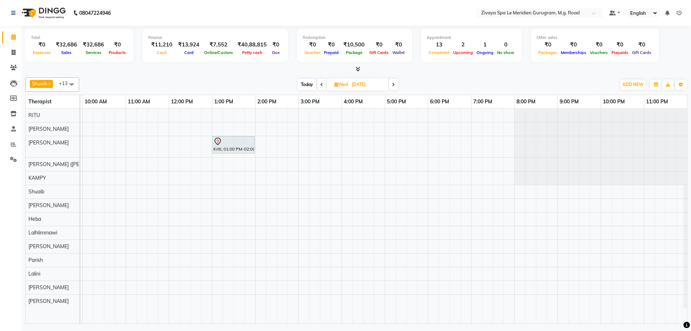
click at [395, 84] on icon at bounding box center [393, 84] width 3 height 4
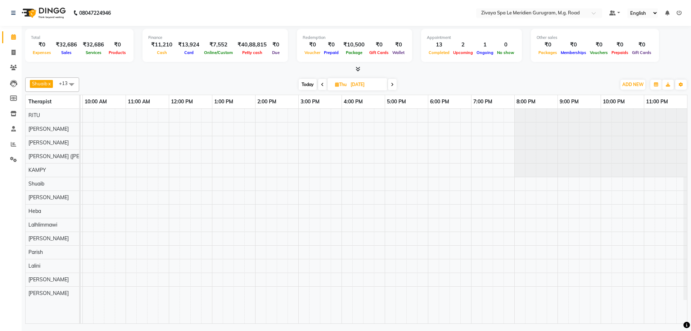
click at [305, 85] on span "Today" at bounding box center [308, 84] width 18 height 11
type input "[DATE]"
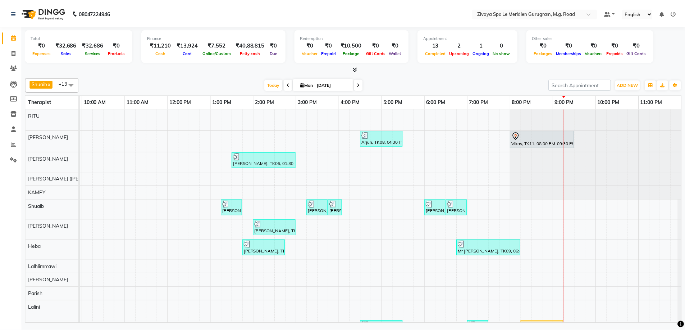
scroll to position [37, 0]
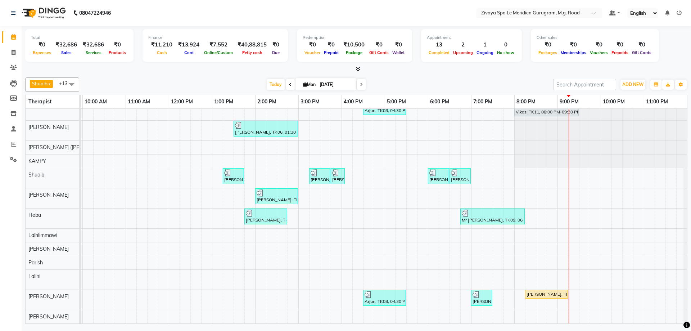
click at [551, 291] on div "[PERSON_NAME], TK13, 08:15 PM-09:15 PM, Royal Siam - 60 Mins" at bounding box center [546, 294] width 41 height 6
click at [568, 182] on span "Open Details" at bounding box center [578, 185] width 29 height 8
select select "1"
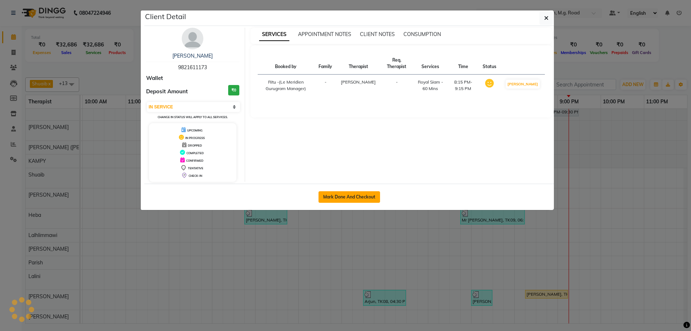
click at [350, 200] on button "Mark Done And Checkout" at bounding box center [349, 197] width 62 height 12
select select "service"
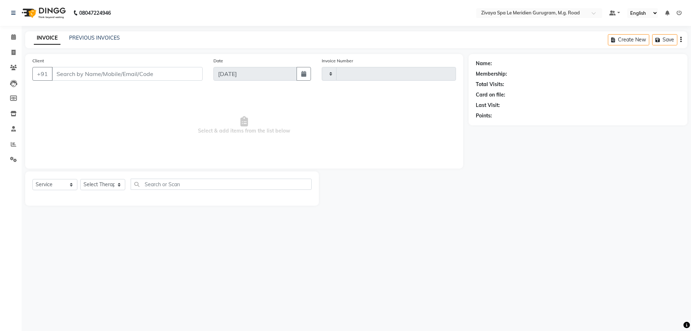
type input "1780"
select select "6503"
type input "9821611173"
select select "86042"
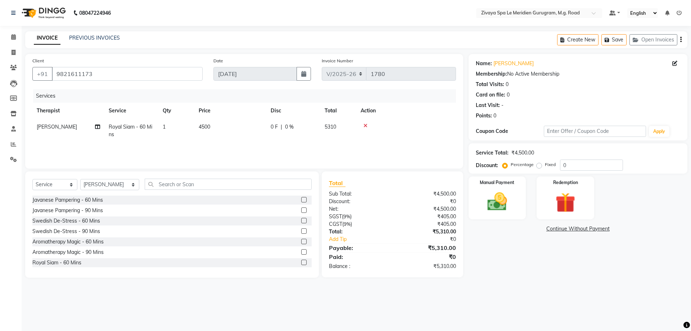
click at [273, 128] on span "0 F" at bounding box center [274, 127] width 7 height 8
select select "86042"
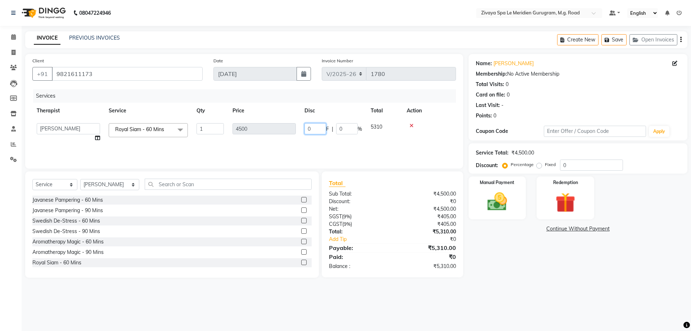
click at [325, 126] on input "0" at bounding box center [315, 128] width 22 height 11
type input "500"
click at [621, 318] on div "08047224946 Select Location × Zivaya Spa Le Meridien Gurugram, M.g. Road Defaul…" at bounding box center [345, 165] width 691 height 331
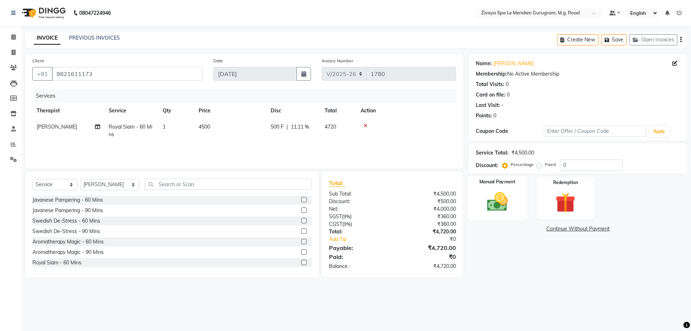
click at [491, 202] on img at bounding box center [496, 202] width 33 height 24
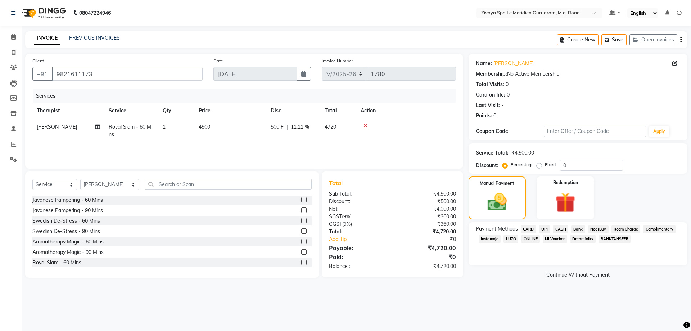
click at [530, 227] on span "CARD" at bounding box center [528, 229] width 15 height 8
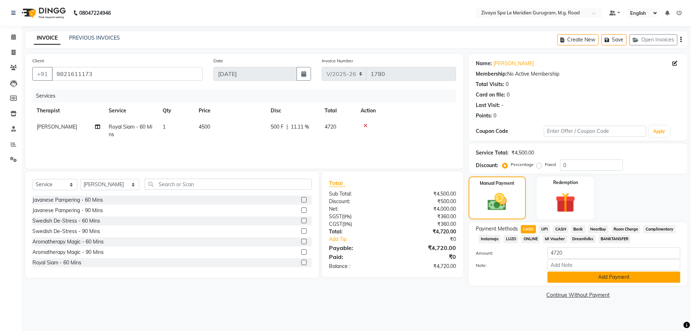
click at [620, 278] on button "Add Payment" at bounding box center [613, 276] width 133 height 11
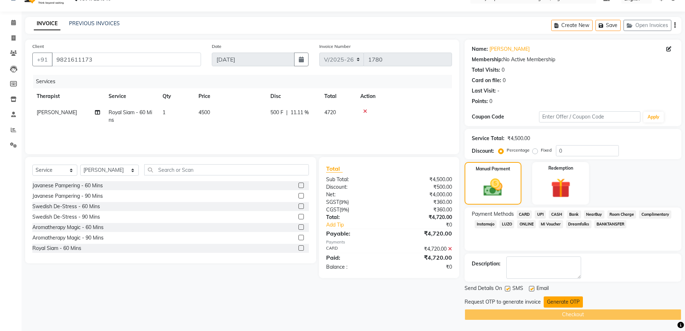
click at [563, 301] on button "Generate OTP" at bounding box center [563, 301] width 39 height 11
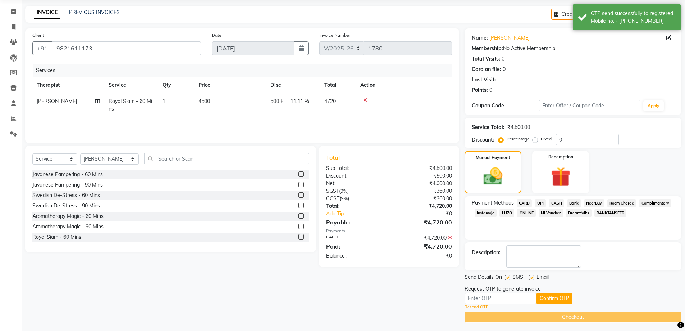
scroll to position [28, 0]
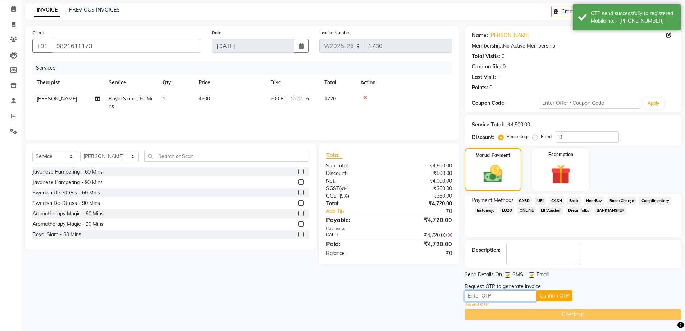
click at [500, 298] on input "text" at bounding box center [501, 295] width 72 height 11
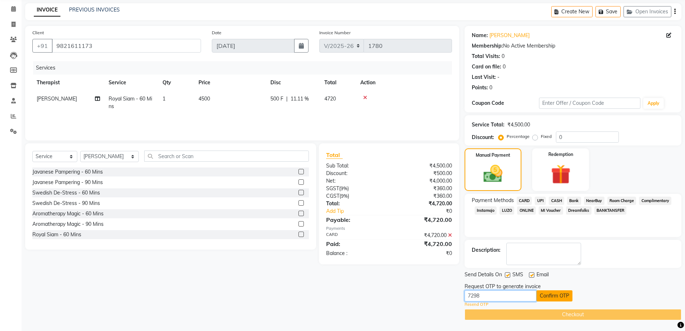
type input "7298"
click at [558, 298] on button "Confirm OTP" at bounding box center [555, 295] width 36 height 11
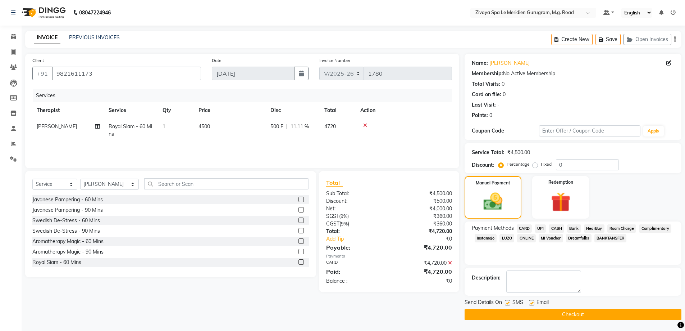
click at [566, 313] on button "Checkout" at bounding box center [573, 314] width 217 height 11
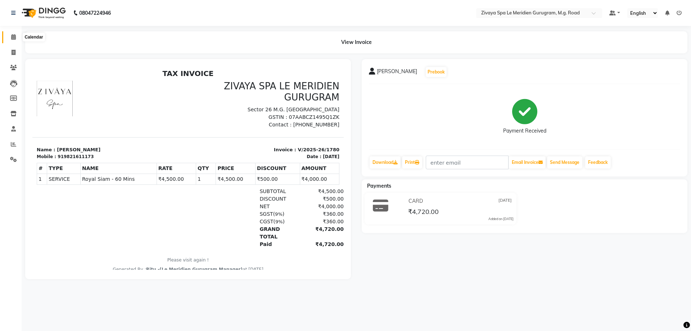
click at [13, 35] on icon at bounding box center [13, 36] width 5 height 5
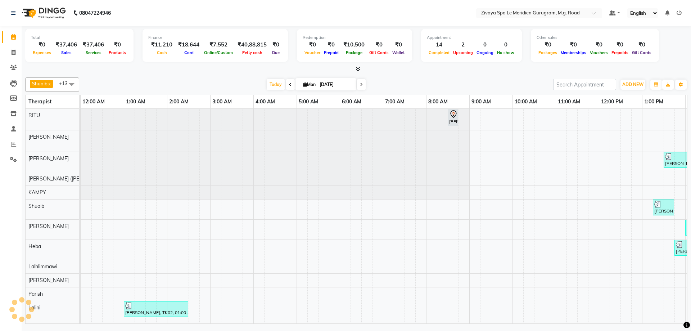
scroll to position [0, 259]
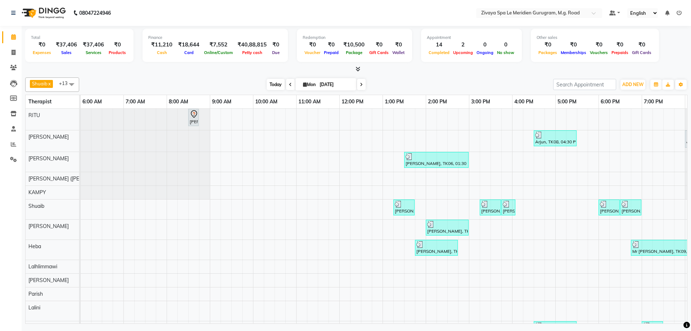
click at [275, 86] on span "Today" at bounding box center [276, 84] width 18 height 11
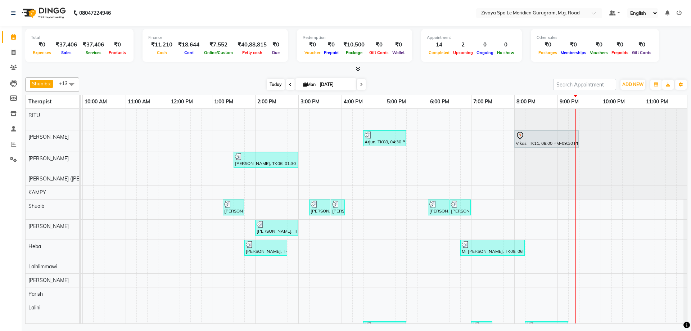
click at [274, 83] on span "Today" at bounding box center [276, 84] width 18 height 11
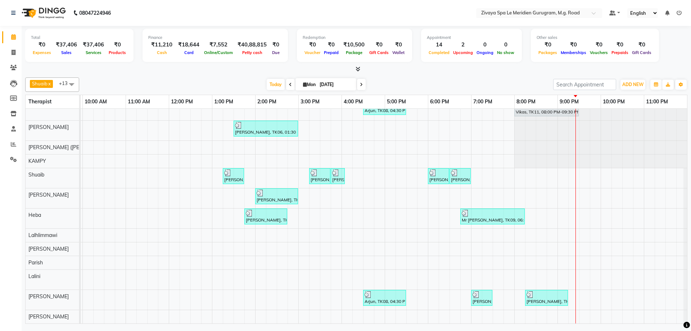
scroll to position [0, 0]
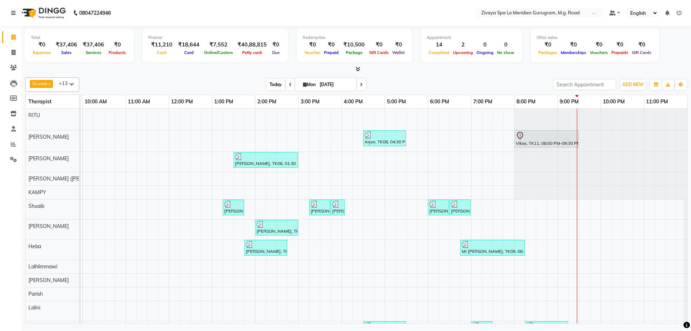
click at [277, 85] on span "Today" at bounding box center [276, 84] width 18 height 11
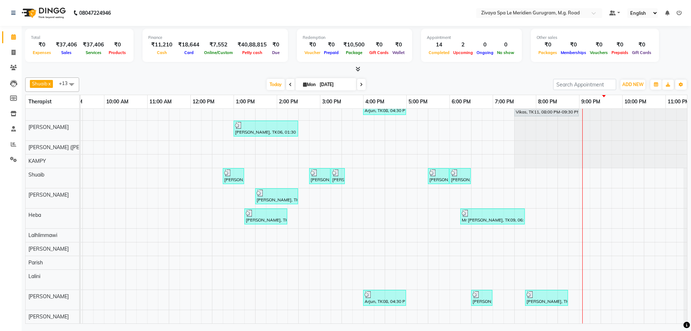
scroll to position [0, 430]
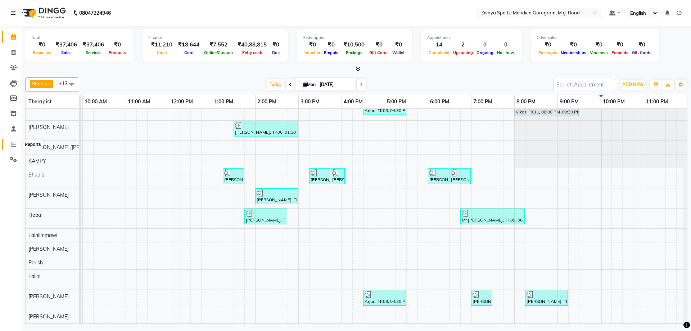
click at [12, 145] on icon at bounding box center [13, 143] width 5 height 5
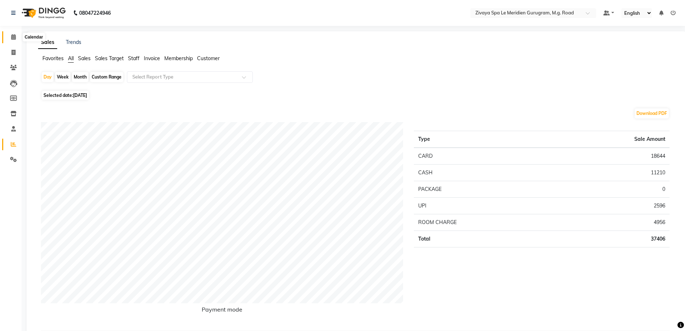
click at [11, 34] on icon at bounding box center [13, 36] width 5 height 5
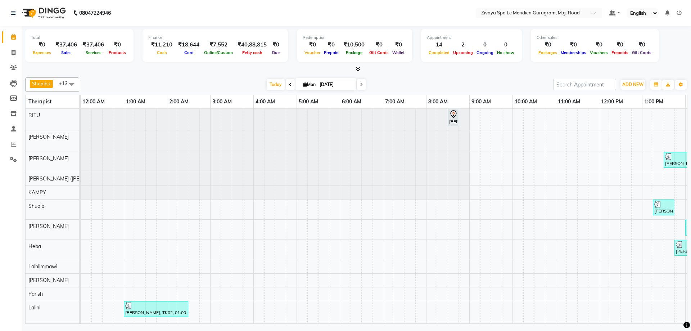
scroll to position [37, 0]
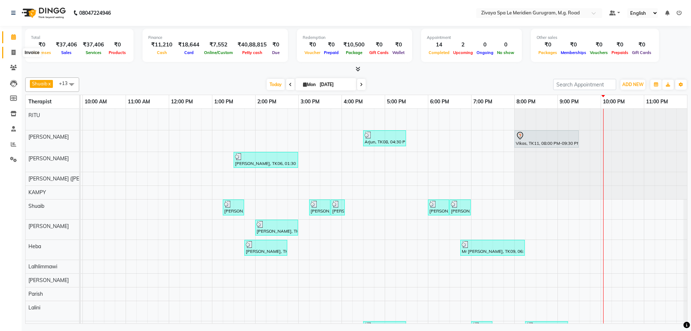
click at [12, 54] on icon at bounding box center [14, 52] width 4 height 5
select select "service"
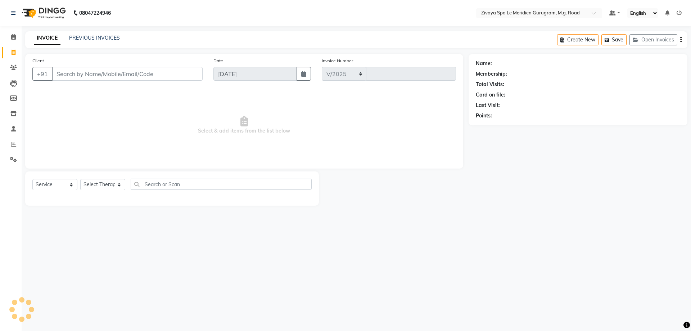
select select "6503"
type input "1781"
click at [95, 40] on link "PREVIOUS INVOICES" at bounding box center [94, 38] width 51 height 6
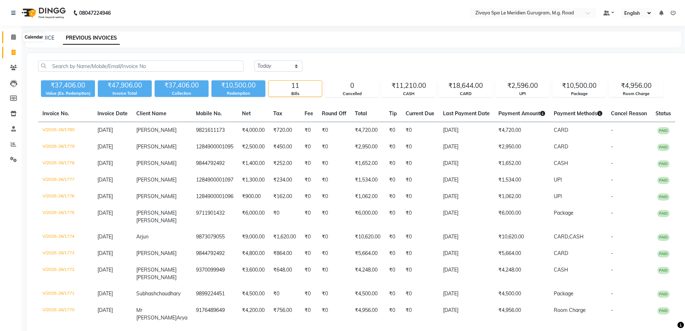
click at [15, 38] on icon at bounding box center [13, 36] width 5 height 5
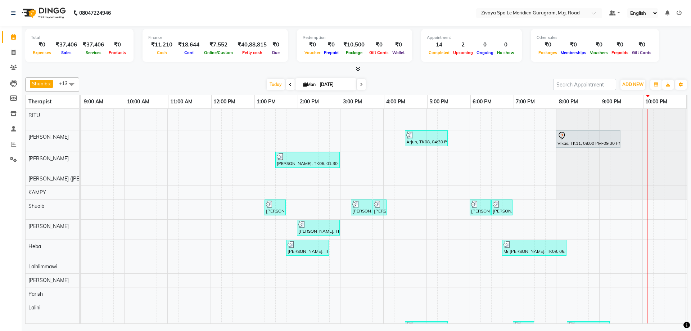
scroll to position [0, 389]
click at [9, 143] on span at bounding box center [13, 144] width 13 height 8
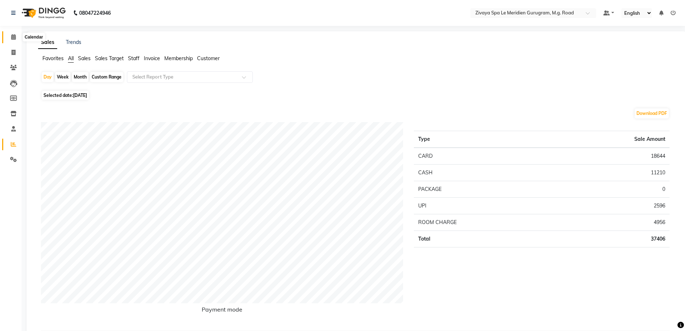
click at [13, 35] on icon at bounding box center [13, 36] width 5 height 5
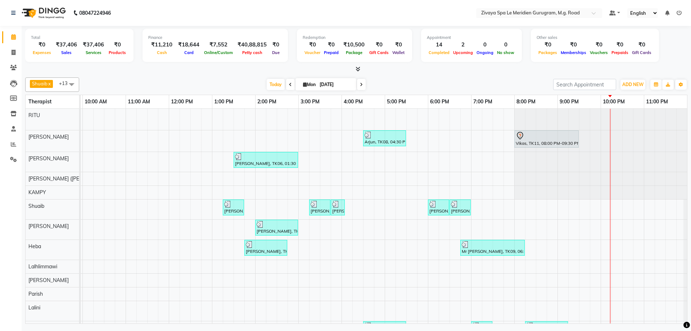
scroll to position [37, 0]
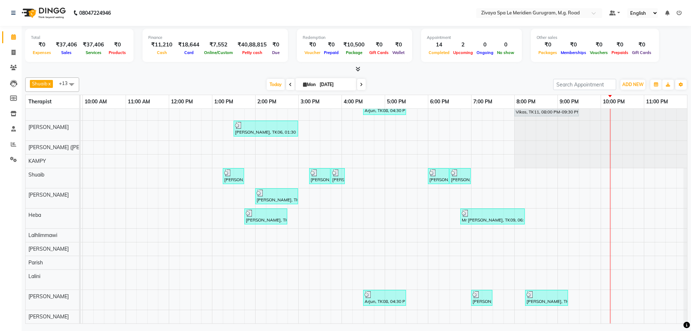
click at [611, 274] on div "[PERSON_NAME], TK01, 08:30 AM-08:45 AM, Swedish De-Stress - 60 Mins Arjun, TK08…" at bounding box center [169, 200] width 1036 height 246
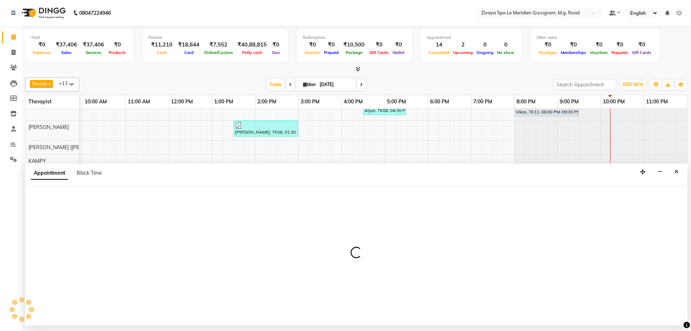
select select "80319"
select select "tentative"
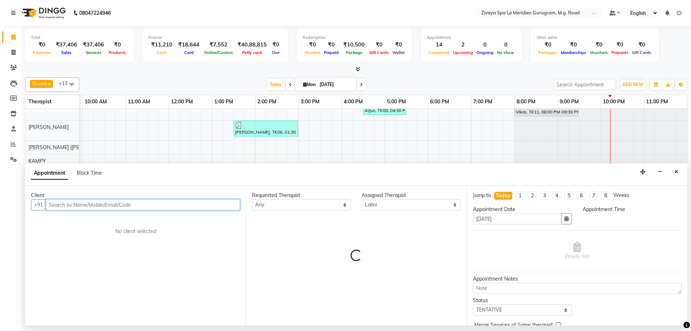
select select "1335"
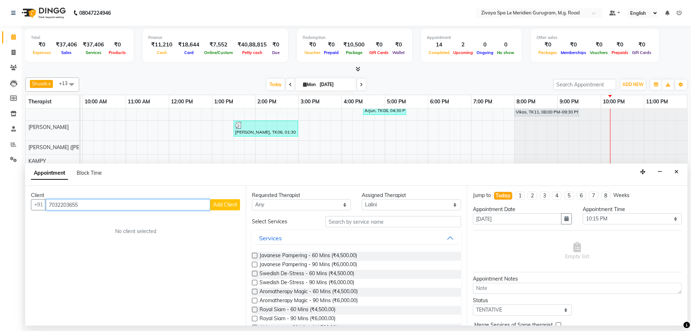
type input "7032203655"
click at [219, 201] on span "Add Client" at bounding box center [225, 204] width 24 height 6
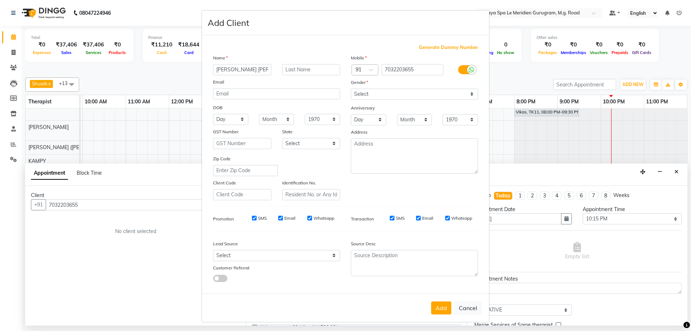
type input "[PERSON_NAME] [PERSON_NAME]"
click at [388, 97] on select "Select [DEMOGRAPHIC_DATA] [DEMOGRAPHIC_DATA] Other Prefer Not To Say" at bounding box center [414, 94] width 127 height 11
select select "[DEMOGRAPHIC_DATA]"
click at [351, 89] on select "Select [DEMOGRAPHIC_DATA] [DEMOGRAPHIC_DATA] Other Prefer Not To Say" at bounding box center [414, 94] width 127 height 11
click at [434, 302] on button "Add" at bounding box center [441, 307] width 20 height 13
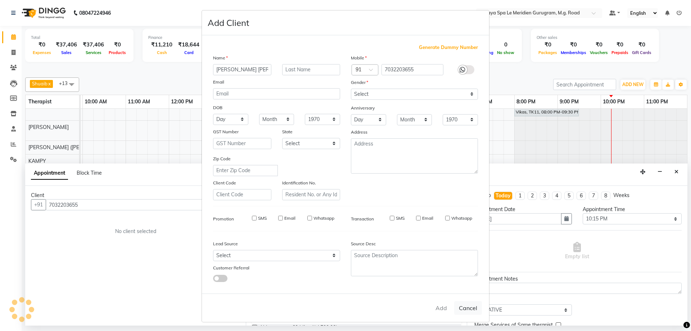
select select
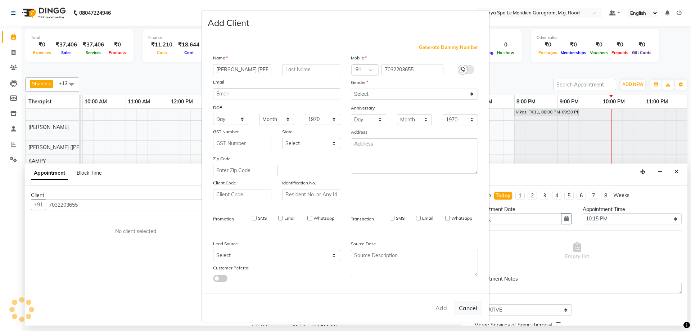
select select
checkbox input "false"
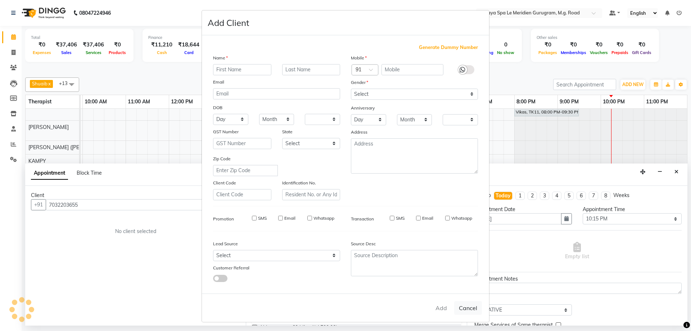
checkbox input "false"
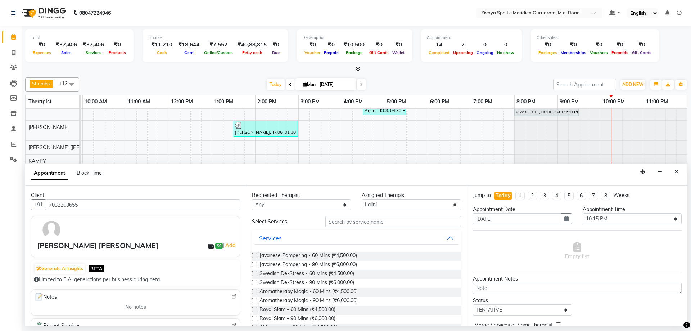
click at [253, 257] on label at bounding box center [254, 255] width 5 height 5
click at [253, 257] on input "checkbox" at bounding box center [254, 256] width 5 height 5
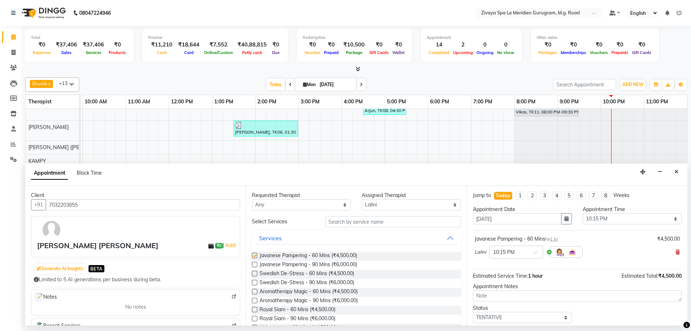
checkbox input "false"
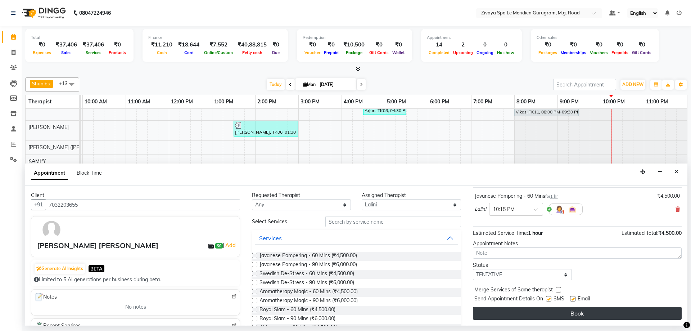
click at [607, 313] on button "Book" at bounding box center [577, 313] width 209 height 13
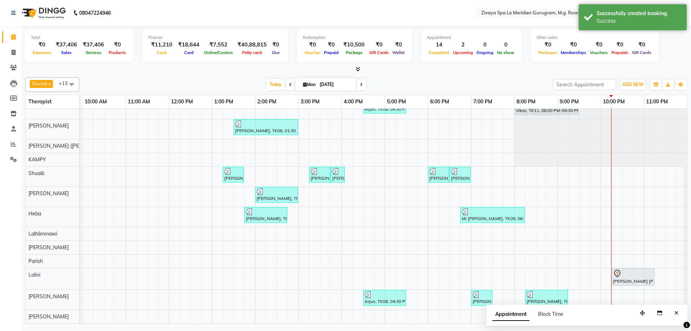
click at [613, 269] on icon at bounding box center [617, 273] width 9 height 9
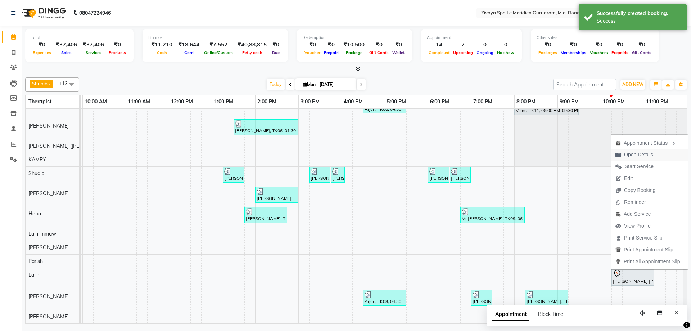
click at [626, 154] on span "Open Details" at bounding box center [638, 155] width 29 height 8
select select "7"
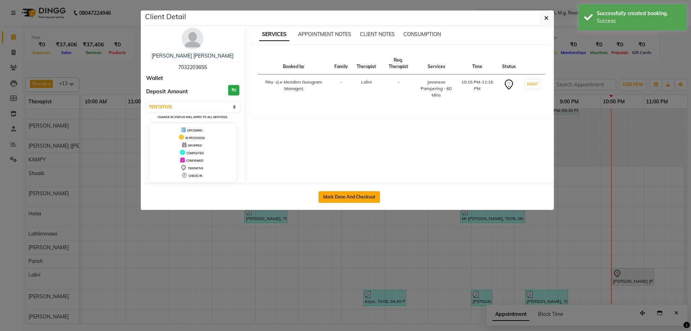
click at [328, 196] on button "Mark Done And Checkout" at bounding box center [349, 197] width 62 height 12
select select "service"
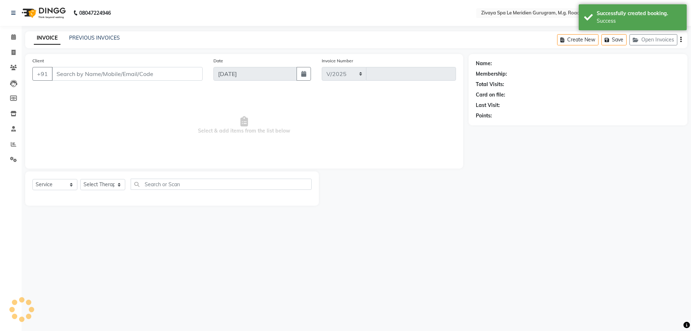
select select "6503"
type input "1781"
type input "7032203655"
select select "80319"
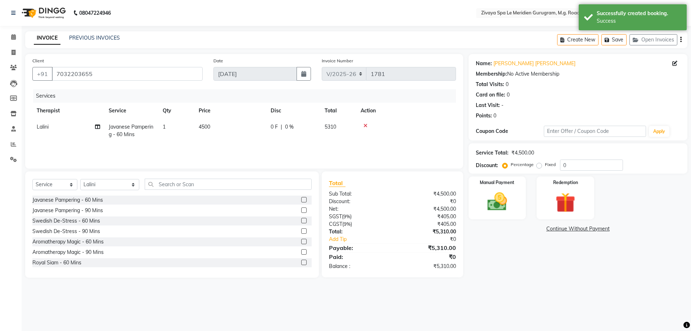
click at [283, 127] on div "0 F | 0 %" at bounding box center [293, 127] width 45 height 8
select select "80319"
click at [345, 128] on input "0" at bounding box center [347, 128] width 22 height 11
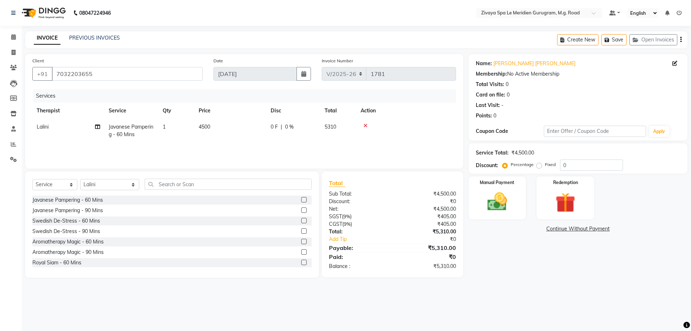
drag, startPoint x: 317, startPoint y: 127, endPoint x: 299, endPoint y: 126, distance: 18.0
click at [284, 127] on div "0 F | 0 %" at bounding box center [293, 127] width 45 height 8
select select "80319"
drag, startPoint x: 314, startPoint y: 130, endPoint x: 322, endPoint y: 111, distance: 20.8
click at [308, 130] on input "0" at bounding box center [315, 128] width 22 height 11
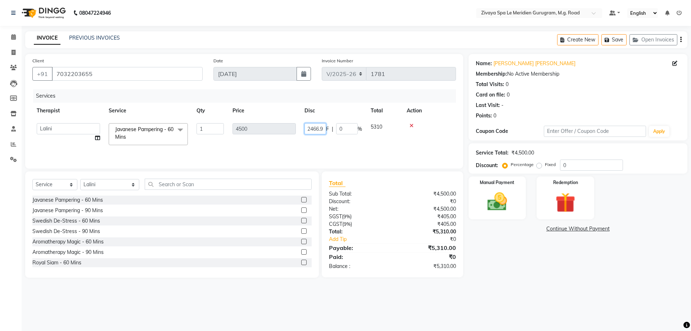
type input "2466.95"
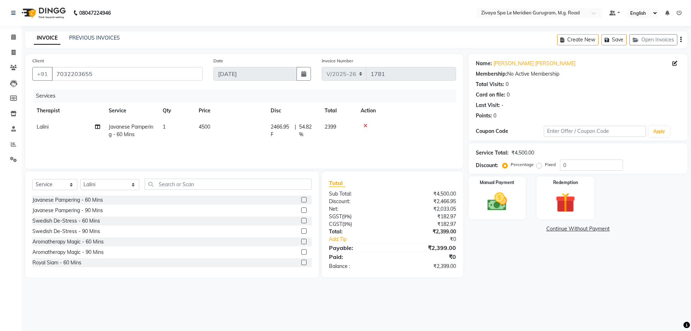
click at [366, 141] on tr "Lalini Javanese Pampering - 60 Mins 1 4500 2466.95 F | 54.82 % 2399" at bounding box center [243, 131] width 423 height 24
click at [487, 206] on img at bounding box center [496, 202] width 33 height 24
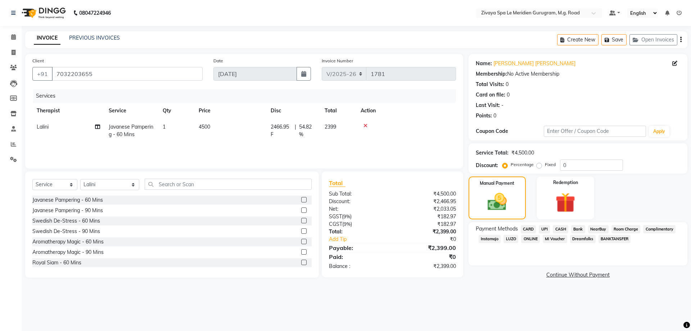
click at [602, 229] on span "NearBuy" at bounding box center [598, 229] width 21 height 8
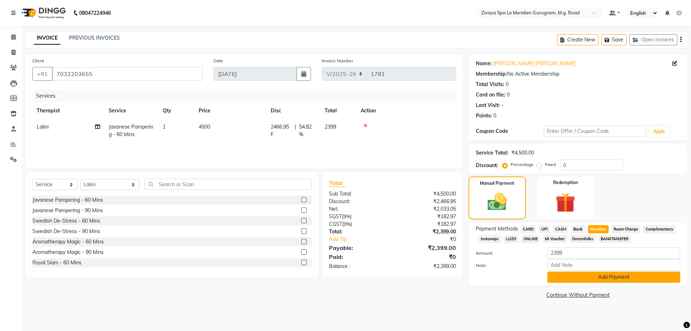
click at [635, 277] on button "Add Payment" at bounding box center [613, 276] width 133 height 11
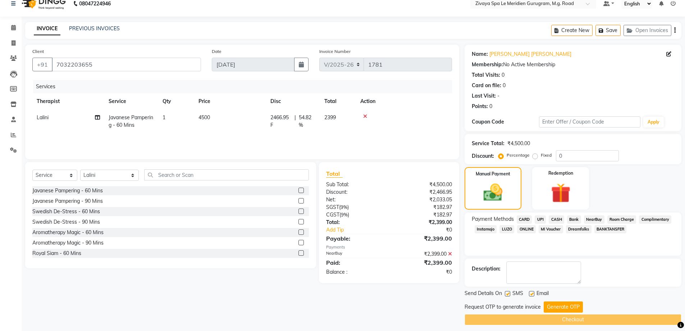
scroll to position [14, 0]
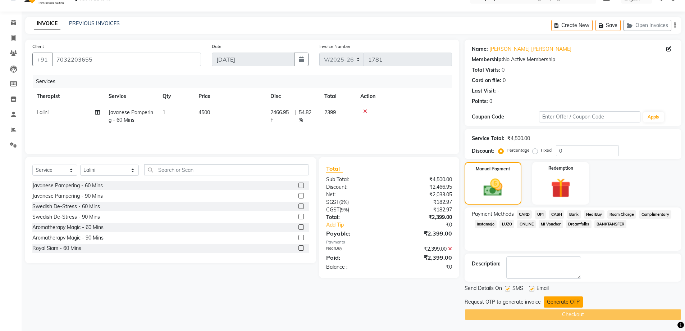
click at [563, 301] on button "Generate OTP" at bounding box center [563, 301] width 39 height 11
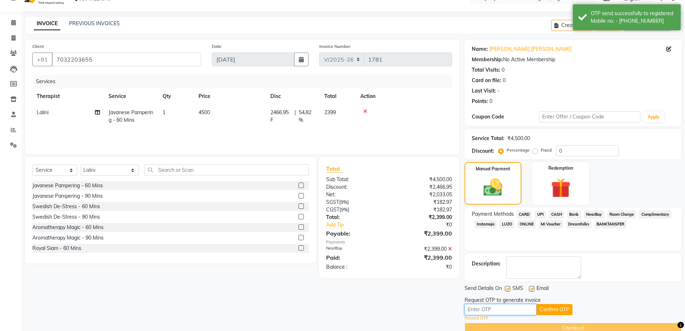
click at [500, 310] on input "text" at bounding box center [501, 309] width 72 height 11
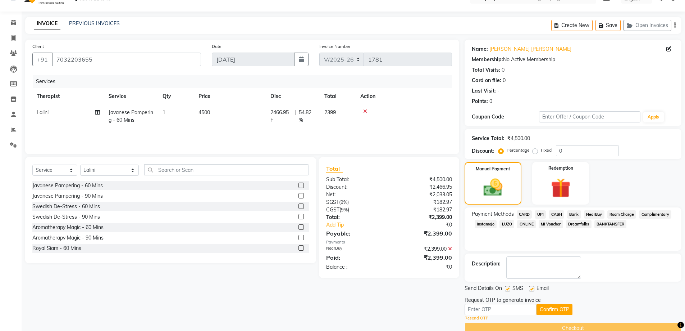
click at [475, 317] on link "Resend OTP" at bounding box center [477, 318] width 24 height 6
click at [486, 309] on input "text" at bounding box center [501, 309] width 72 height 11
type input "9156"
click at [558, 305] on button "Confirm OTP" at bounding box center [555, 309] width 36 height 11
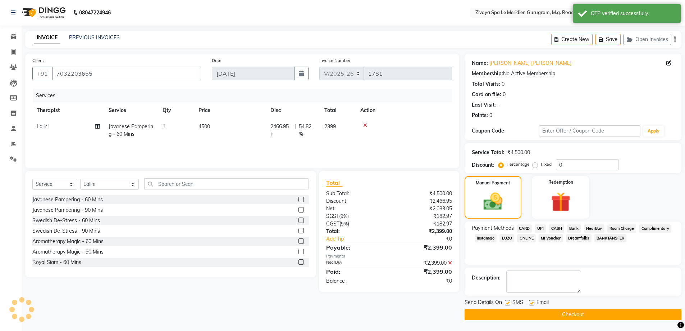
scroll to position [0, 0]
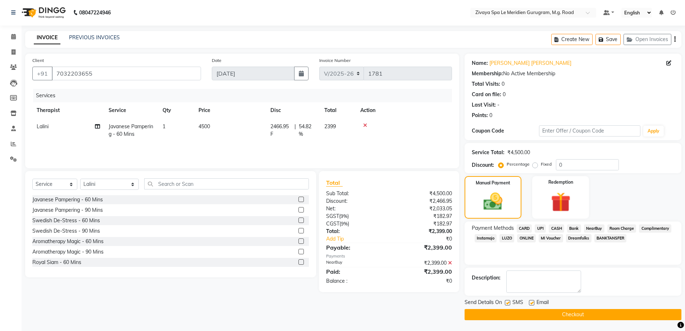
click at [585, 310] on button "Checkout" at bounding box center [573, 314] width 217 height 11
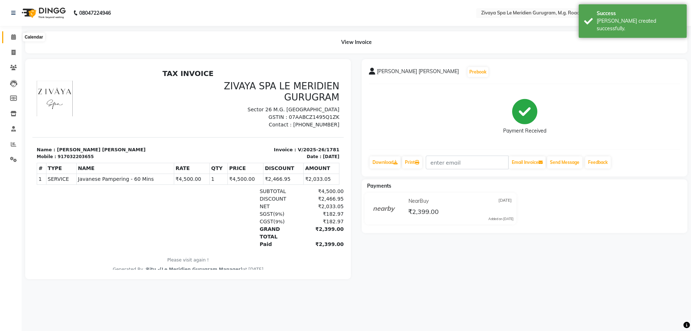
click at [13, 37] on icon at bounding box center [13, 36] width 5 height 5
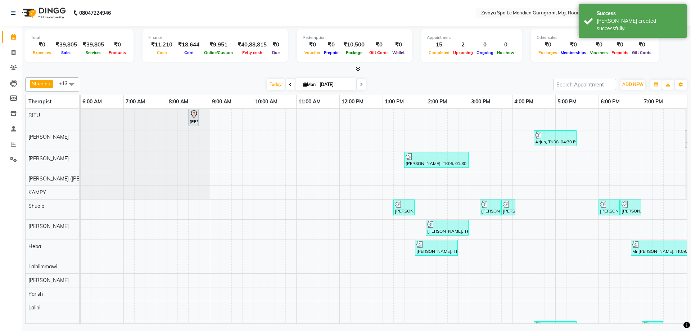
scroll to position [0, 430]
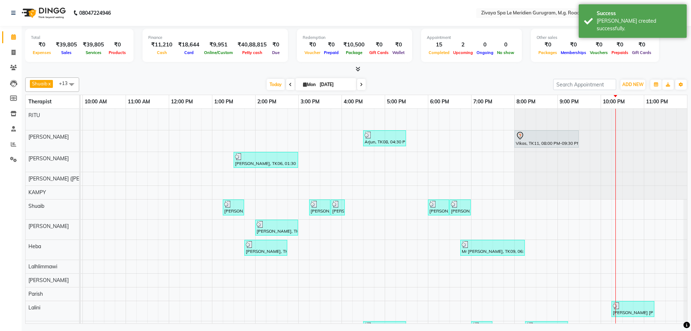
click at [687, 295] on td "[PERSON_NAME], TK01, 08:30 AM-08:45 AM, Swedish De-Stress - 60 Mins Arjun, TK08…" at bounding box center [384, 216] width 607 height 215
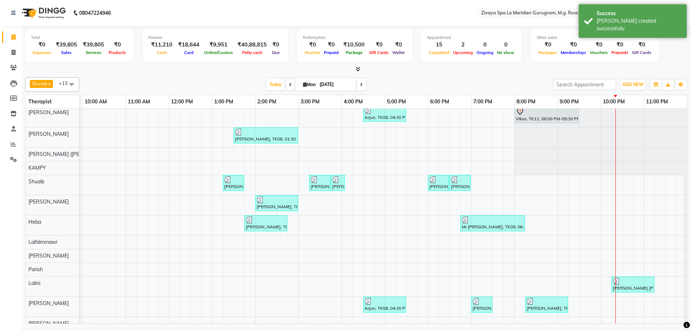
scroll to position [37, 0]
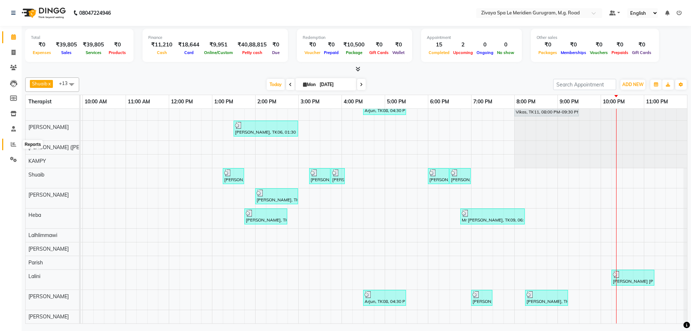
click at [8, 145] on span at bounding box center [13, 144] width 13 height 8
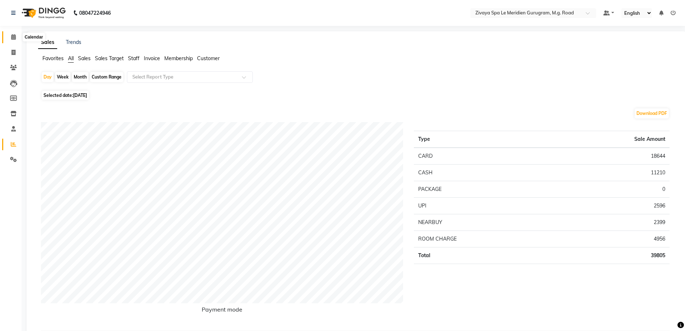
click at [10, 39] on span at bounding box center [13, 37] width 13 height 8
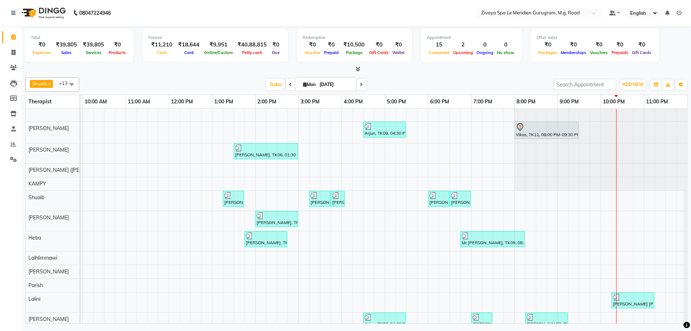
scroll to position [37, 0]
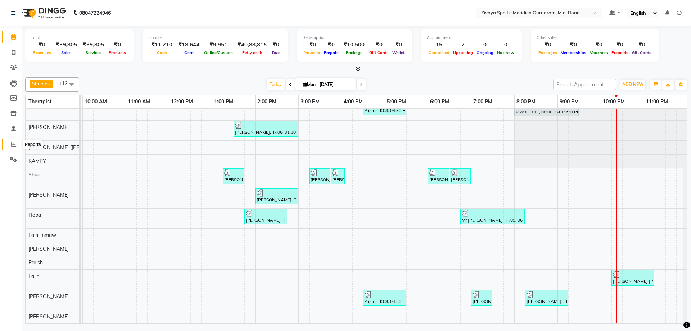
click at [13, 144] on icon at bounding box center [13, 143] width 5 height 5
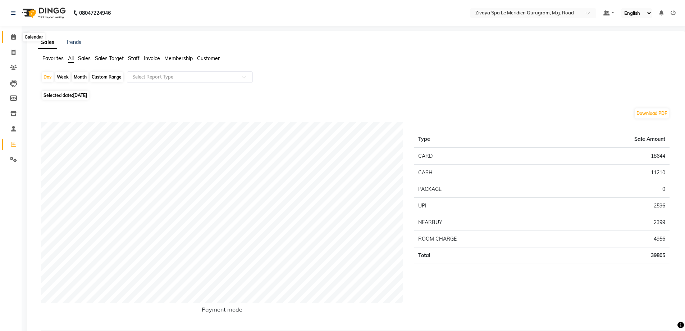
click at [18, 37] on span at bounding box center [13, 37] width 13 height 8
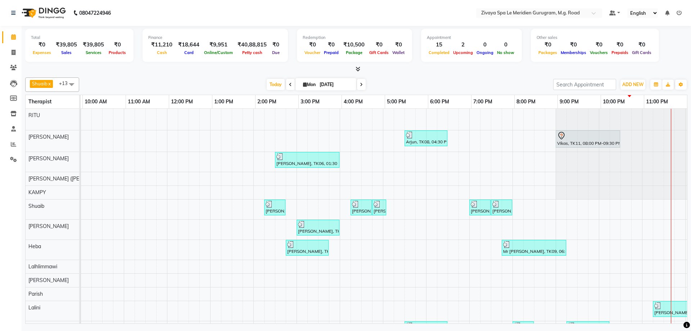
scroll to position [0, 389]
click at [341, 228] on div "[PERSON_NAME], TK01, 08:30 AM-08:45 AM, Swedish De-Stress - 60 Mins Arjun, TK08…" at bounding box center [210, 232] width 1036 height 246
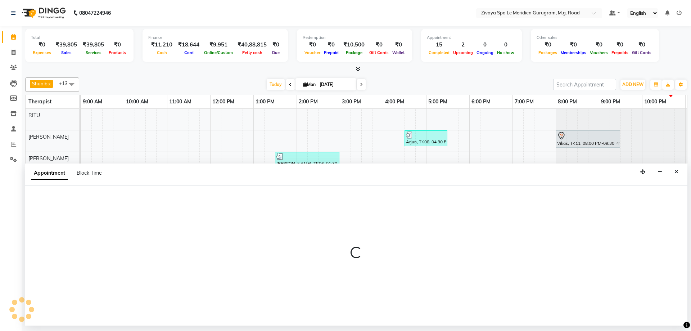
select select "61537"
select select "900"
select select "tentative"
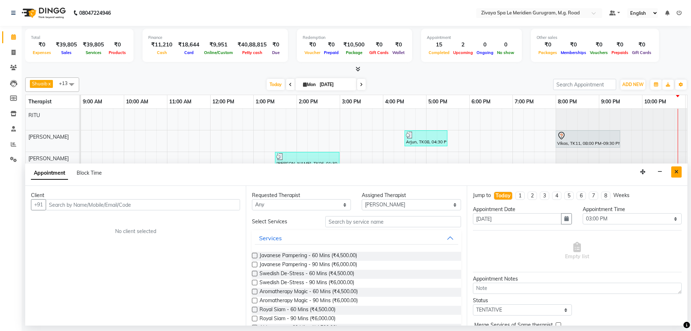
click at [679, 174] on button "Close" at bounding box center [676, 171] width 10 height 11
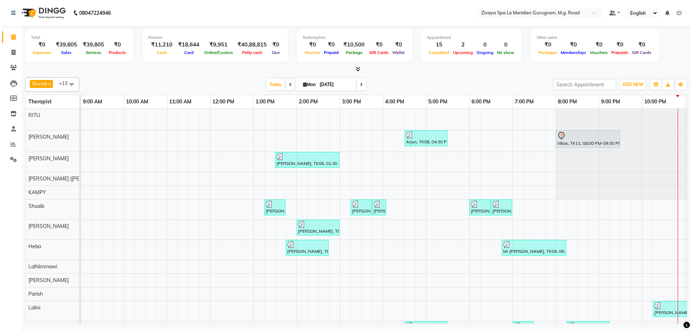
click at [314, 233] on div "[PERSON_NAME], TK05, 02:00 PM-03:00 PM, [GEOGRAPHIC_DATA] - 60 Mins" at bounding box center [317, 228] width 41 height 14
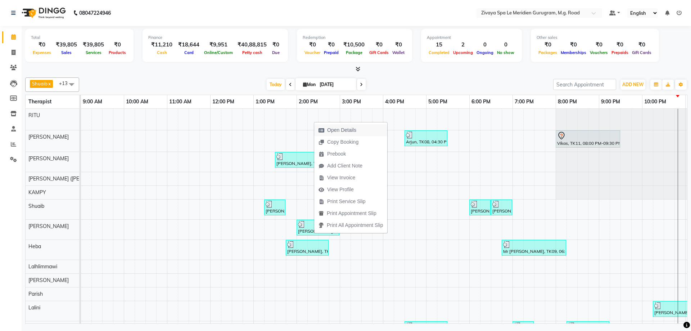
click at [343, 128] on span "Open Details" at bounding box center [341, 130] width 29 height 8
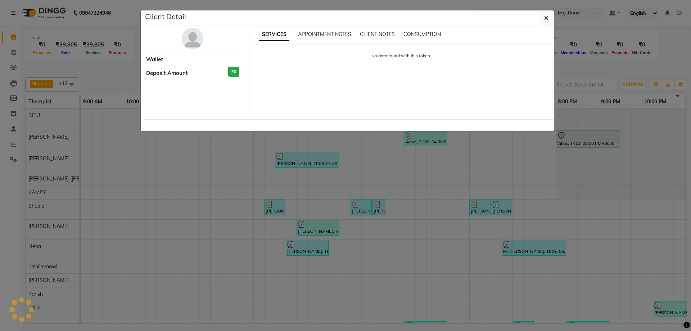
select select "3"
